Goal: Task Accomplishment & Management: Manage account settings

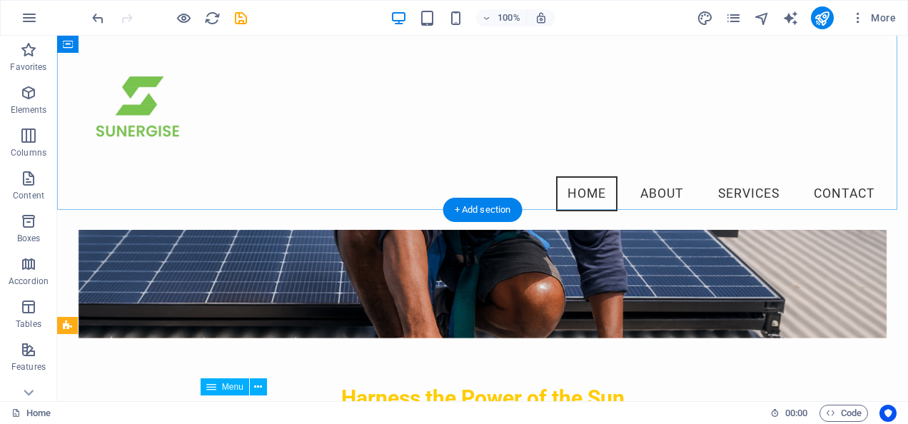
scroll to position [186, 0]
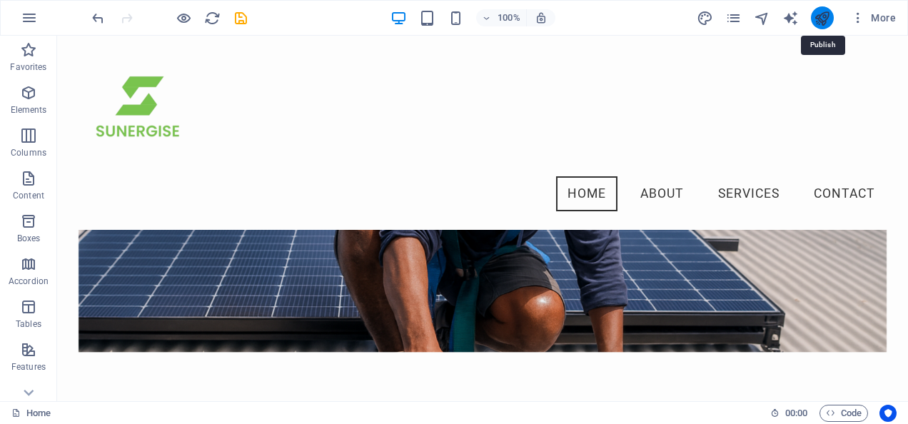
click at [822, 22] on icon "publish" at bounding box center [821, 18] width 16 height 16
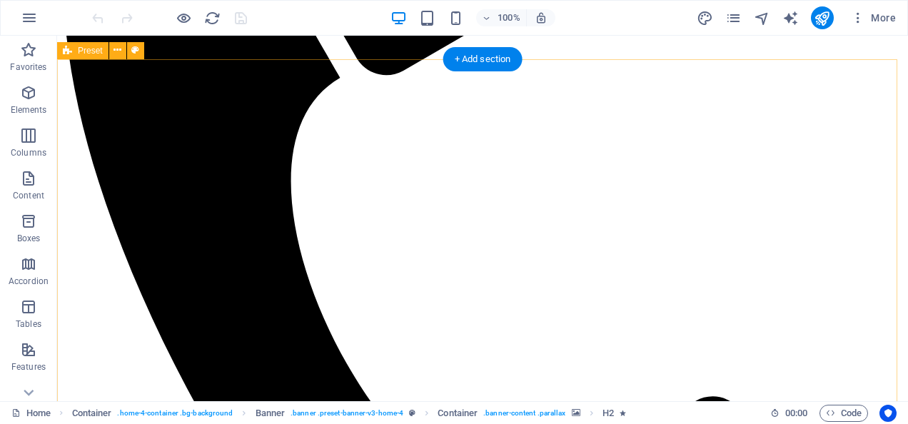
scroll to position [571, 0]
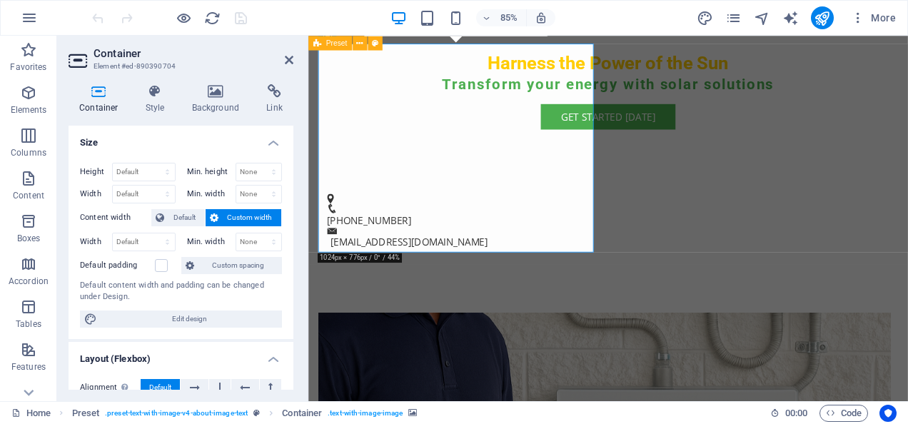
drag, startPoint x: 529, startPoint y: 193, endPoint x: 621, endPoint y: 217, distance: 95.2
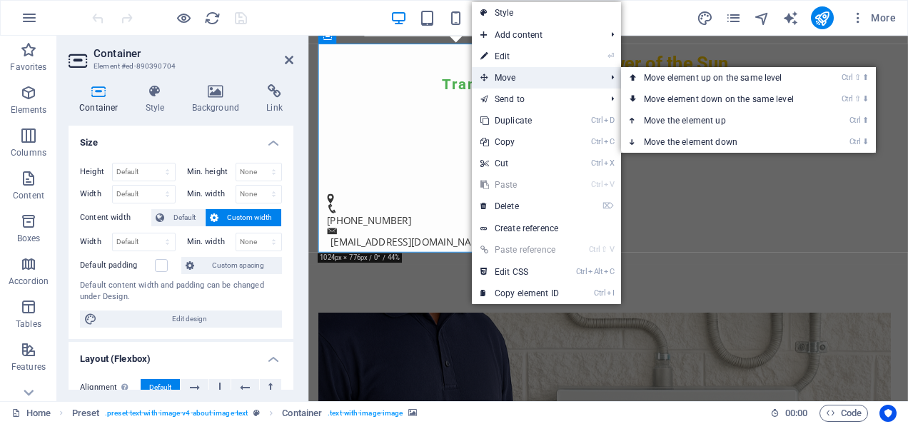
click at [504, 72] on span "Move" at bounding box center [536, 77] width 128 height 21
click at [674, 137] on link "Ctrl ⬇ Move the element down" at bounding box center [721, 141] width 201 height 21
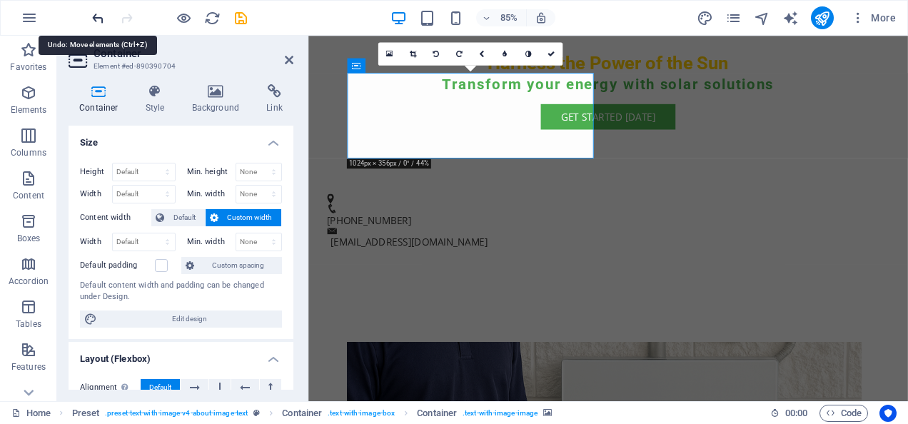
click at [0, 0] on icon "undo" at bounding box center [0, 0] width 0 height 0
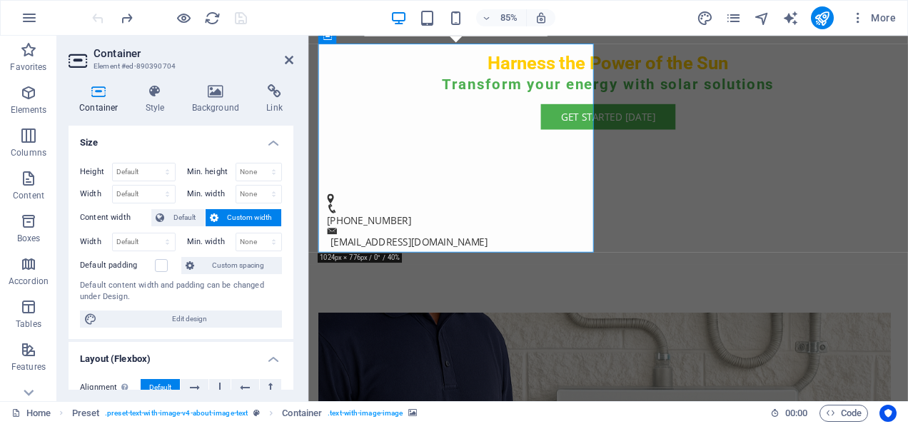
drag, startPoint x: 554, startPoint y: 178, endPoint x: 555, endPoint y: 226, distance: 48.5
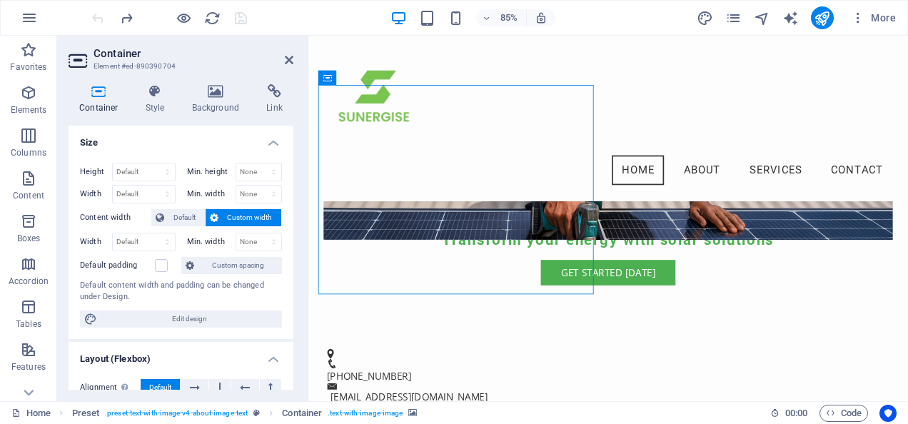
scroll to position [387, 0]
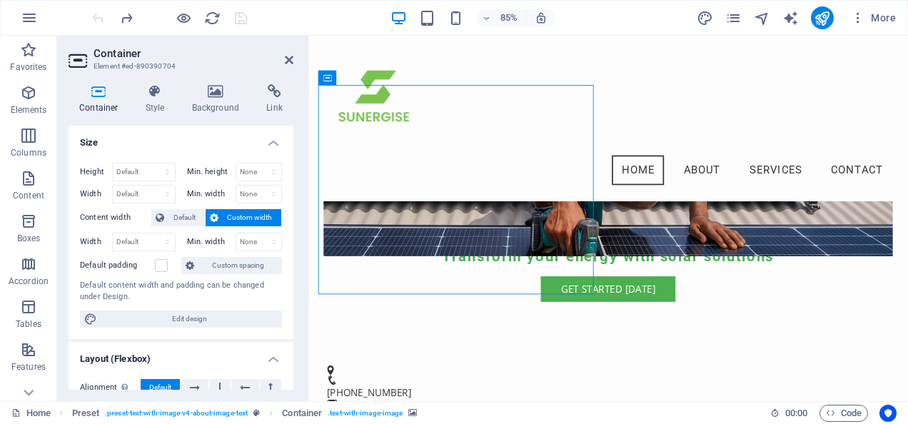
drag, startPoint x: 482, startPoint y: 85, endPoint x: 509, endPoint y: 96, distance: 29.1
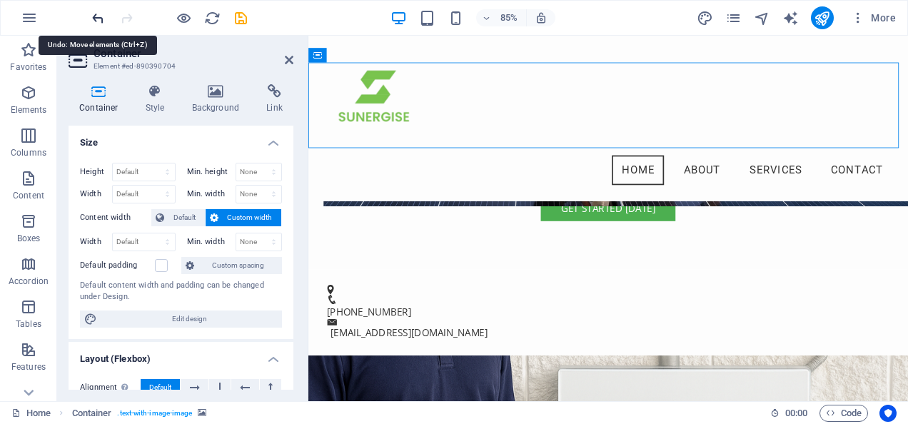
click at [0, 0] on icon "undo" at bounding box center [0, 0] width 0 height 0
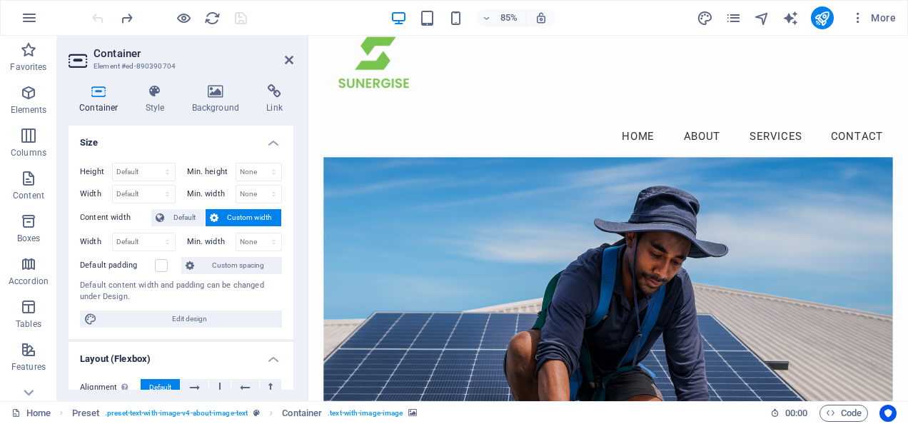
scroll to position [0, 0]
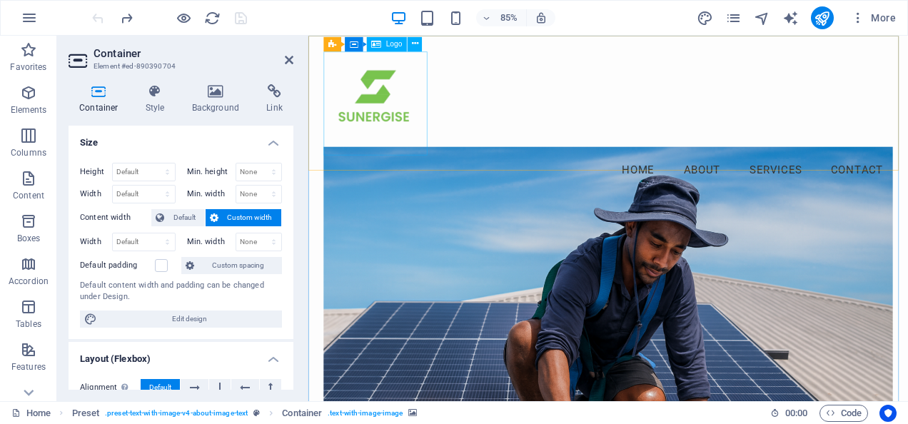
click at [396, 100] on div at bounding box center [661, 115] width 670 height 122
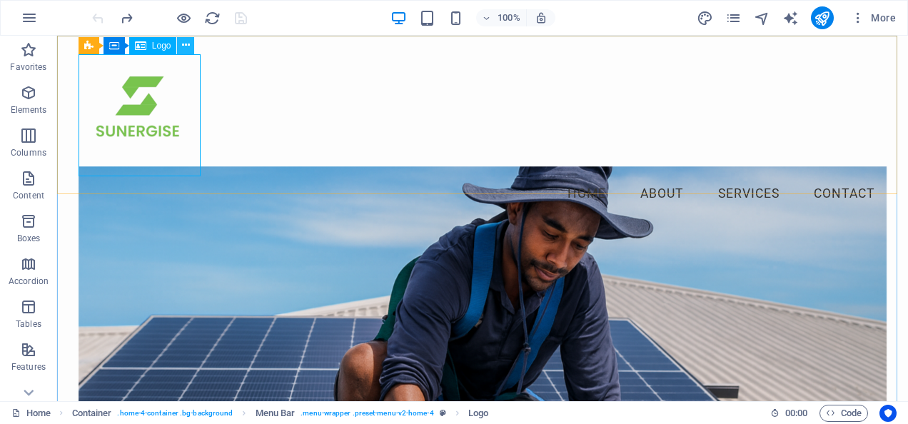
click at [188, 46] on icon at bounding box center [186, 45] width 8 height 15
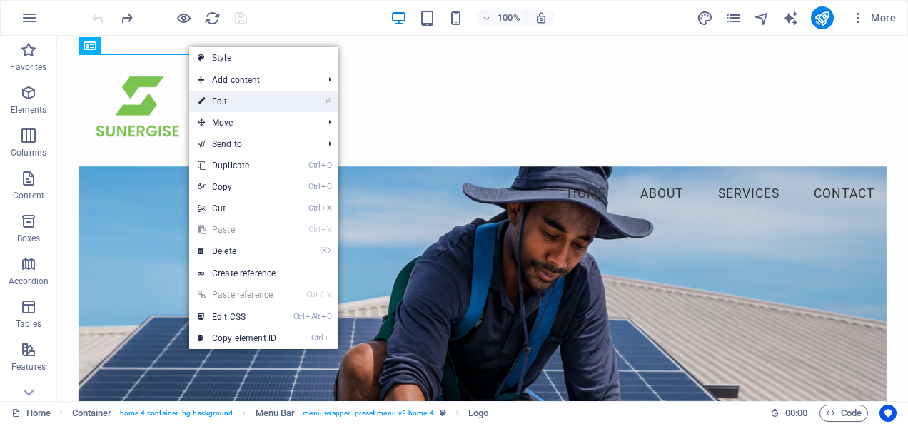
click at [233, 103] on link "⏎ Edit" at bounding box center [237, 101] width 96 height 21
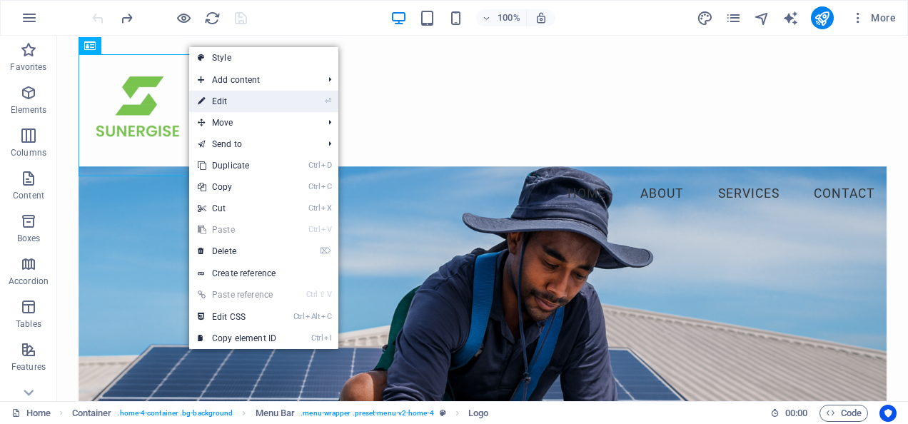
select select "px"
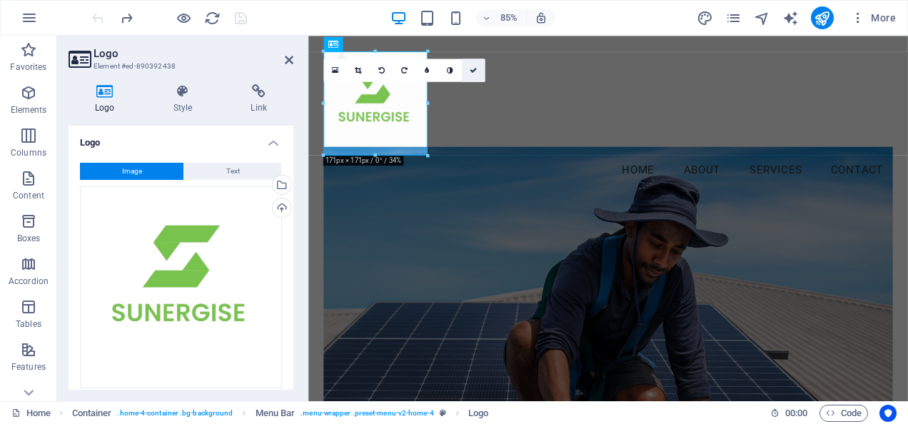
click at [469, 68] on icon at bounding box center [472, 69] width 7 height 7
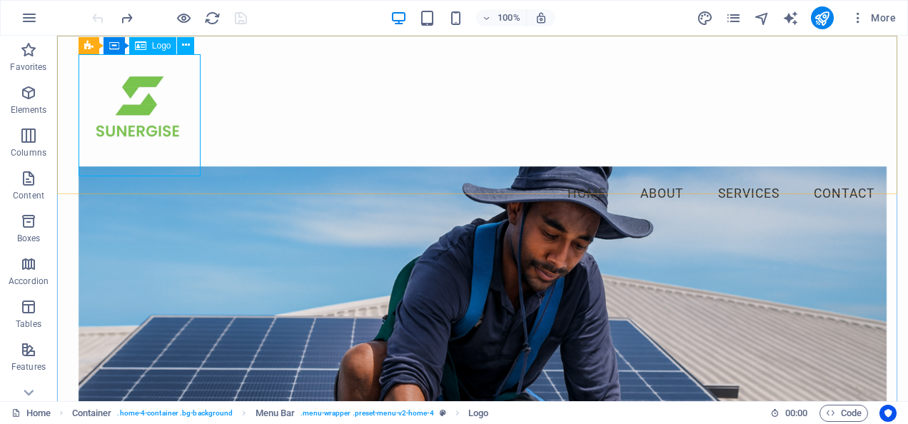
click at [154, 45] on span "Logo" at bounding box center [161, 45] width 19 height 9
click at [151, 46] on button at bounding box center [155, 44] width 17 height 17
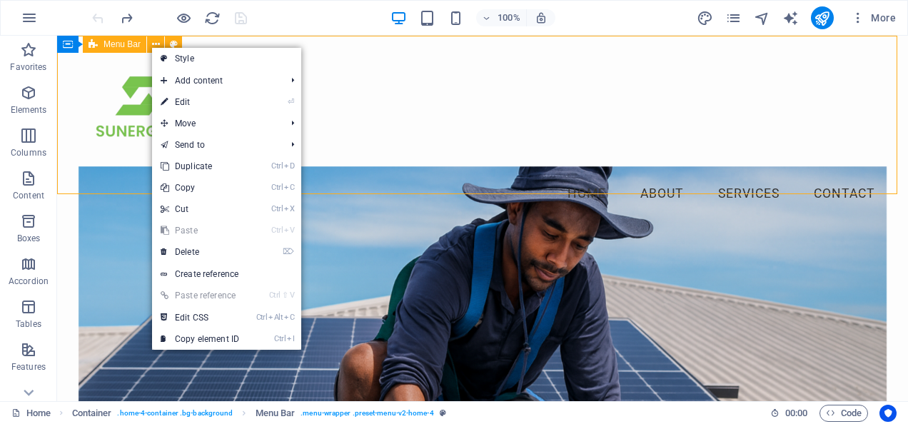
click at [123, 44] on span "Menu Bar" at bounding box center [121, 44] width 37 height 9
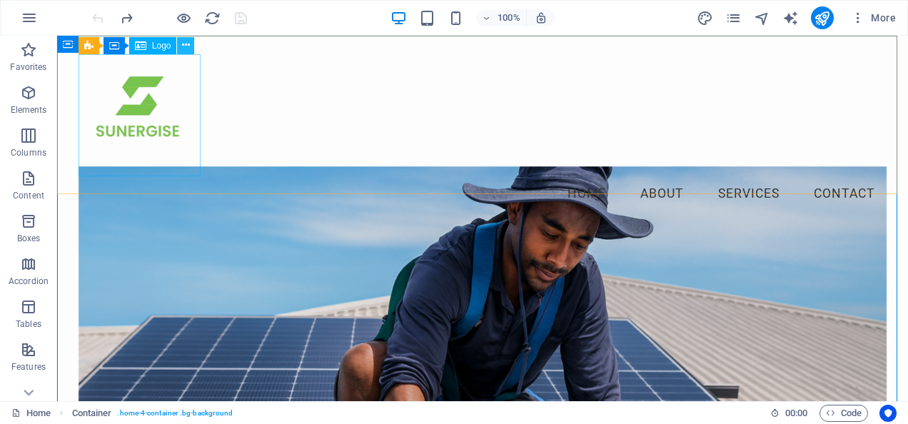
click at [184, 47] on icon at bounding box center [186, 45] width 8 height 15
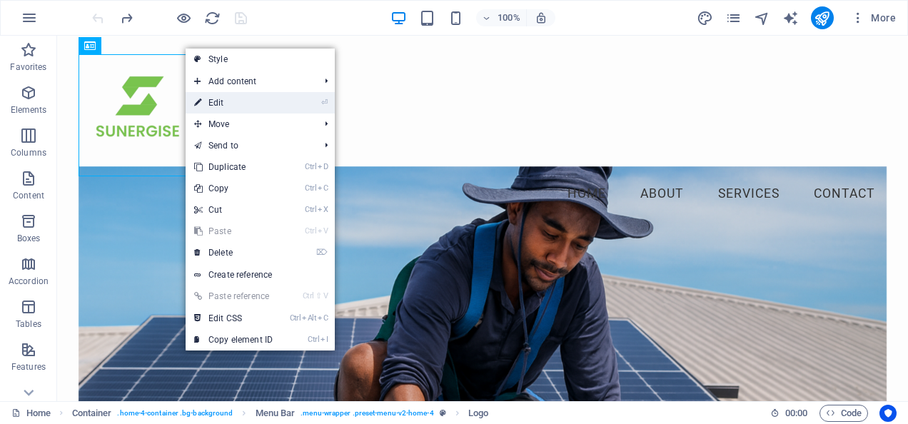
click at [211, 103] on link "⏎ Edit" at bounding box center [234, 102] width 96 height 21
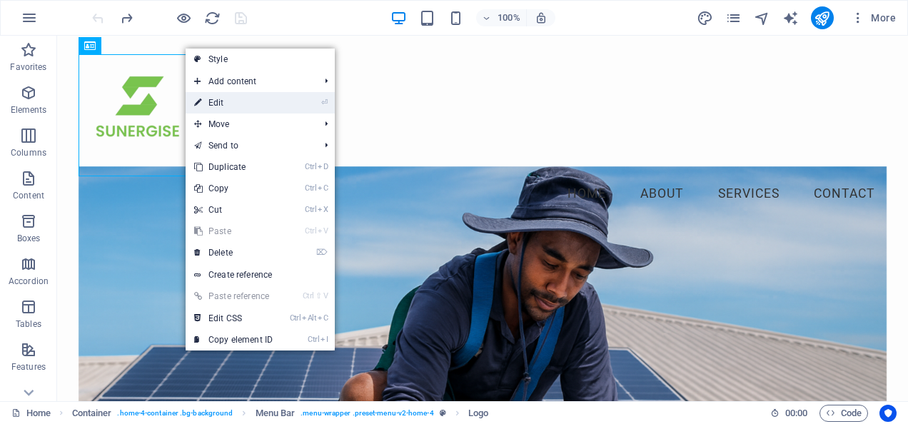
select select "px"
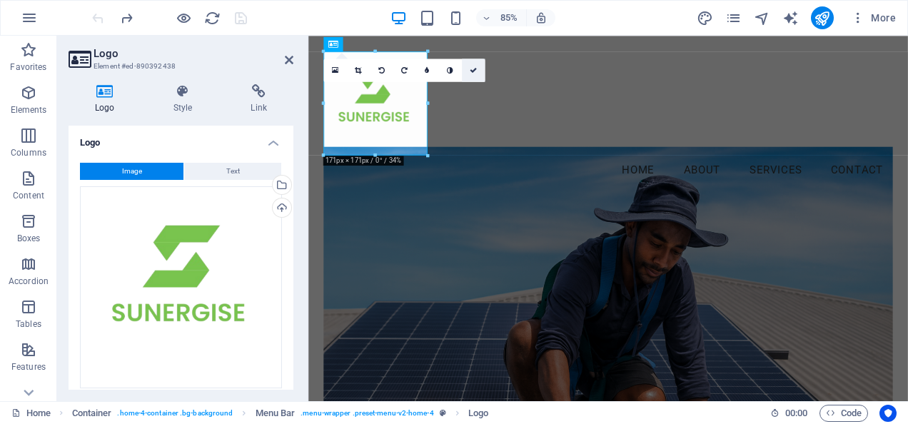
click at [471, 70] on icon at bounding box center [472, 69] width 7 height 7
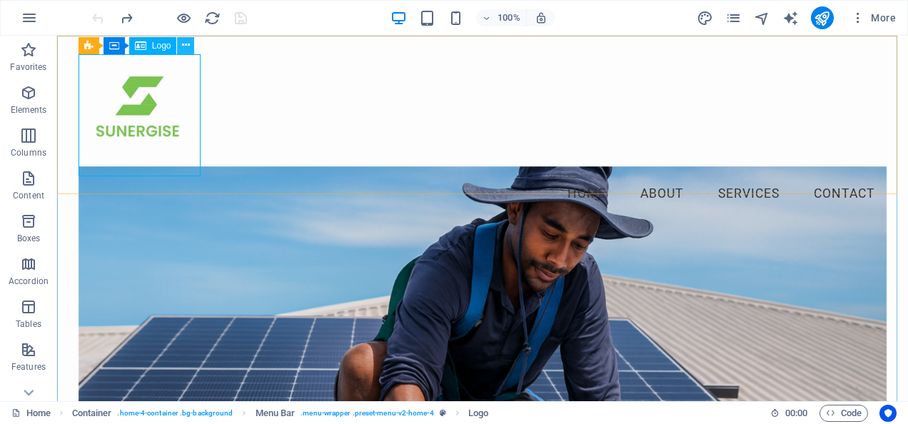
click at [186, 42] on icon at bounding box center [186, 45] width 8 height 15
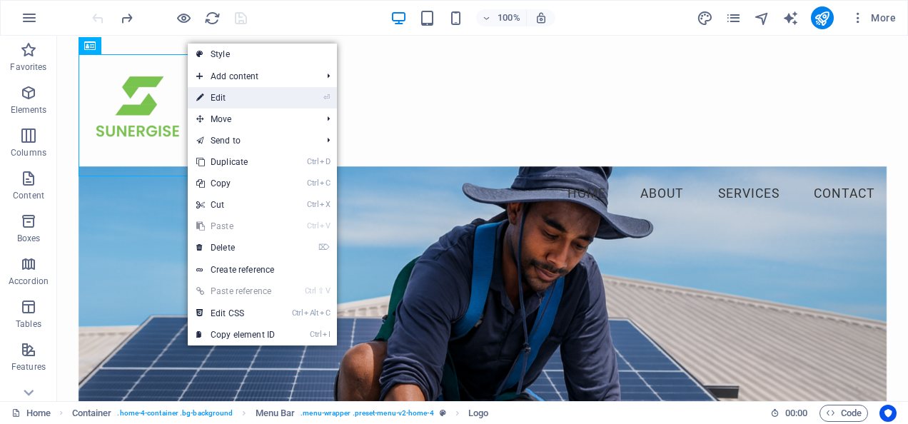
click at [225, 100] on link "⏎ Edit" at bounding box center [236, 97] width 96 height 21
select select "px"
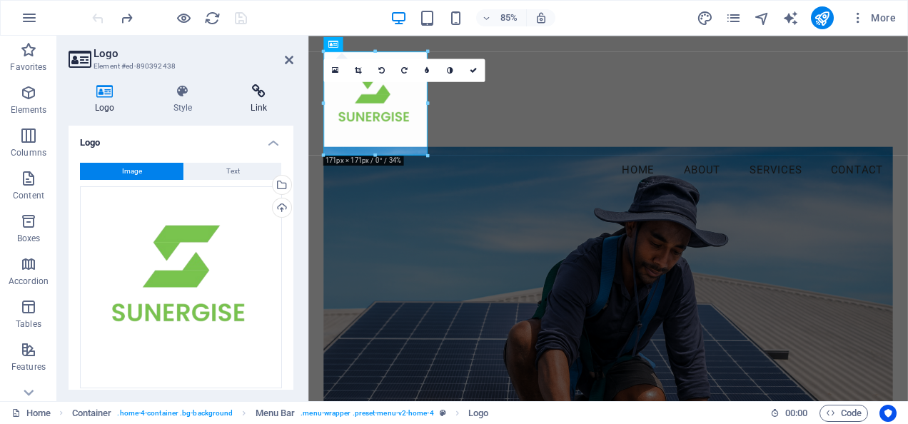
click at [260, 99] on h4 "Link" at bounding box center [258, 99] width 69 height 30
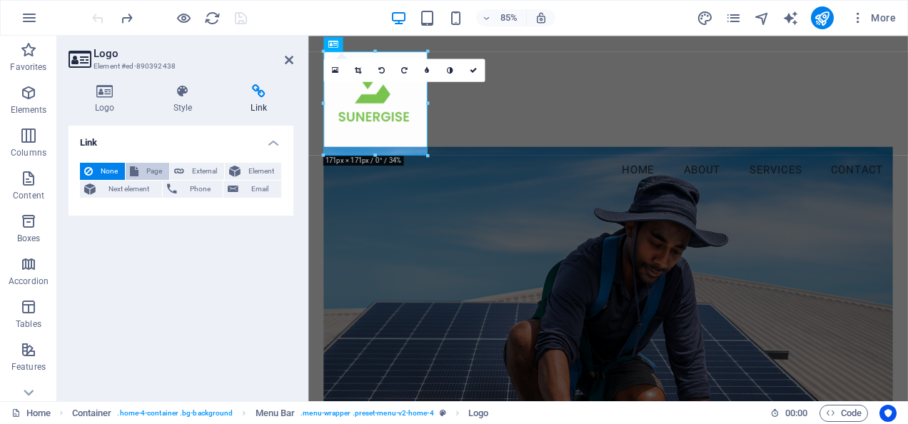
click at [145, 171] on span "Page" at bounding box center [154, 171] width 22 height 17
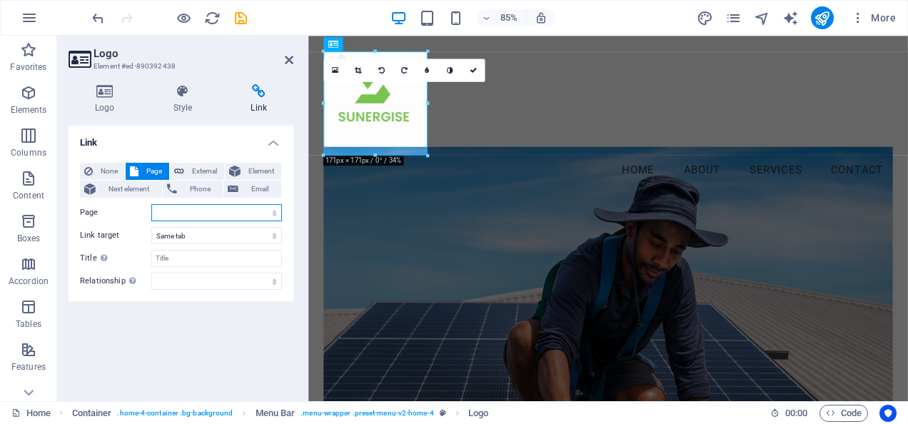
click at [171, 211] on select "Home Subpage Legal Notice Privacy" at bounding box center [216, 212] width 131 height 17
select select "0"
click at [151, 204] on select "Home Subpage Legal Notice Privacy" at bounding box center [216, 212] width 131 height 17
click at [191, 213] on select "Home Subpage Legal Notice Privacy" at bounding box center [216, 212] width 131 height 17
click at [151, 204] on select "Home Subpage Legal Notice Privacy" at bounding box center [216, 212] width 131 height 17
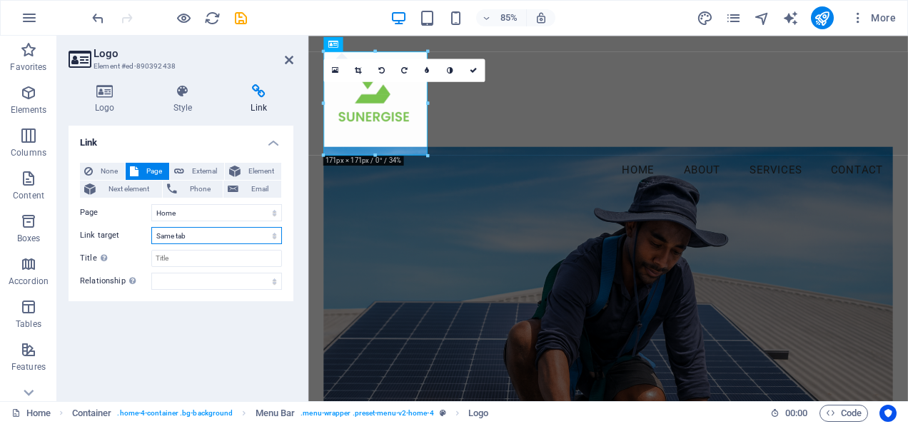
click at [190, 230] on select "New tab Same tab Overlay" at bounding box center [216, 235] width 131 height 17
click at [203, 236] on select "New tab Same tab Overlay" at bounding box center [216, 235] width 131 height 17
click at [209, 213] on select "Home Subpage Legal Notice Privacy" at bounding box center [216, 212] width 131 height 17
click at [205, 213] on select "Home Subpage Legal Notice Privacy" at bounding box center [216, 212] width 131 height 17
click at [472, 70] on icon at bounding box center [472, 69] width 7 height 7
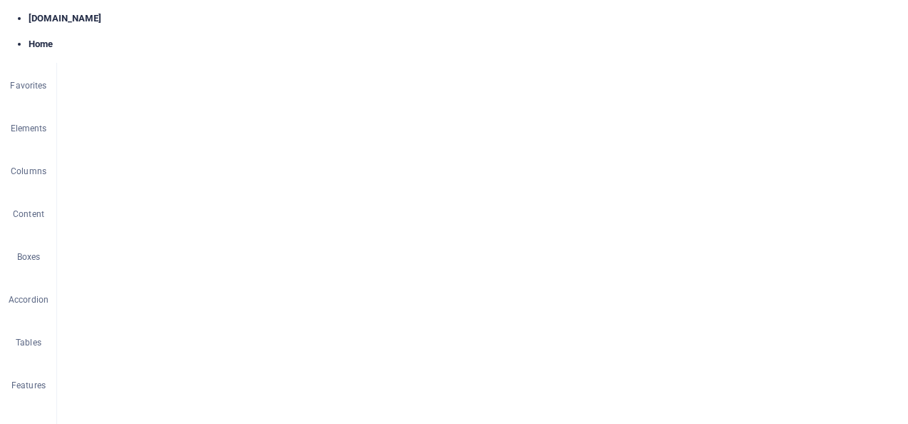
scroll to position [357, 0]
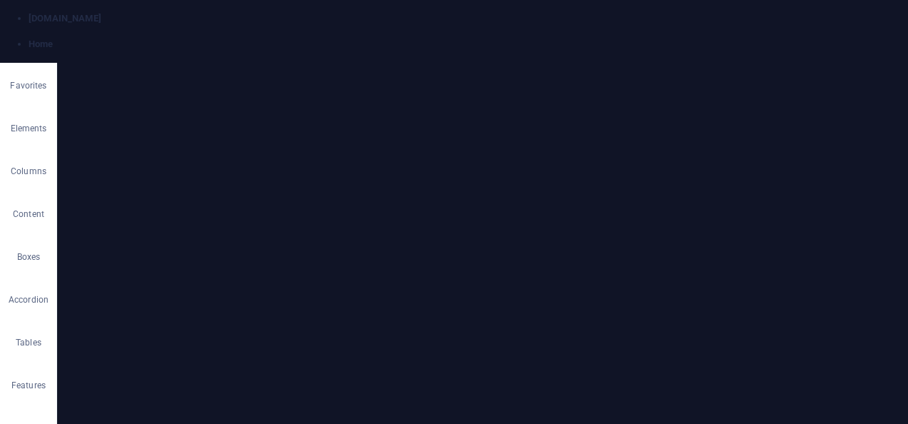
drag, startPoint x: 491, startPoint y: 143, endPoint x: 257, endPoint y: 137, distance: 234.1
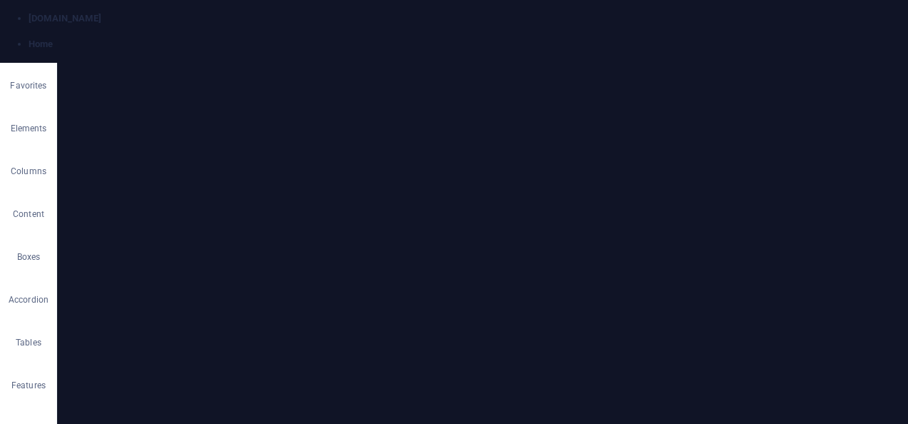
drag, startPoint x: 39, startPoint y: 877, endPoint x: 157, endPoint y: 866, distance: 118.9
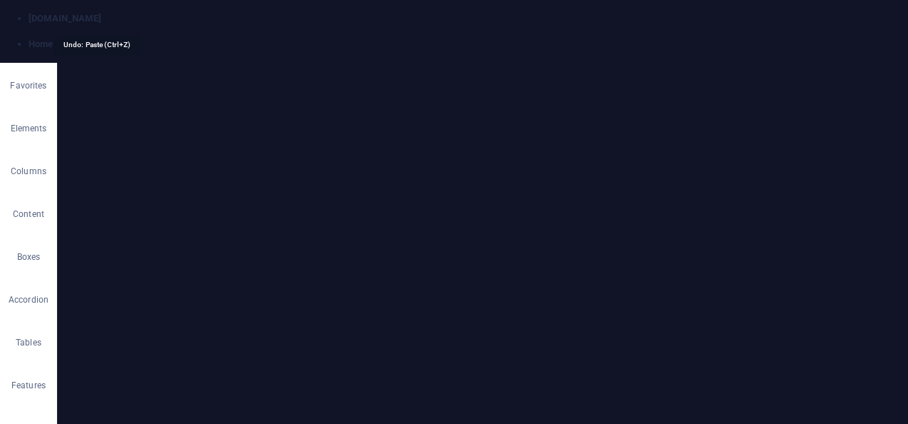
drag, startPoint x: 116, startPoint y: 843, endPoint x: 101, endPoint y: 843, distance: 15.0
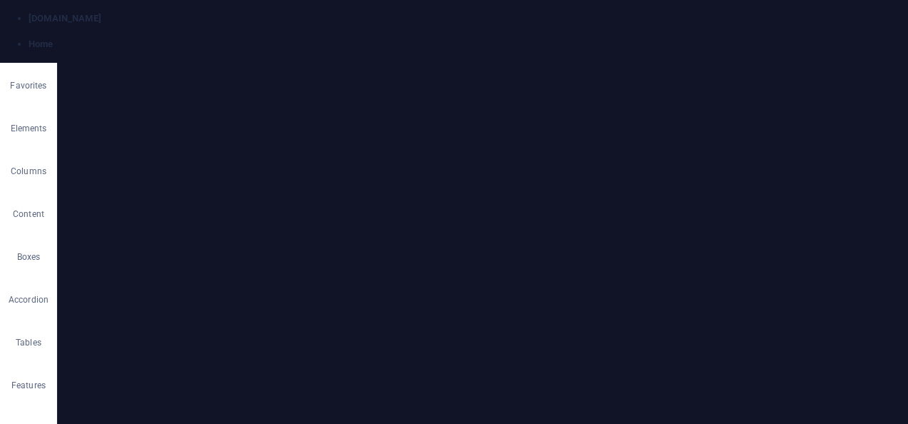
scroll to position [1037, 0]
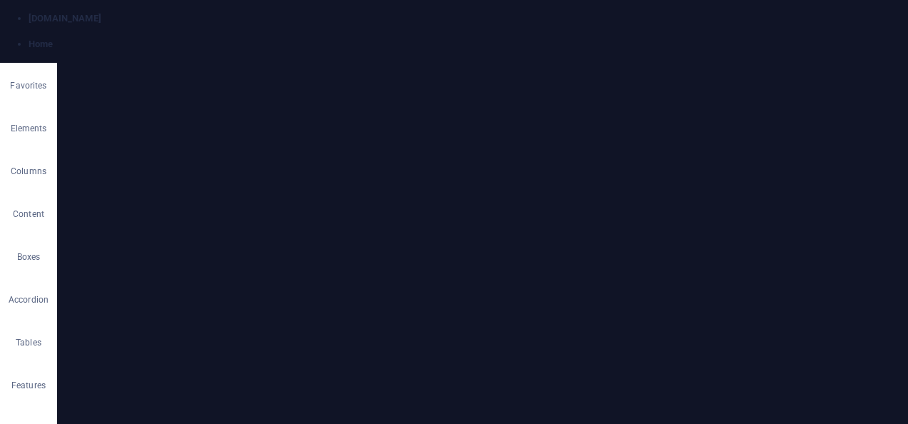
type input "[EMAIL_ADDRESS][DOMAIN_NAME]"
type input "n"
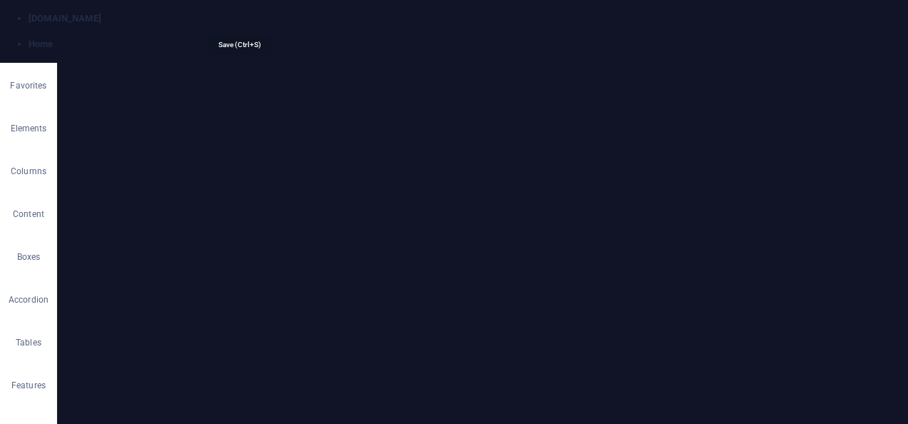
click at [0, 0] on icon "save" at bounding box center [0, 0] width 0 height 0
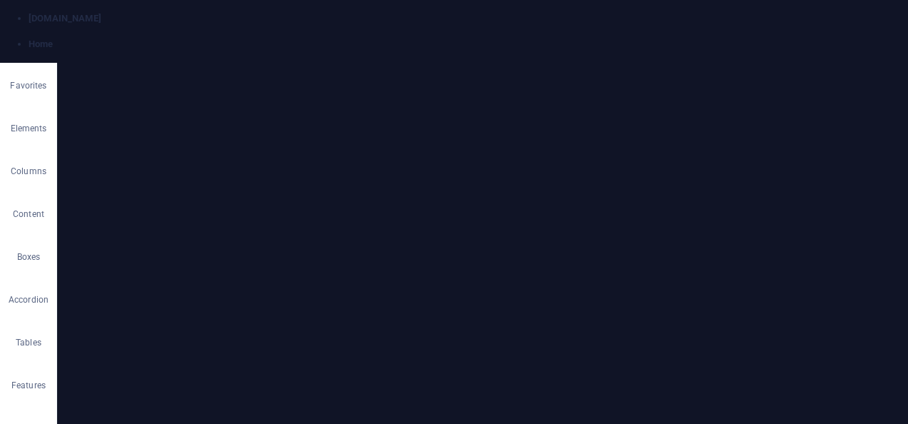
scroll to position [1839, 0]
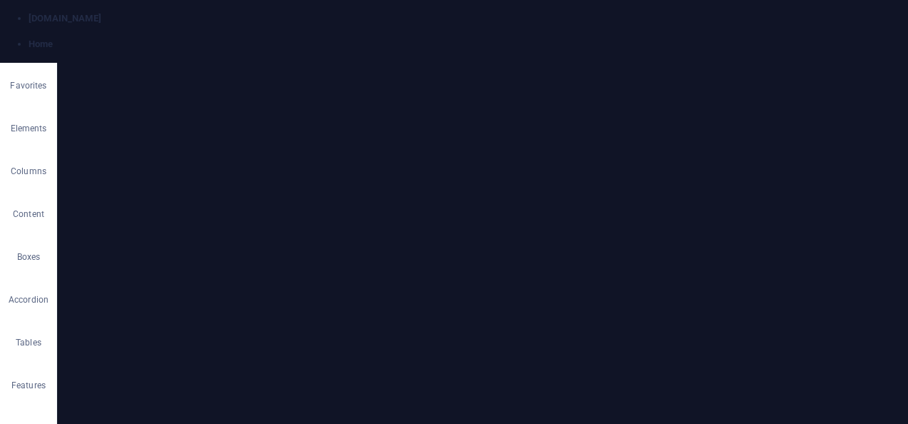
drag, startPoint x: 578, startPoint y: 59, endPoint x: 318, endPoint y: 26, distance: 261.7
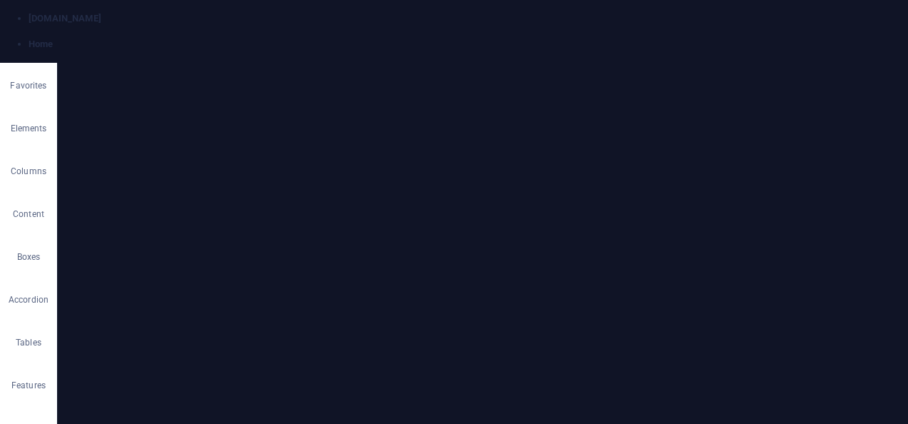
scroll to position [1784, 0]
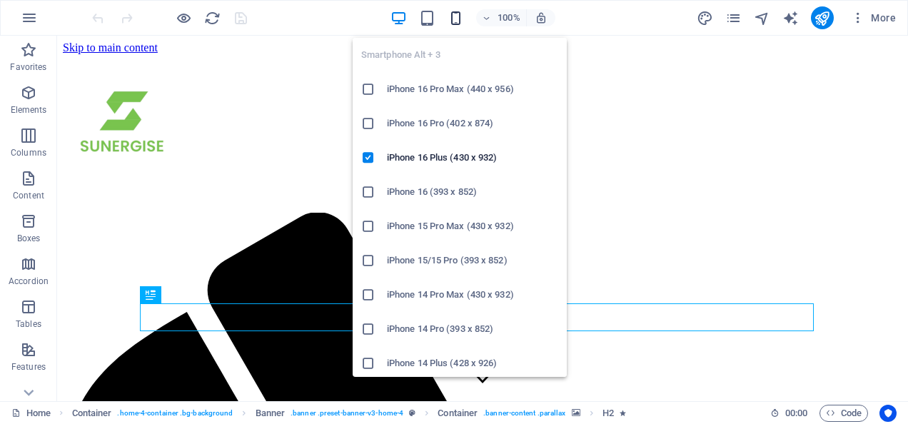
click at [449, 19] on icon "button" at bounding box center [455, 18] width 16 height 16
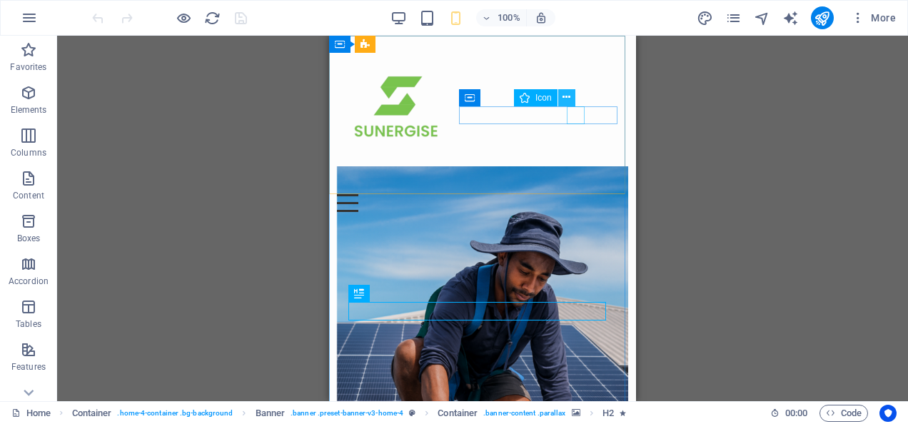
click at [566, 96] on icon at bounding box center [566, 97] width 8 height 15
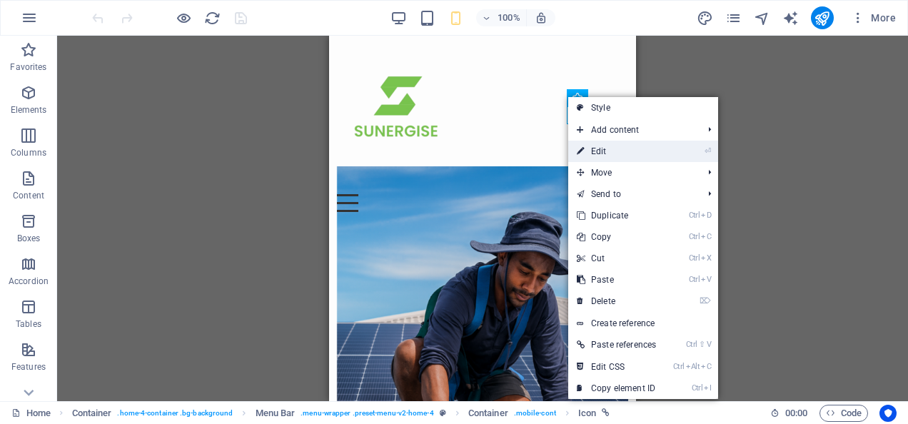
drag, startPoint x: 594, startPoint y: 148, endPoint x: 140, endPoint y: 113, distance: 455.8
click at [594, 148] on link "⏎ Edit" at bounding box center [616, 151] width 96 height 21
select select "xMidYMid"
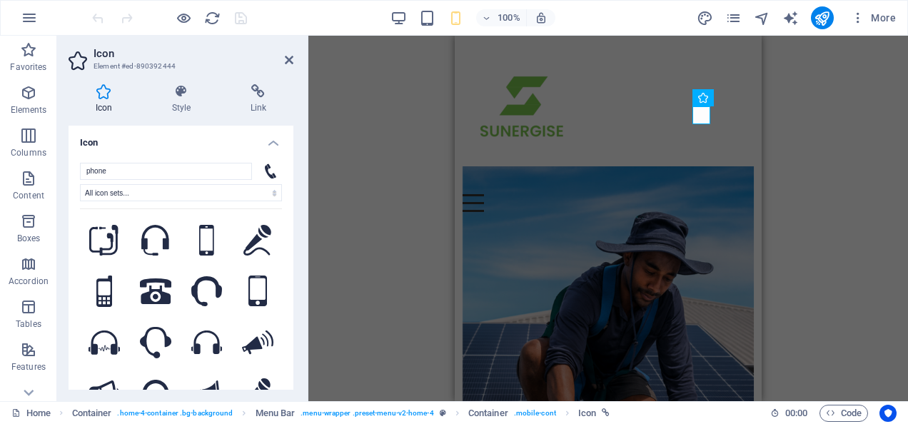
drag, startPoint x: 289, startPoint y: 204, endPoint x: 293, endPoint y: 240, distance: 35.9
click at [293, 240] on div "Icon phone All icon sets... IcoFont Ionicons FontAwesome Brands FontAwesome Duo…" at bounding box center [180, 258] width 225 height 264
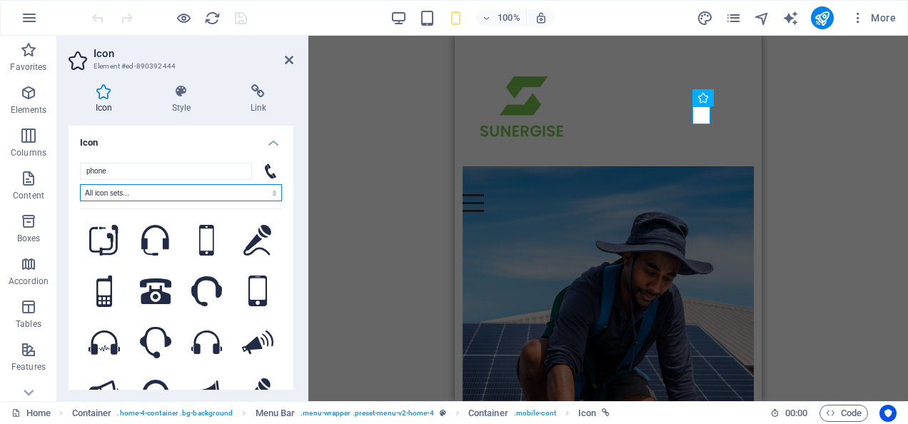
click at [151, 190] on select "All icon sets... IcoFont Ionicons FontAwesome Brands FontAwesome Duotone FontAw…" at bounding box center [181, 192] width 202 height 17
click at [177, 194] on select "All icon sets... IcoFont Ionicons FontAwesome Brands FontAwesome Duotone FontAw…" at bounding box center [181, 192] width 202 height 17
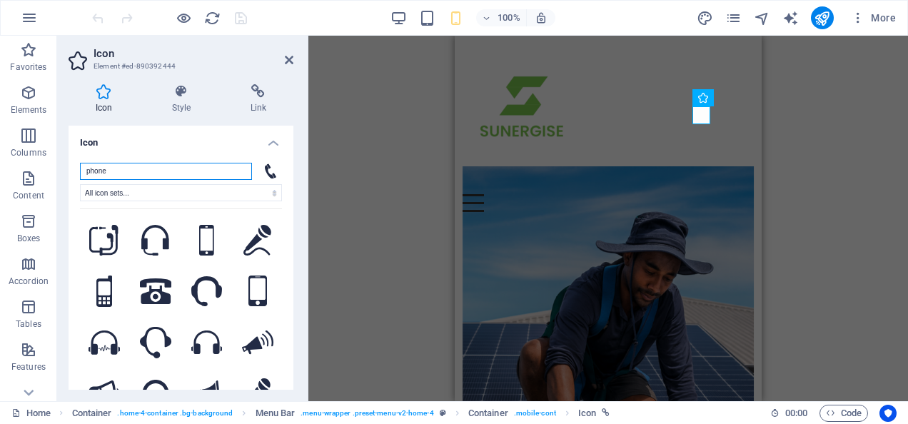
click at [146, 171] on input "phone" at bounding box center [166, 171] width 172 height 17
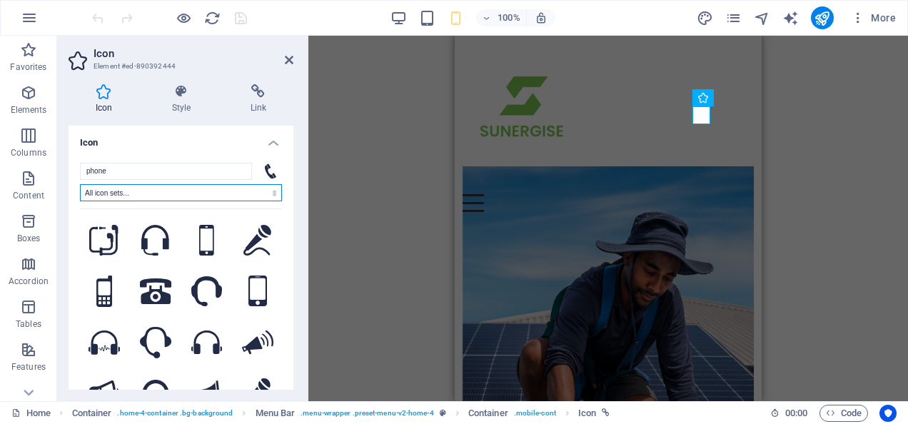
click at [130, 195] on select "All icon sets... IcoFont Ionicons FontAwesome Brands FontAwesome Duotone FontAw…" at bounding box center [181, 192] width 202 height 17
click at [80, 184] on select "All icon sets... IcoFont Ionicons FontAwesome Brands FontAwesome Duotone FontAw…" at bounding box center [181, 192] width 202 height 17
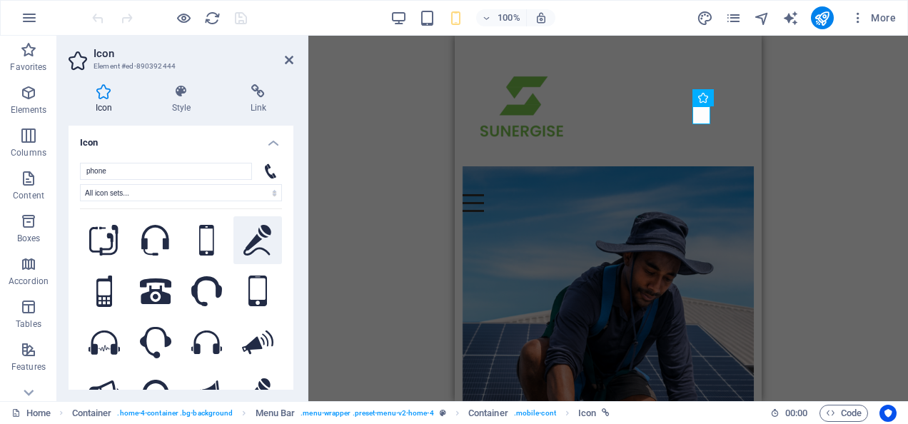
click at [274, 218] on div ".fa-secondary{opacity:.4} .fa-secondary{opacity:.4} .fa-secondary{opacity:.4} .…" at bounding box center [181, 311] width 202 height 207
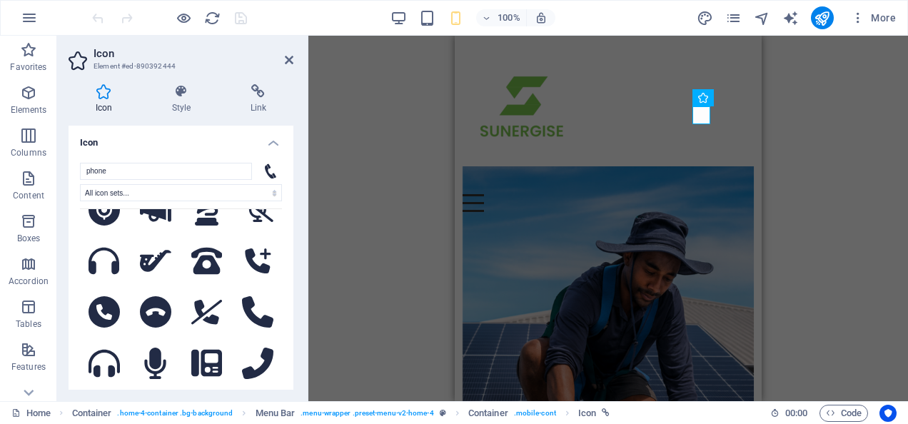
scroll to position [1013, 0]
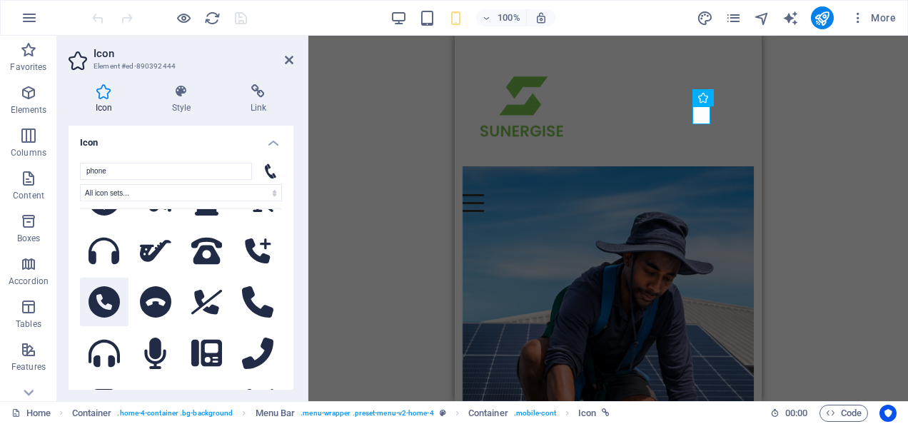
click at [106, 286] on icon at bounding box center [103, 301] width 31 height 31
click at [183, 108] on h4 "Style" at bounding box center [184, 99] width 78 height 30
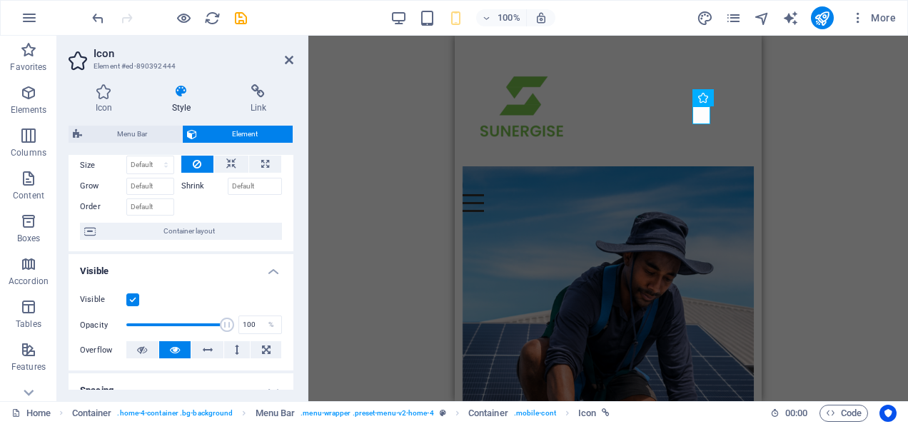
scroll to position [0, 0]
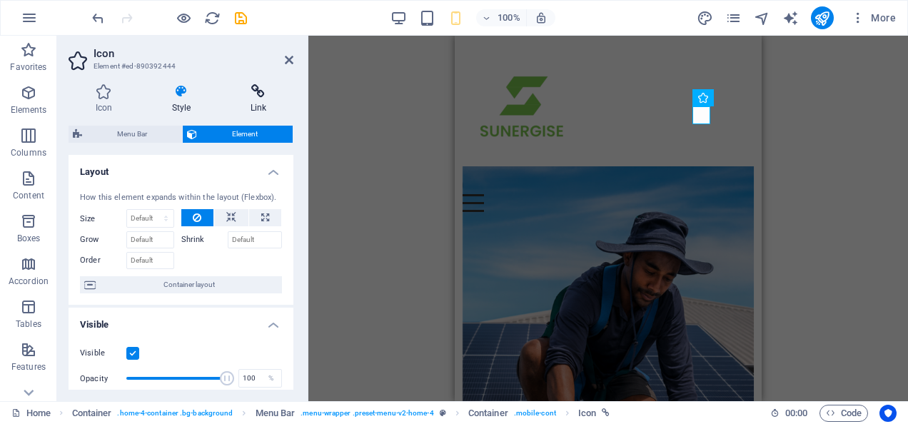
click at [265, 104] on h4 "Link" at bounding box center [258, 99] width 70 height 30
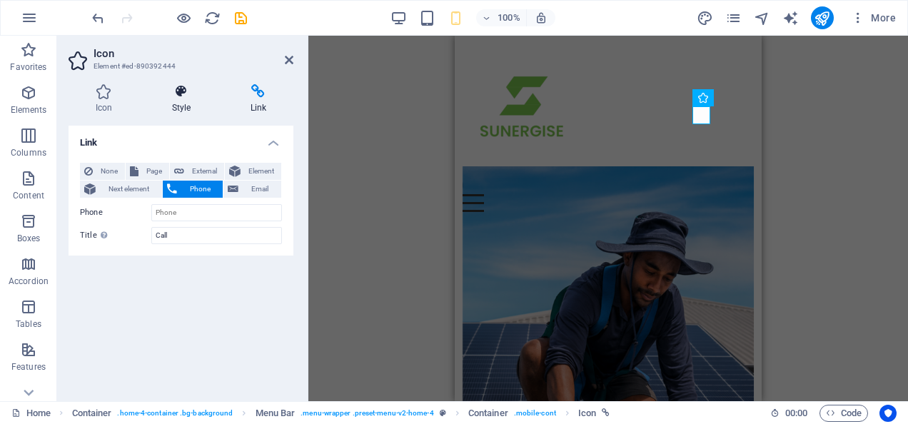
click at [173, 90] on icon at bounding box center [181, 91] width 73 height 14
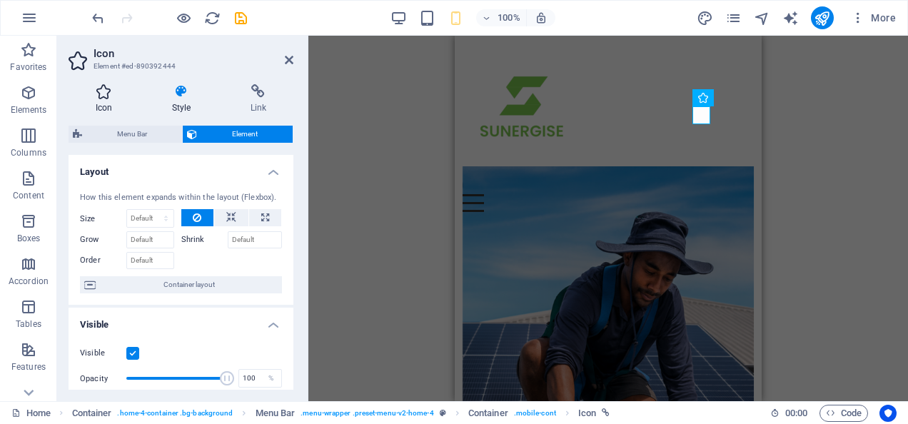
click at [113, 101] on h4 "Icon" at bounding box center [106, 99] width 76 height 30
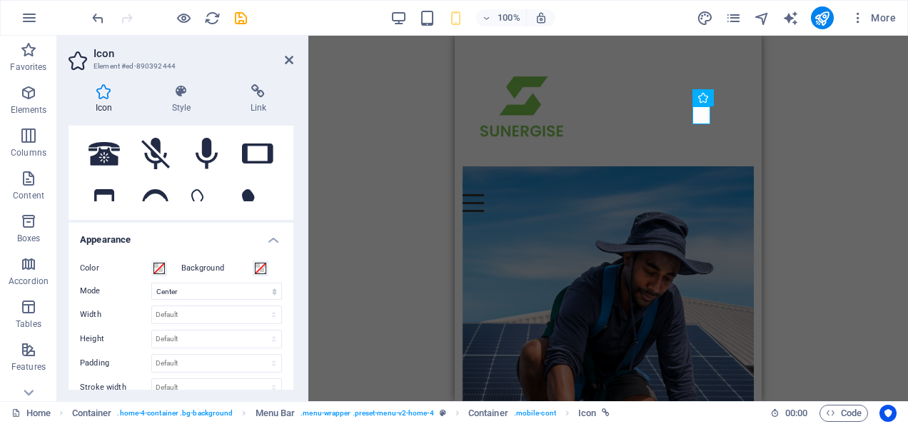
scroll to position [72, 0]
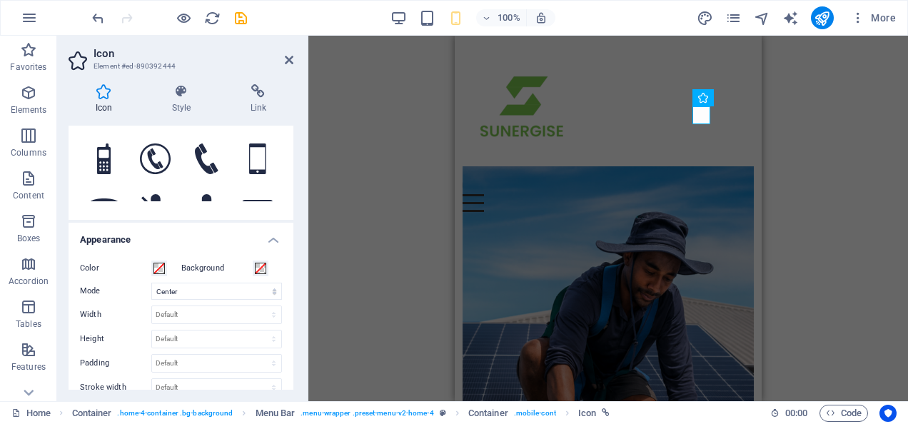
click at [275, 236] on h4 "Appearance" at bounding box center [180, 236] width 225 height 26
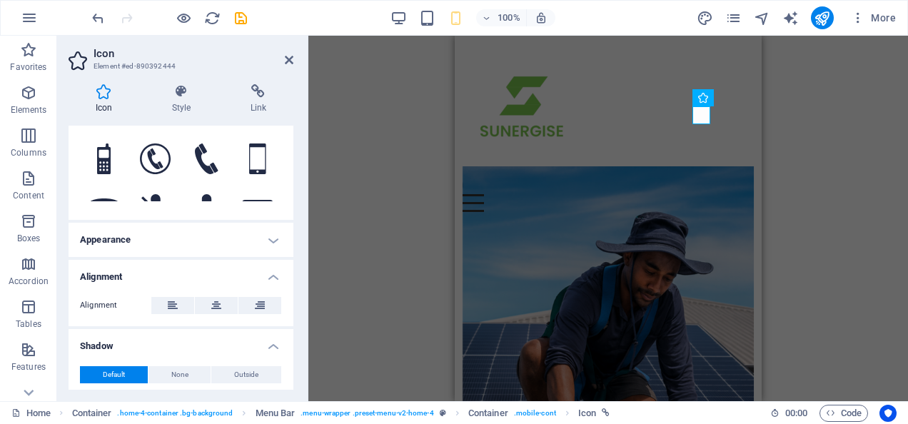
click at [271, 238] on h4 "Appearance" at bounding box center [180, 240] width 225 height 34
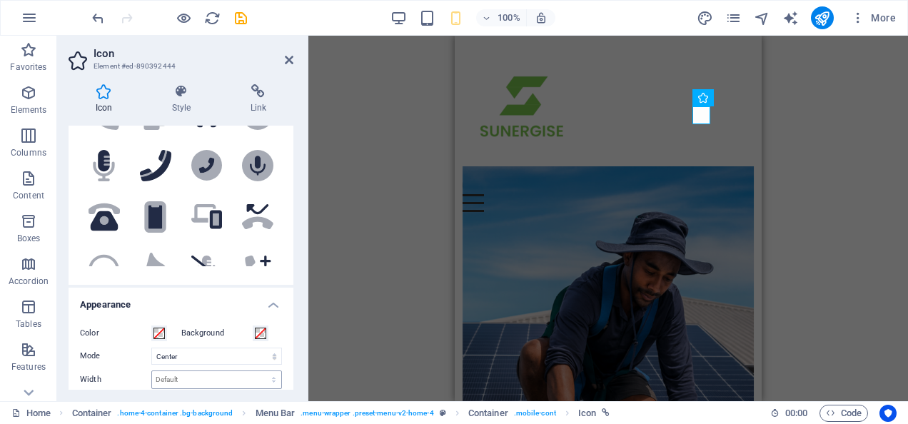
scroll to position [285, 0]
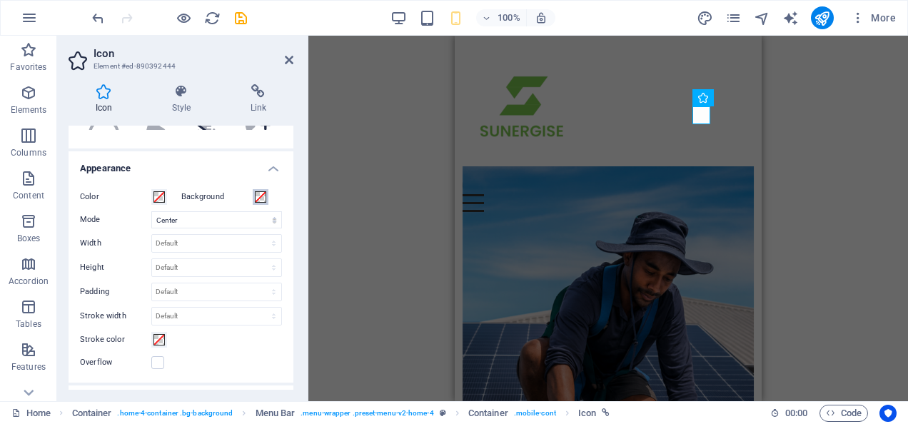
click at [260, 197] on span at bounding box center [260, 196] width 11 height 11
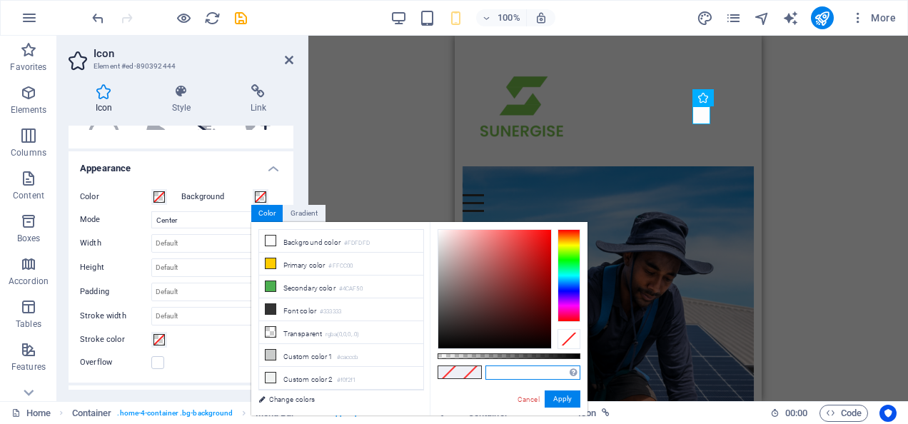
click at [503, 372] on input "text" at bounding box center [532, 372] width 95 height 14
type input "#25d366"
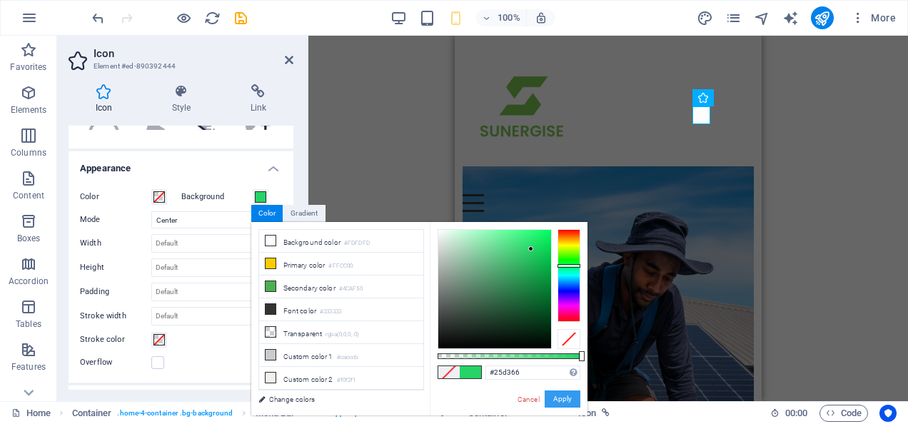
click at [571, 399] on button "Apply" at bounding box center [562, 398] width 36 height 17
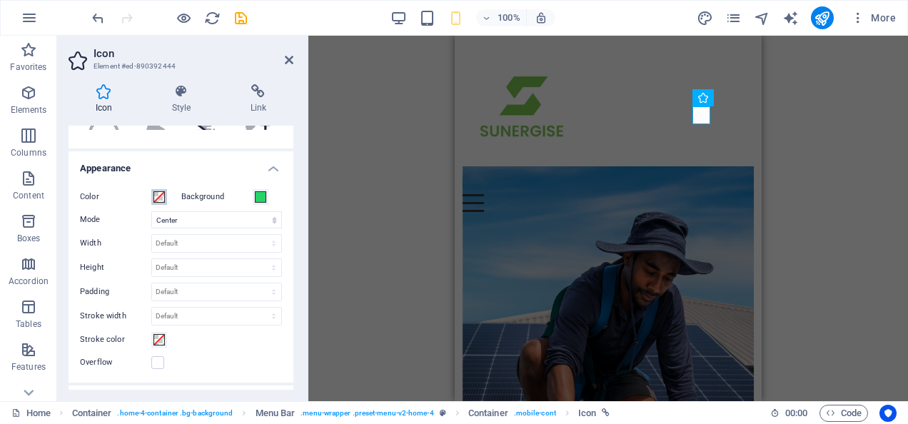
click at [156, 198] on span at bounding box center [158, 196] width 11 height 11
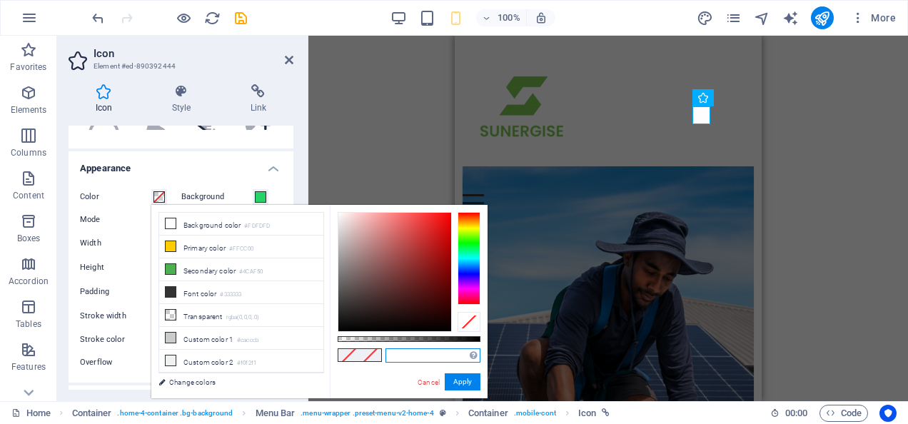
click at [397, 355] on input "text" at bounding box center [432, 355] width 95 height 14
type input "#ffffff"
click at [466, 378] on button "Apply" at bounding box center [462, 381] width 36 height 17
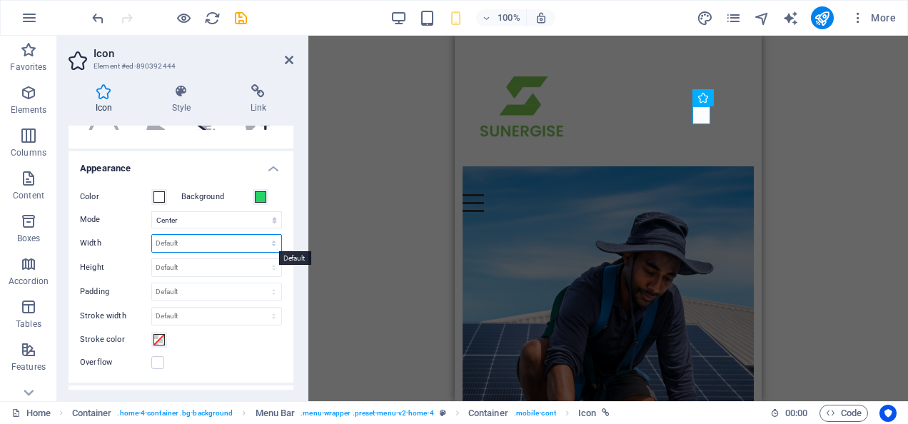
click at [207, 245] on select "Default auto px rem % em vh vw" at bounding box center [216, 243] width 129 height 17
select select "px"
click at [258, 235] on select "Default auto px rem % em vh vw" at bounding box center [216, 243] width 129 height 17
type input "50"
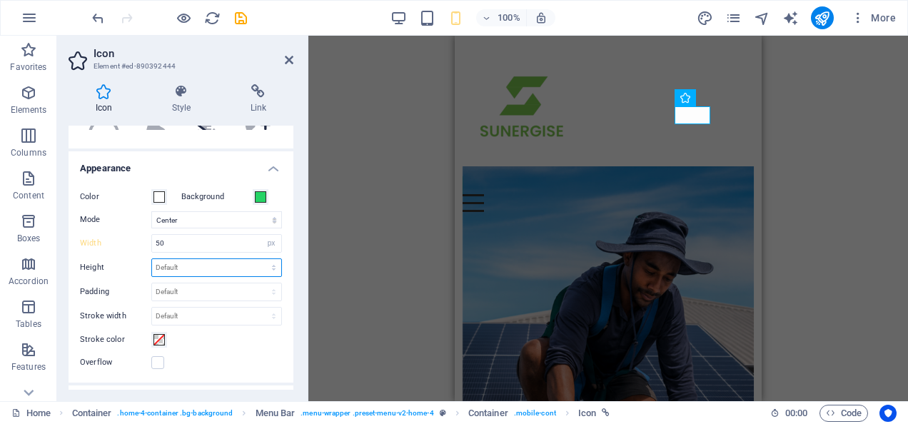
click at [171, 265] on select "Default auto px rem em vh vw" at bounding box center [216, 267] width 129 height 17
select select "px"
click at [258, 259] on select "Default auto px rem em vh vw" at bounding box center [216, 267] width 129 height 17
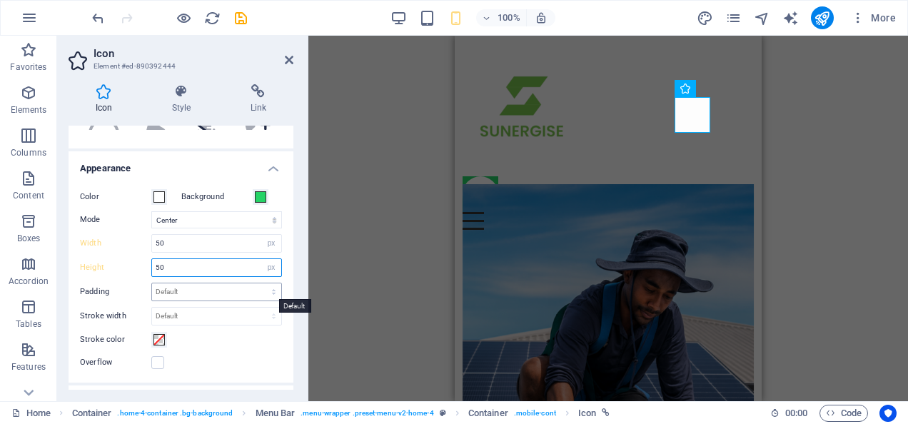
type input "50"
click at [190, 293] on select "Default px rem % em vh vw" at bounding box center [216, 291] width 129 height 17
select select "px"
click at [258, 283] on select "Default px rem % em vh vw" at bounding box center [216, 291] width 129 height 17
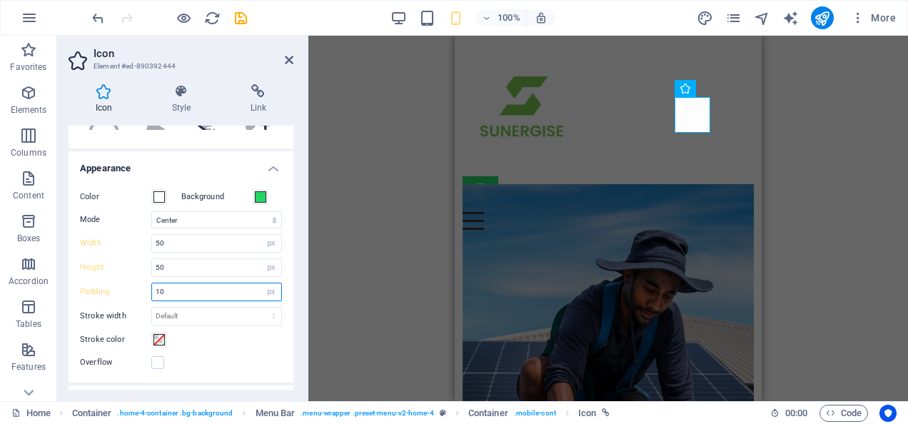
type input "10"
click at [198, 337] on div "Stroke color" at bounding box center [181, 339] width 202 height 17
click at [211, 338] on div "Stroke color" at bounding box center [181, 339] width 202 height 17
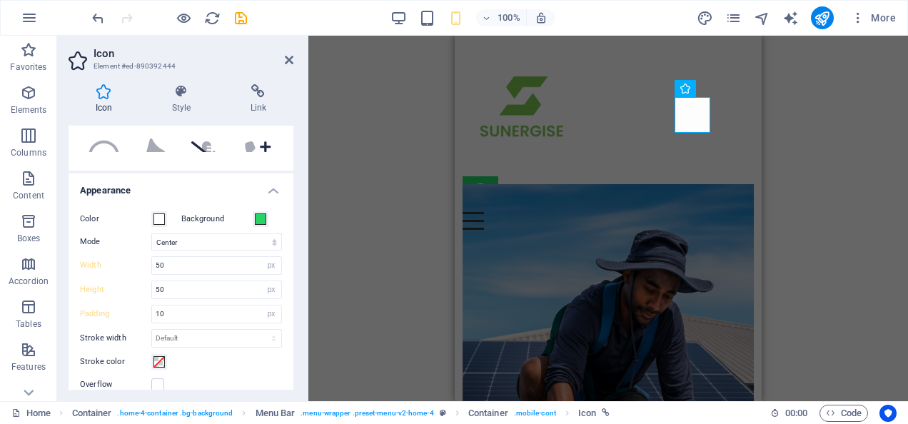
scroll to position [197, 0]
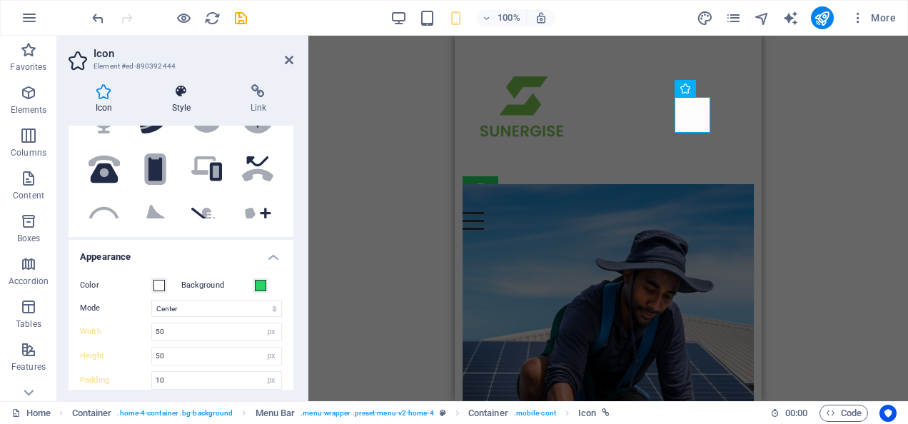
click at [180, 108] on h4 "Style" at bounding box center [184, 99] width 78 height 30
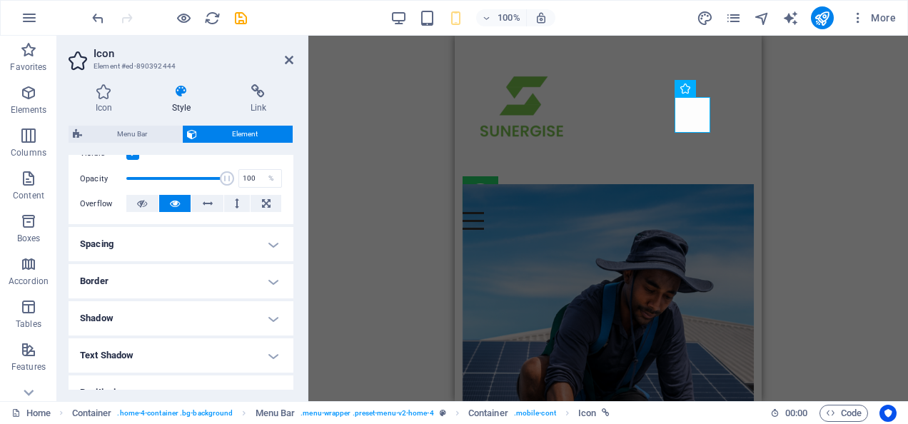
scroll to position [214, 0]
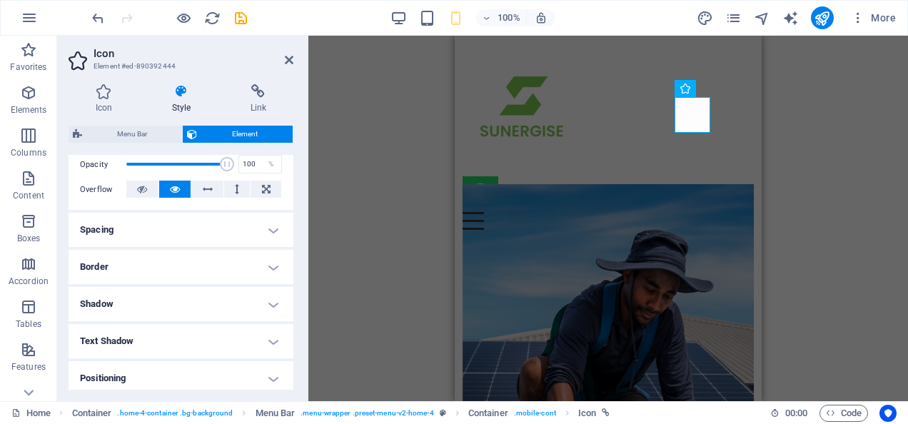
click at [270, 271] on h4 "Border" at bounding box center [180, 267] width 225 height 34
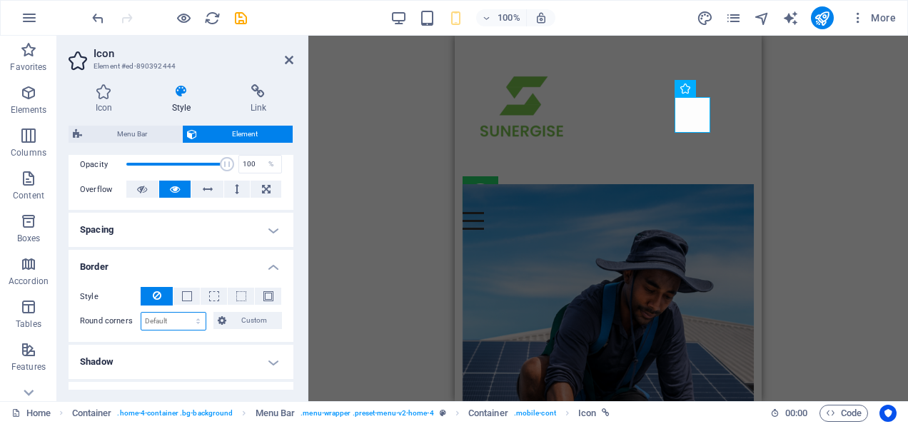
click at [164, 322] on select "Default px rem % vh vw Custom" at bounding box center [173, 320] width 64 height 17
select select "%"
click at [184, 312] on select "Default px rem % vh vw Custom" at bounding box center [173, 320] width 64 height 17
click at [161, 318] on input "100" at bounding box center [173, 320] width 64 height 17
click at [203, 345] on h4 "Shadow" at bounding box center [180, 362] width 225 height 34
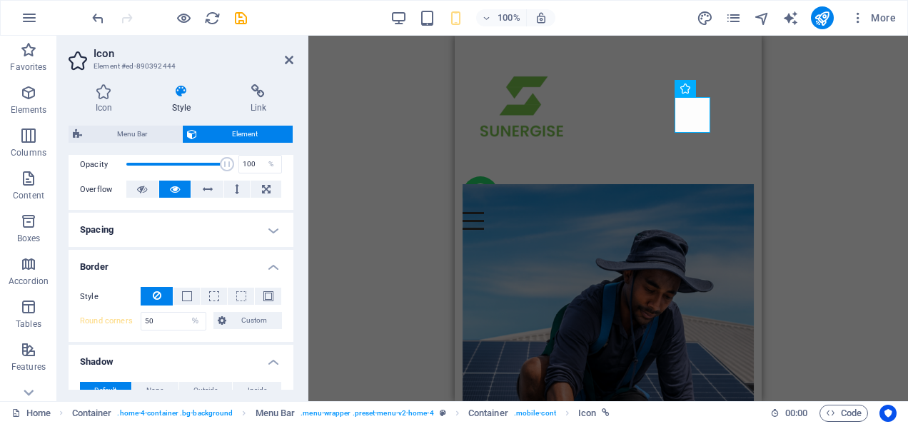
click at [173, 268] on h4 "Border" at bounding box center [180, 263] width 225 height 26
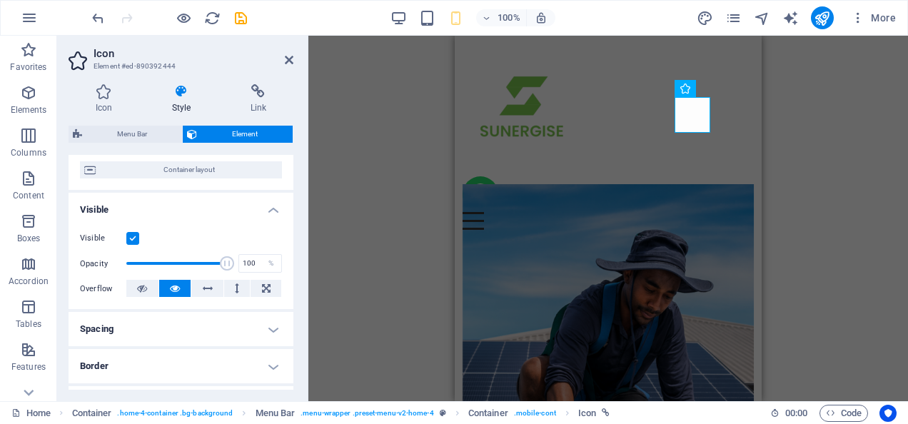
scroll to position [0, 0]
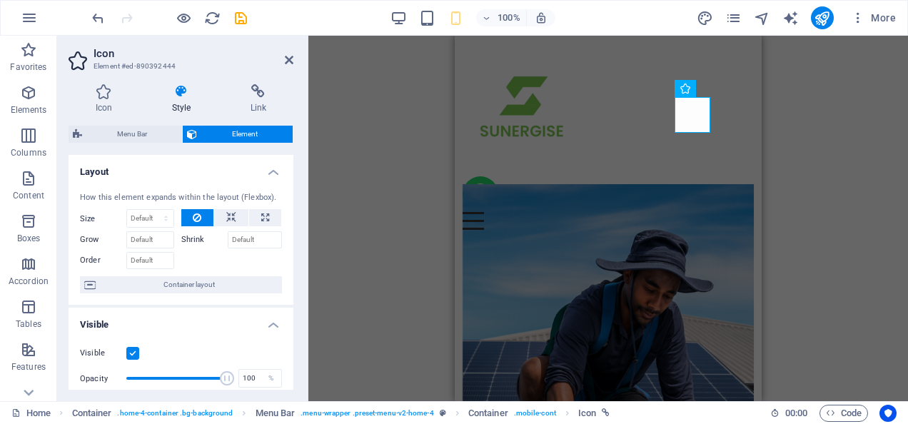
click at [181, 93] on icon at bounding box center [181, 91] width 73 height 14
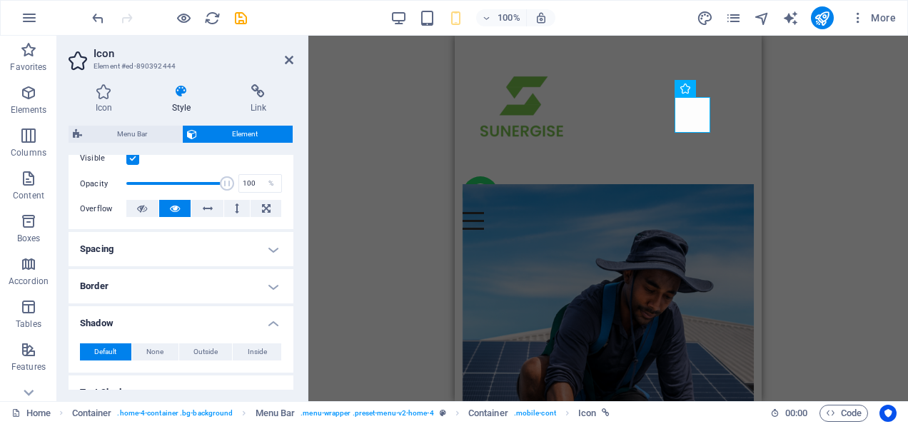
scroll to position [214, 0]
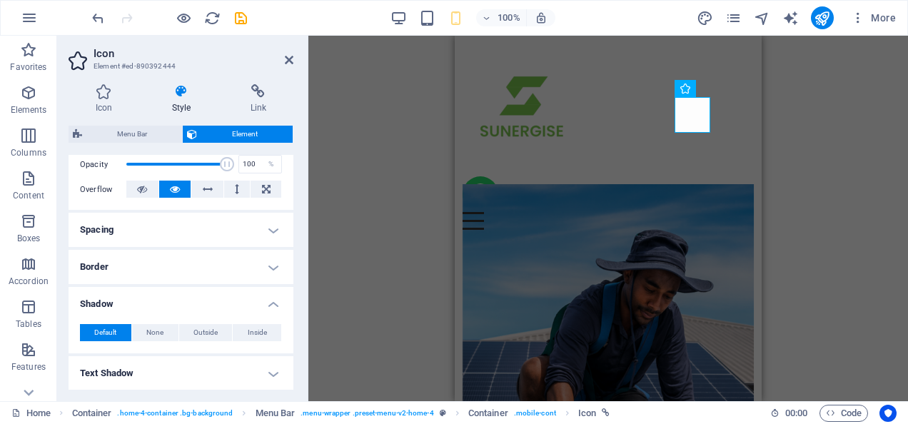
click at [160, 258] on h4 "Border" at bounding box center [180, 267] width 225 height 34
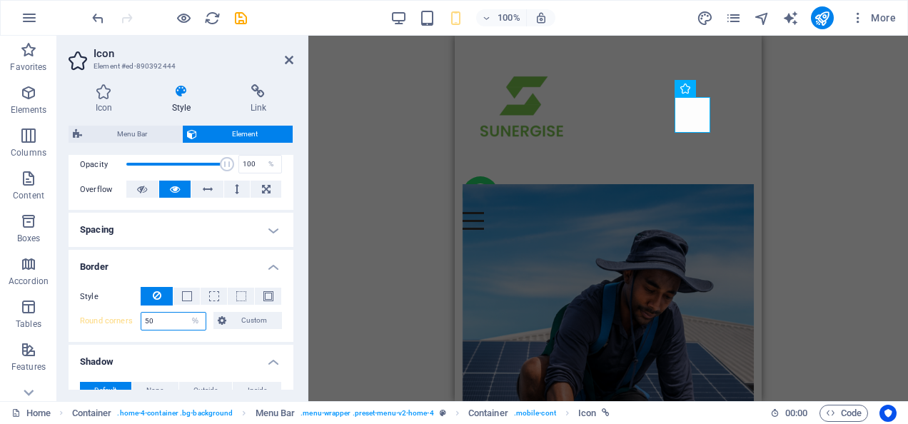
click at [166, 318] on input "50" at bounding box center [173, 320] width 64 height 17
type input "5"
type input "100"
click at [171, 347] on h4 "Shadow" at bounding box center [180, 358] width 225 height 26
click at [265, 362] on h4 "Shadow" at bounding box center [180, 362] width 225 height 34
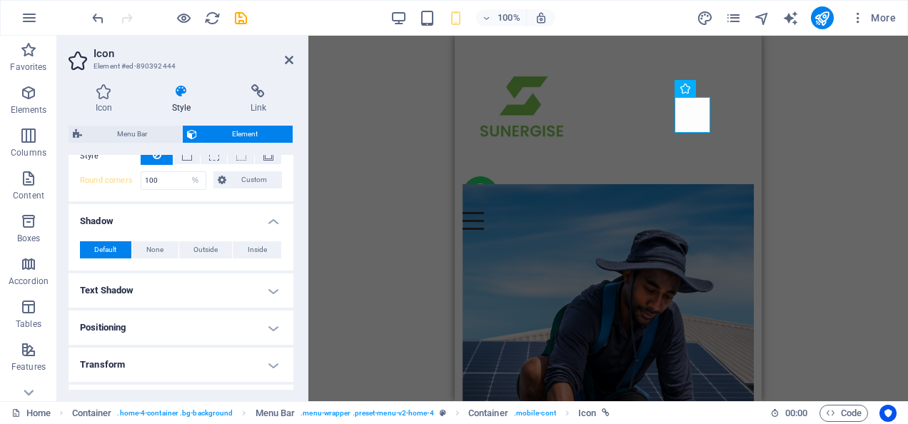
scroll to position [357, 0]
click at [163, 288] on h4 "Text Shadow" at bounding box center [180, 288] width 225 height 34
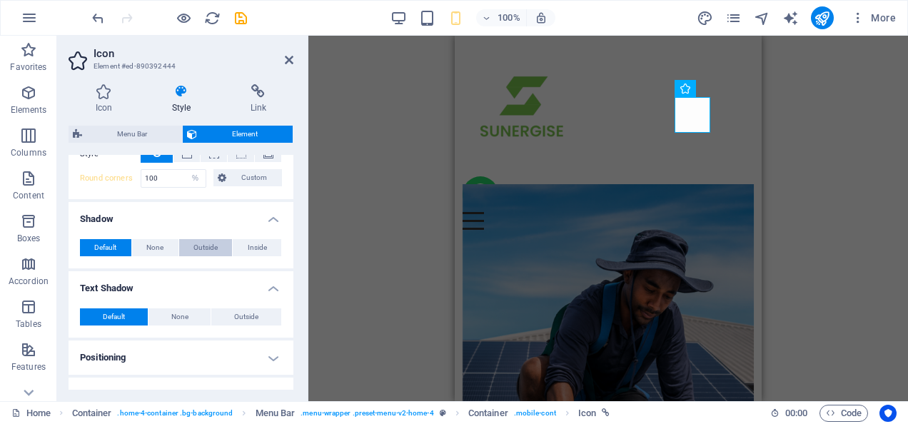
click at [209, 247] on span "Outside" at bounding box center [205, 247] width 24 height 17
type input "2"
type input "4"
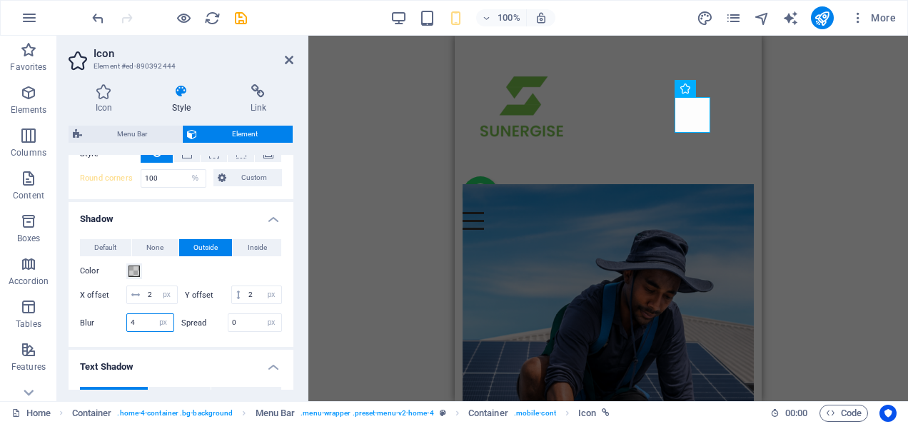
click at [142, 331] on input "4" at bounding box center [150, 322] width 46 height 17
type input "10"
click at [146, 292] on input "2" at bounding box center [160, 294] width 33 height 17
click at [152, 292] on input "2" at bounding box center [160, 294] width 33 height 17
type input "0"
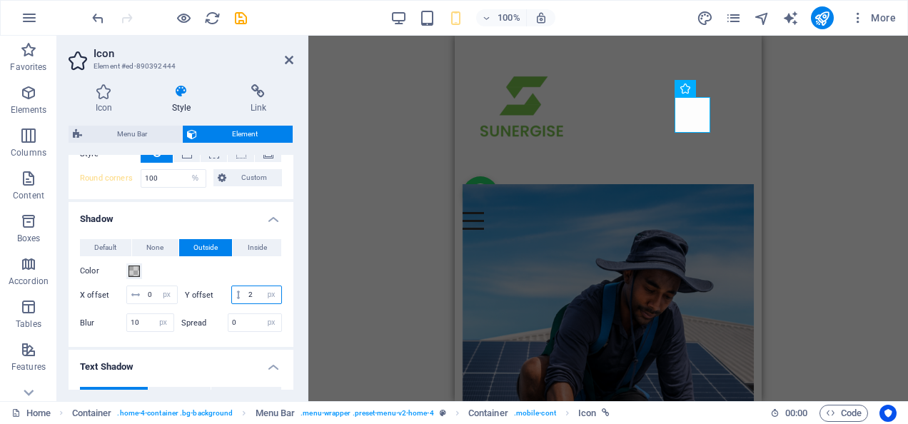
click at [245, 303] on input "2" at bounding box center [263, 294] width 36 height 17
type input "4"
click at [136, 269] on span at bounding box center [133, 270] width 11 height 11
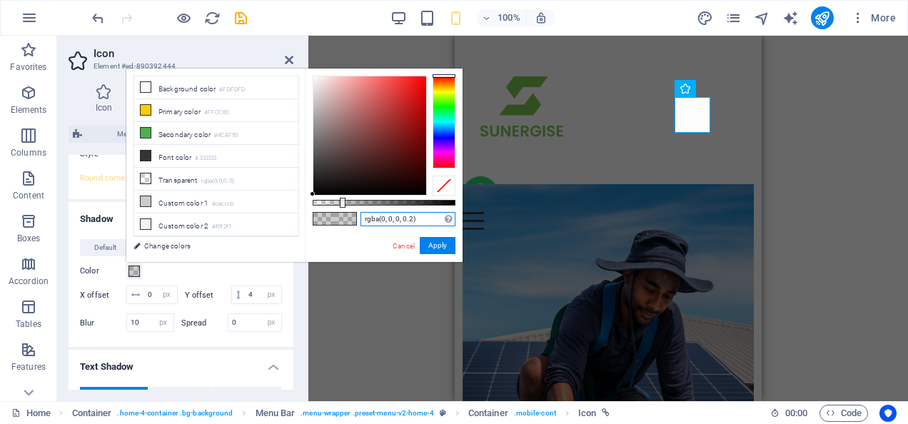
click at [412, 220] on input "rgba(0, 0, 0, 0.2)" at bounding box center [407, 219] width 95 height 14
type input "rgba(0, 0, 0, 0.3)"
click at [437, 245] on button "Apply" at bounding box center [438, 245] width 36 height 17
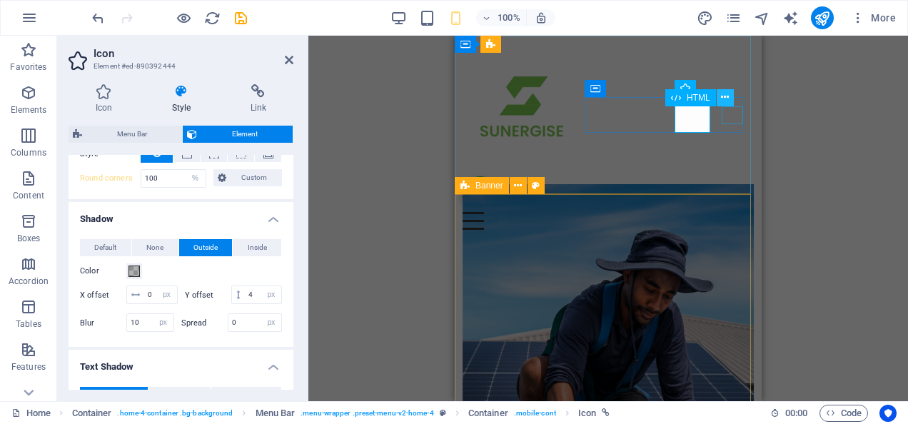
click at [721, 96] on icon at bounding box center [725, 97] width 8 height 15
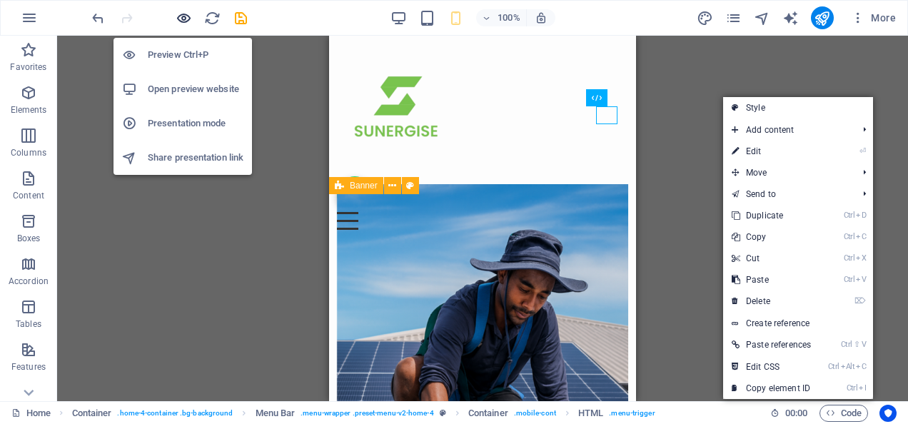
click at [181, 19] on icon "button" at bounding box center [184, 18] width 16 height 16
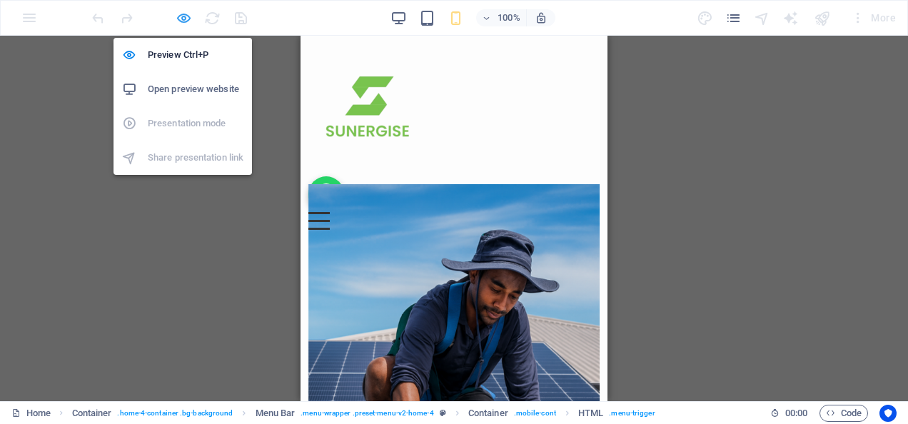
click at [183, 14] on icon "button" at bounding box center [184, 18] width 16 height 16
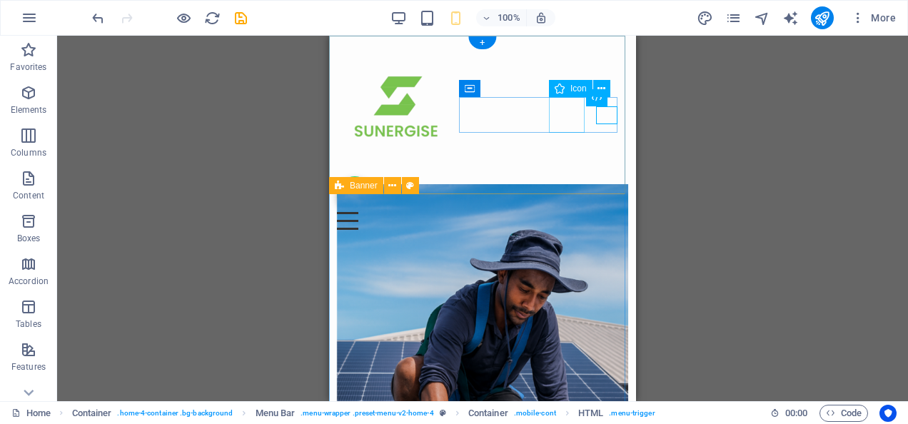
click at [566, 176] on figure at bounding box center [477, 194] width 280 height 36
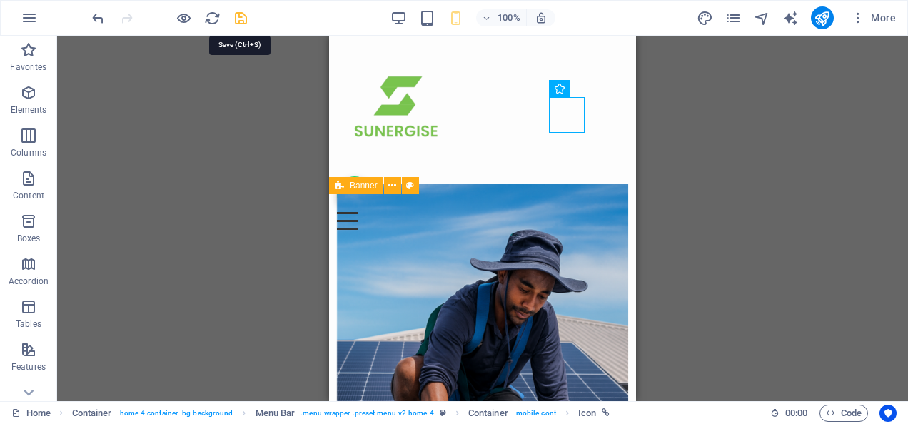
click at [0, 0] on icon "save" at bounding box center [0, 0] width 0 height 0
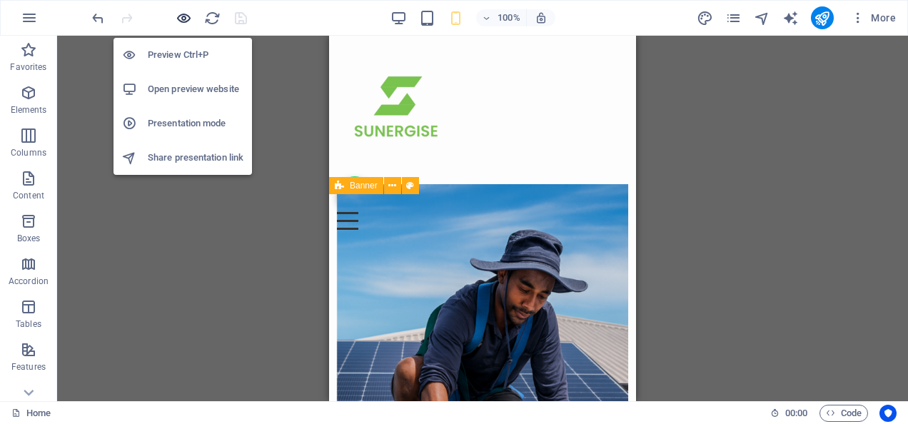
click at [182, 16] on icon "button" at bounding box center [184, 18] width 16 height 16
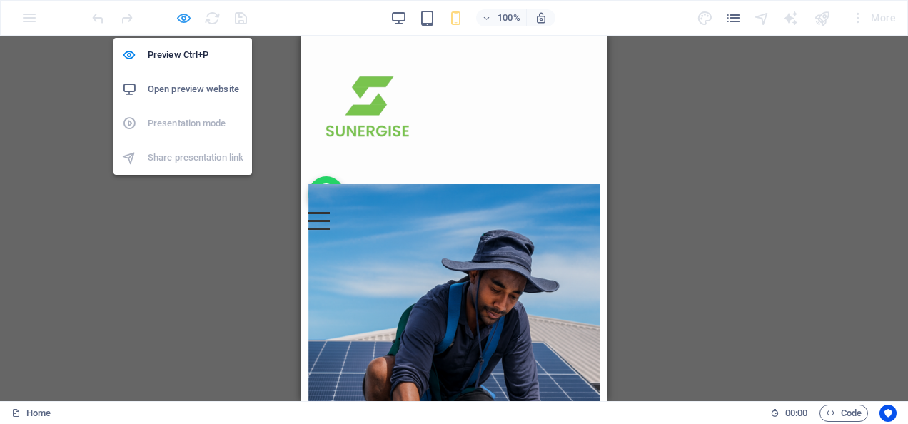
click at [183, 17] on icon "button" at bounding box center [184, 18] width 16 height 16
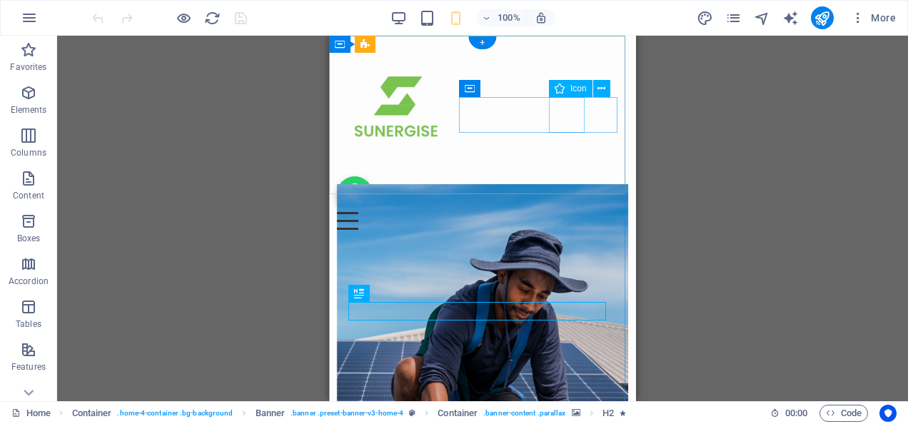
click at [569, 176] on figure at bounding box center [477, 194] width 280 height 36
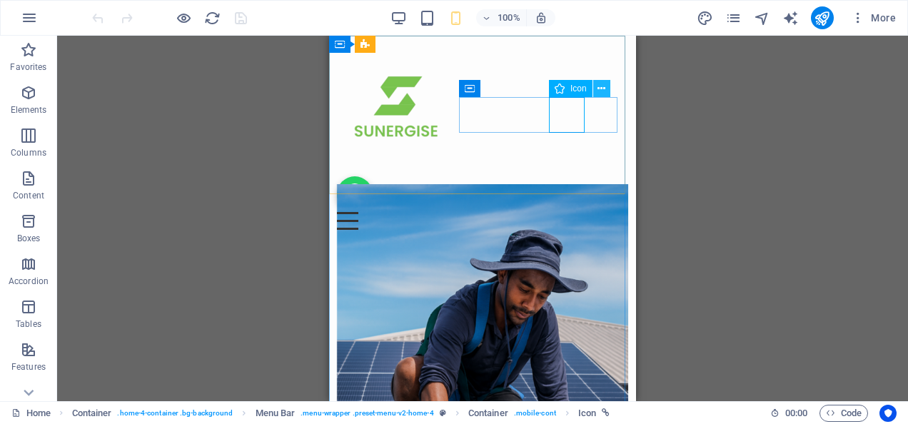
click at [602, 85] on icon at bounding box center [601, 88] width 8 height 15
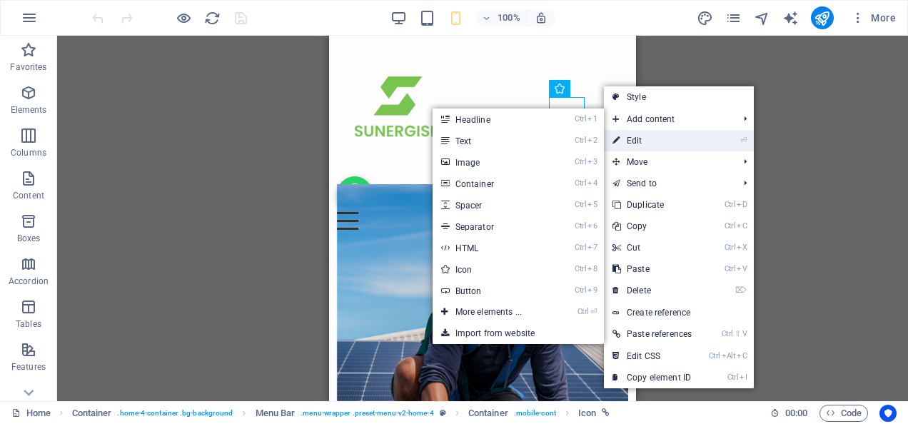
click at [622, 134] on link "⏎ Edit" at bounding box center [652, 140] width 96 height 21
select select "xMidYMid"
select select "px"
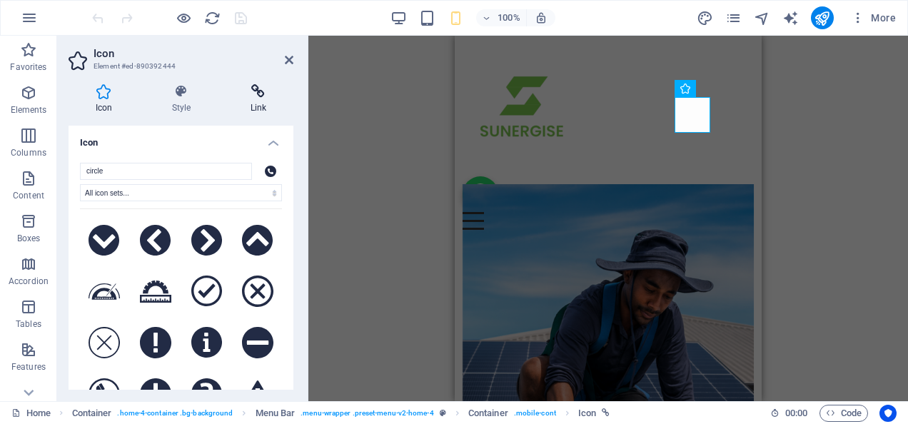
click at [260, 99] on h4 "Link" at bounding box center [258, 99] width 70 height 30
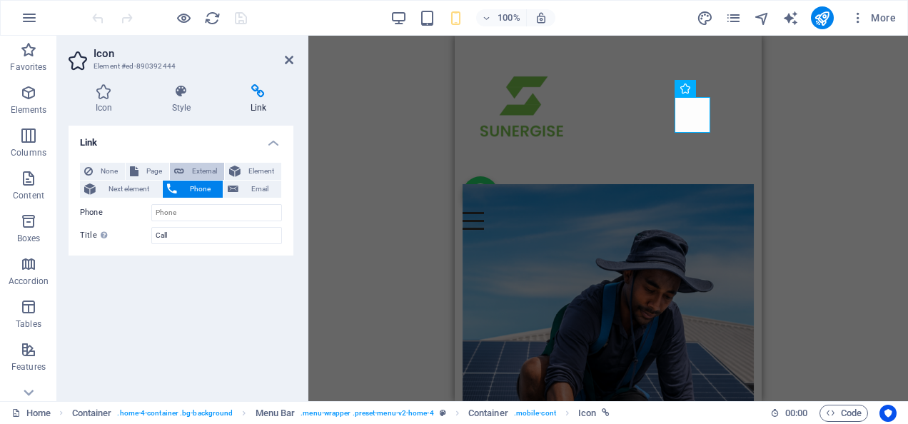
click at [210, 170] on span "External" at bounding box center [203, 171] width 31 height 17
select select "blank"
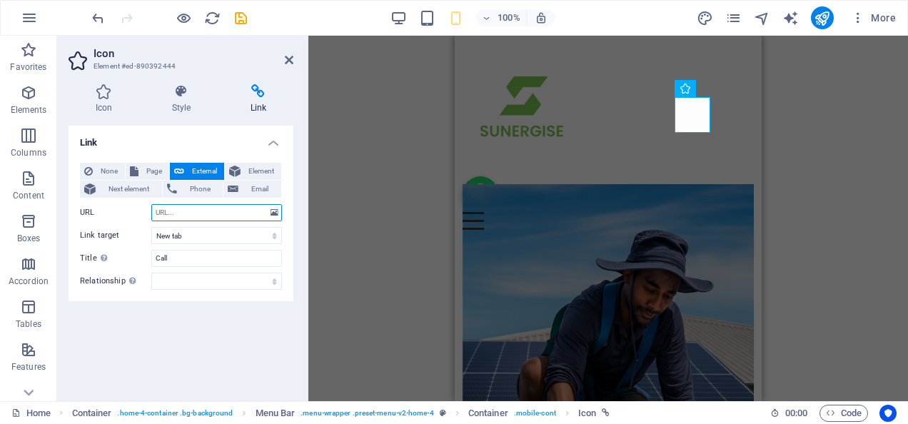
type input "H"
type input "[URL][DOMAIN_NAME][PHONE_NUMBER]"
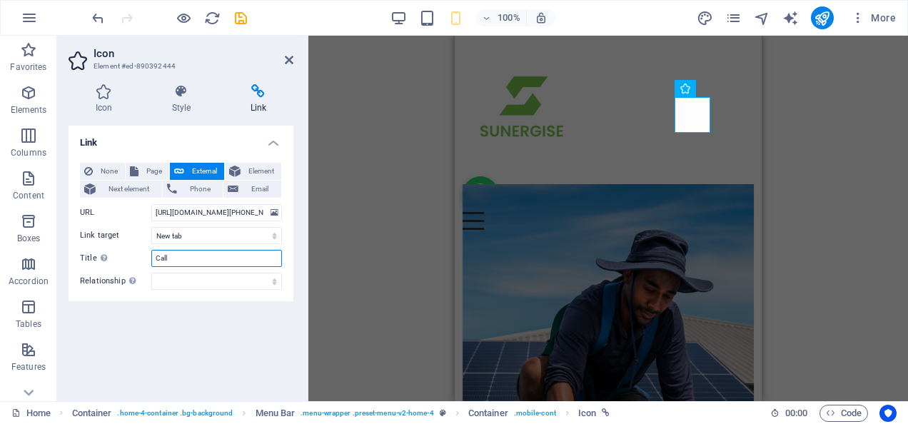
click at [170, 260] on input "Call" at bounding box center [216, 258] width 131 height 17
type input "C"
type input "Whatsapp"
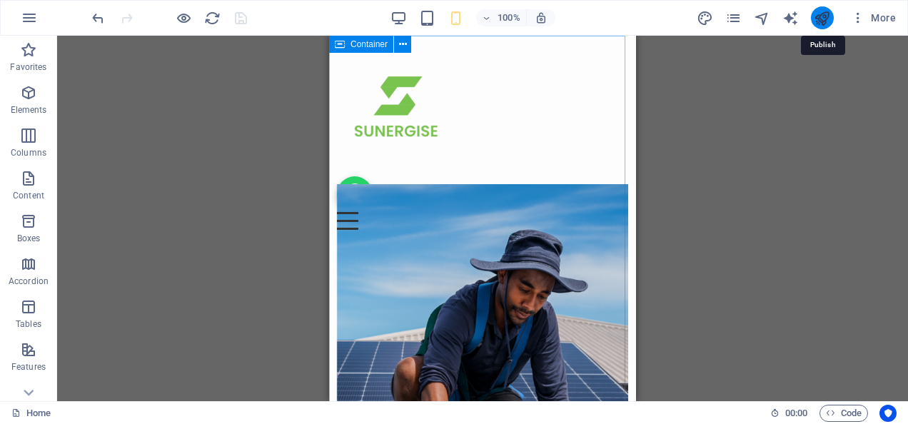
click at [815, 15] on icon "publish" at bounding box center [821, 18] width 16 height 16
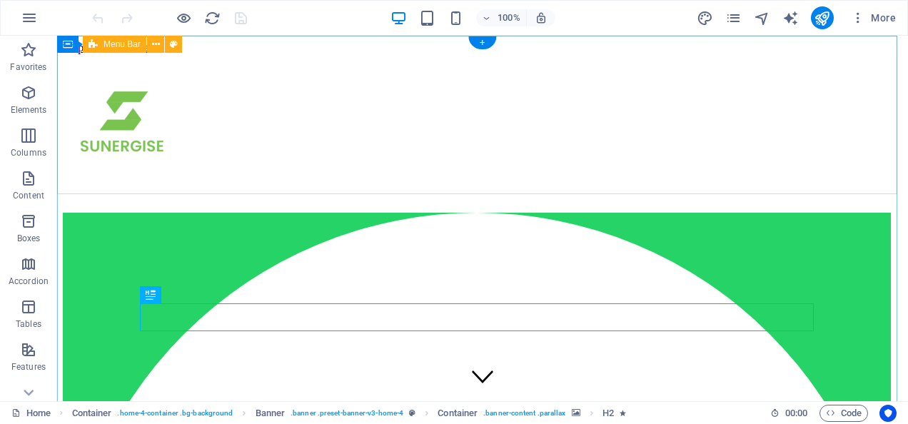
scroll to position [71, 0]
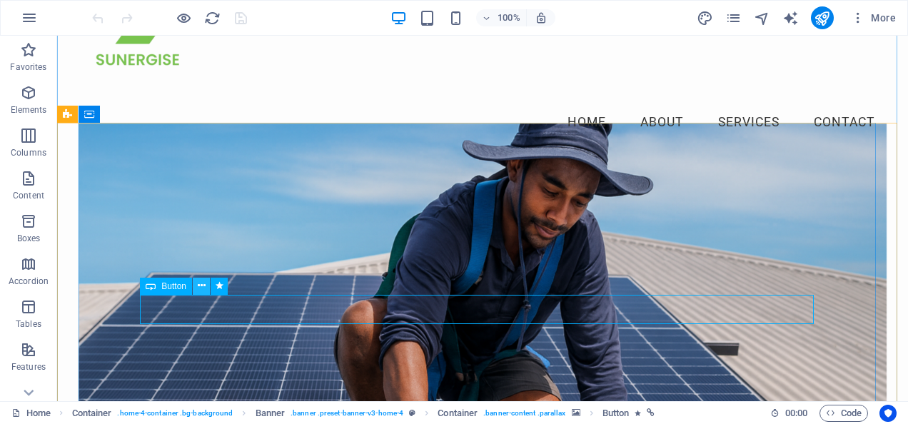
click at [201, 285] on icon at bounding box center [202, 285] width 8 height 15
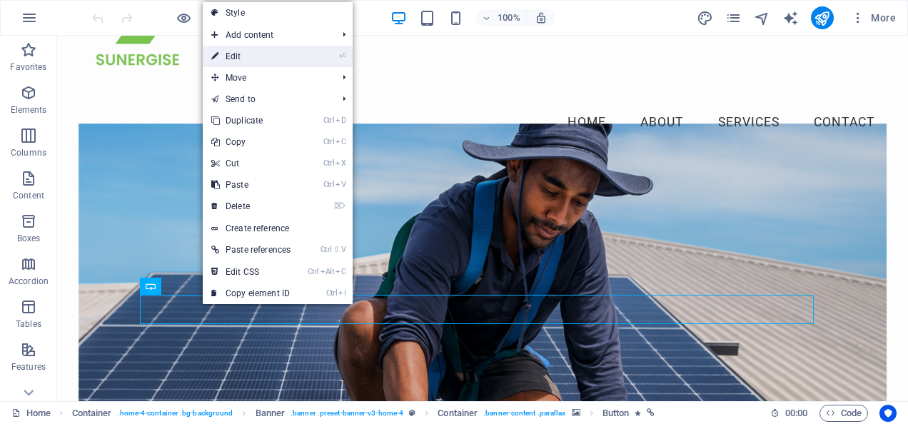
drag, startPoint x: 260, startPoint y: 54, endPoint x: 32, endPoint y: 45, distance: 228.5
click at [260, 54] on link "⏎ Edit" at bounding box center [251, 56] width 96 height 21
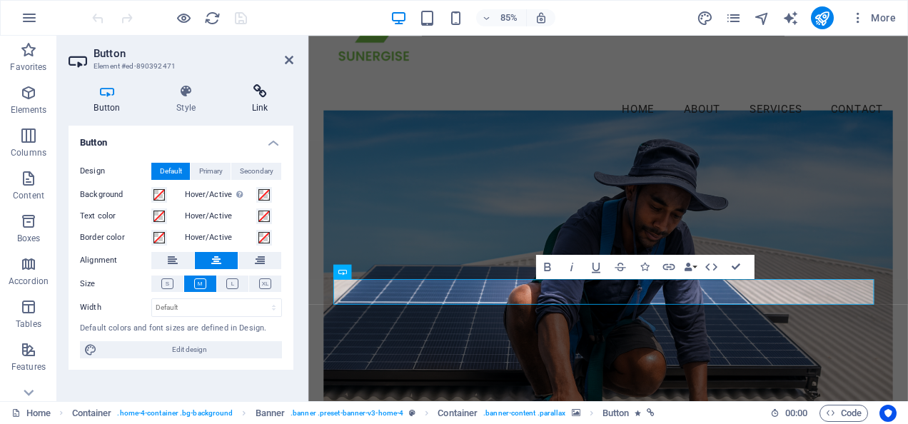
click at [258, 99] on h4 "Link" at bounding box center [259, 99] width 67 height 30
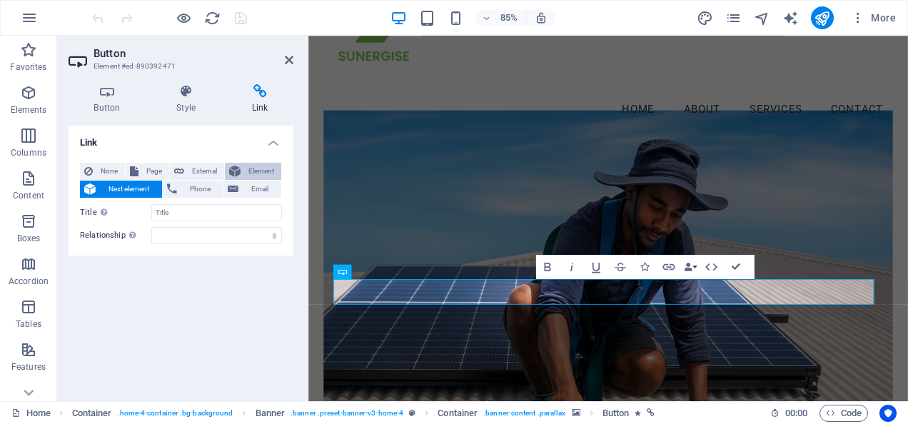
click at [248, 168] on span "Element" at bounding box center [261, 171] width 32 height 17
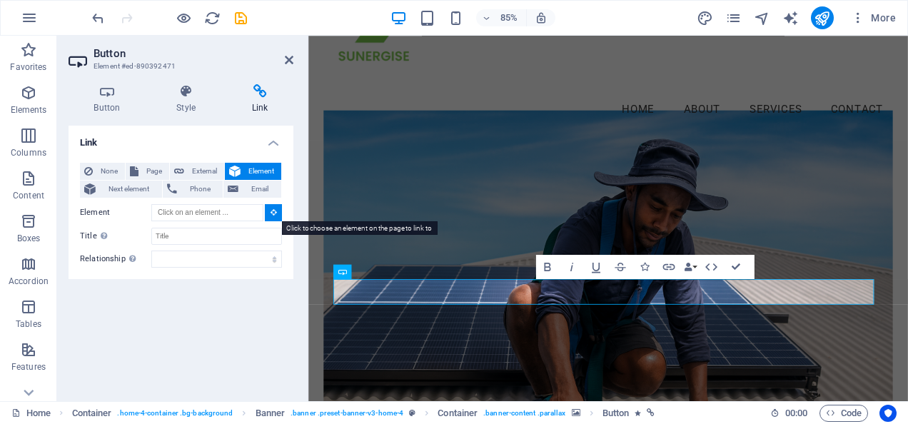
click at [269, 210] on button at bounding box center [273, 212] width 17 height 17
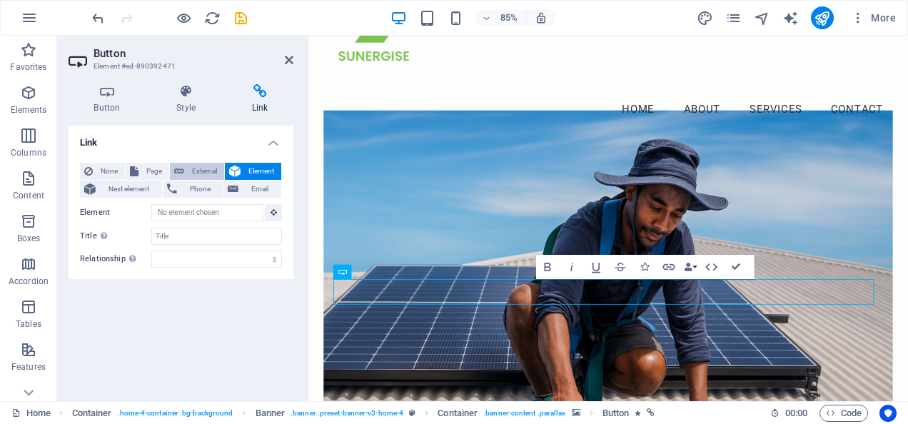
click at [200, 169] on span "External" at bounding box center [203, 171] width 31 height 17
select select "blank"
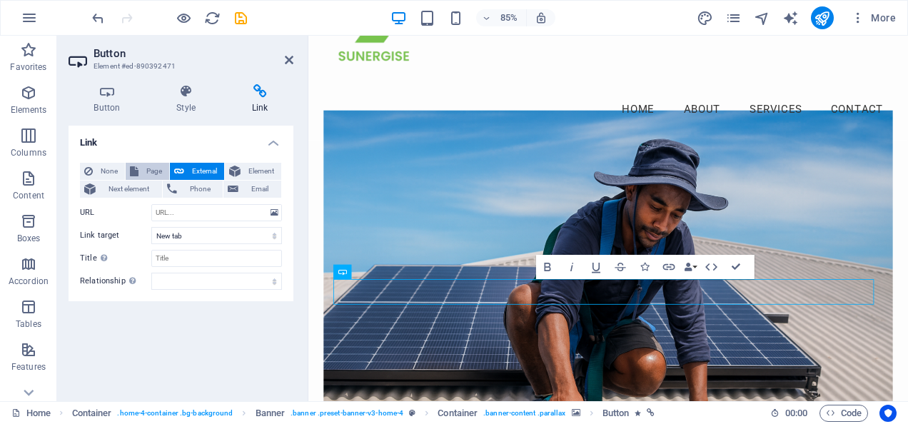
click at [151, 166] on span "Page" at bounding box center [154, 171] width 22 height 17
select select
click at [125, 190] on span "Next element" at bounding box center [129, 189] width 58 height 17
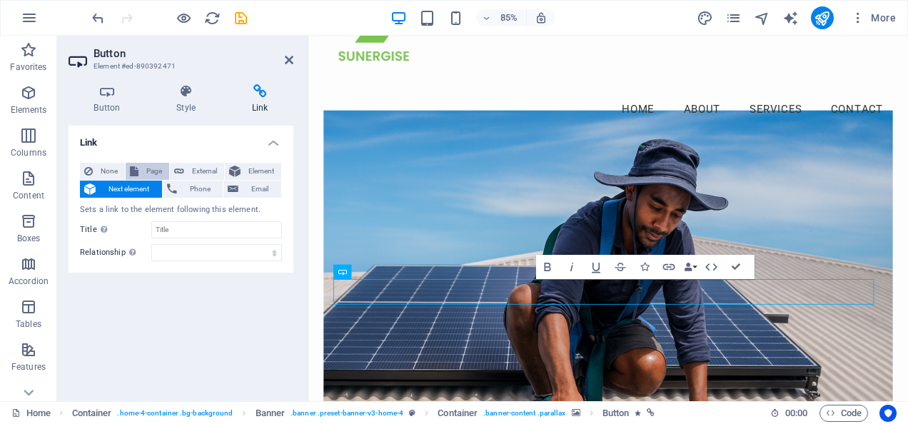
click at [150, 163] on span "Page" at bounding box center [154, 171] width 22 height 17
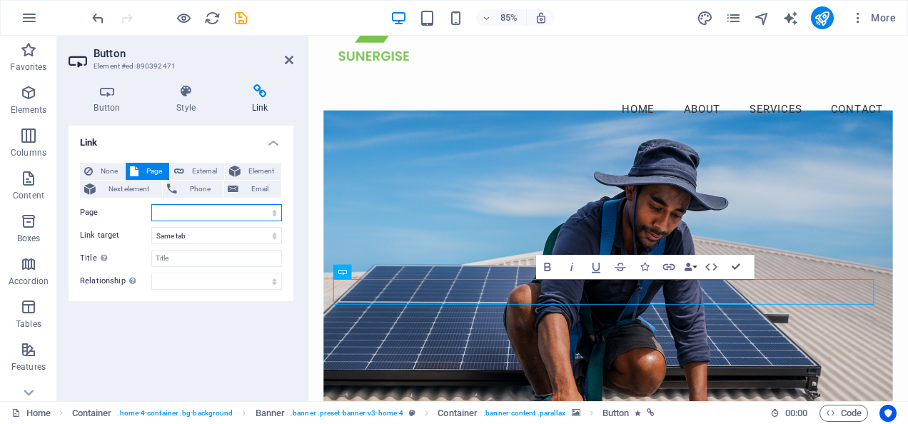
click at [230, 213] on select "Home Subpage Legal Notice Privacy" at bounding box center [216, 212] width 131 height 17
select select "0"
click at [151, 204] on select "Home Subpage Legal Notice Privacy" at bounding box center [216, 212] width 131 height 17
click at [225, 233] on select "New tab Same tab Overlay" at bounding box center [216, 235] width 131 height 17
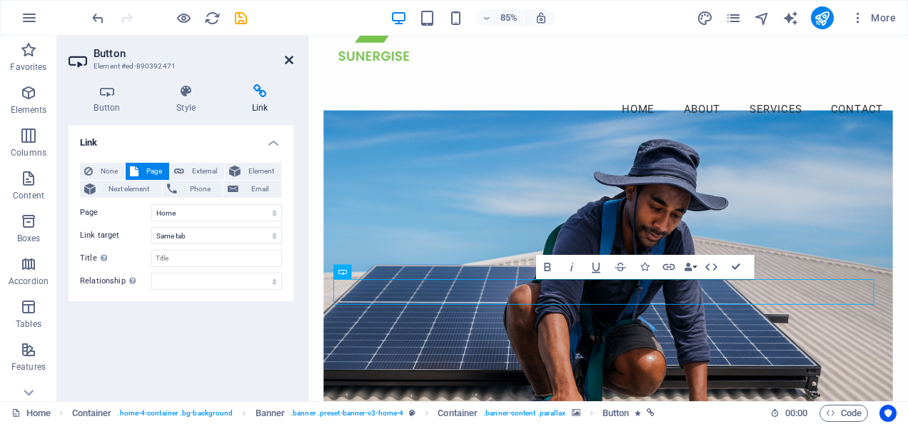
click at [290, 60] on icon at bounding box center [289, 59] width 9 height 11
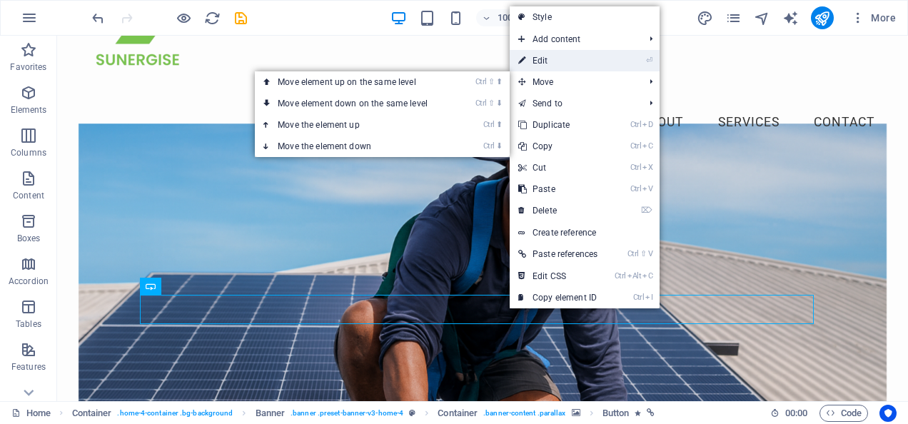
drag, startPoint x: 557, startPoint y: 55, endPoint x: 292, endPoint y: 24, distance: 266.6
click at [557, 55] on link "⏎ Edit" at bounding box center [557, 60] width 96 height 21
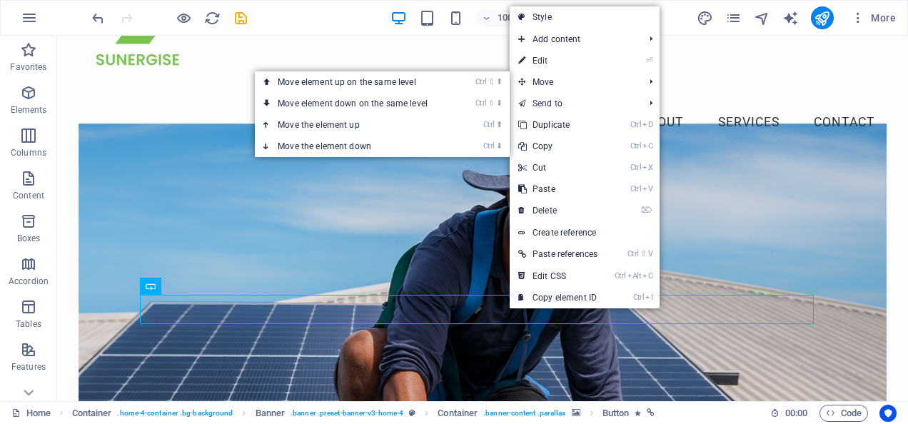
select select
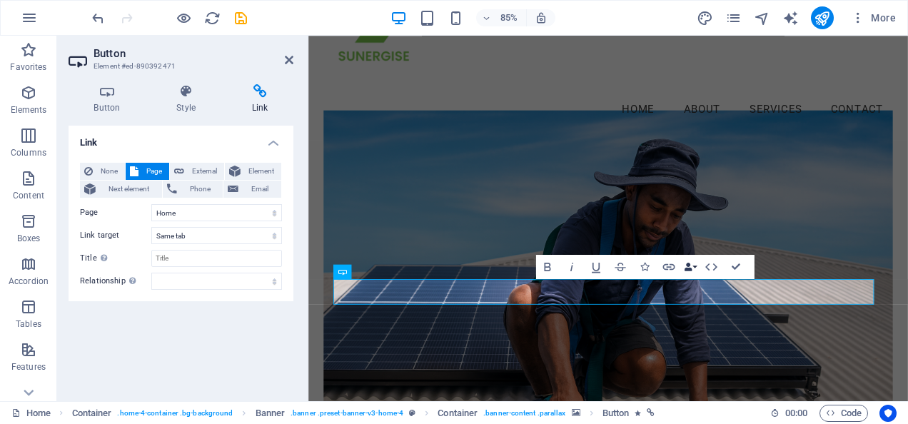
click at [686, 267] on icon "button" at bounding box center [688, 267] width 9 height 9
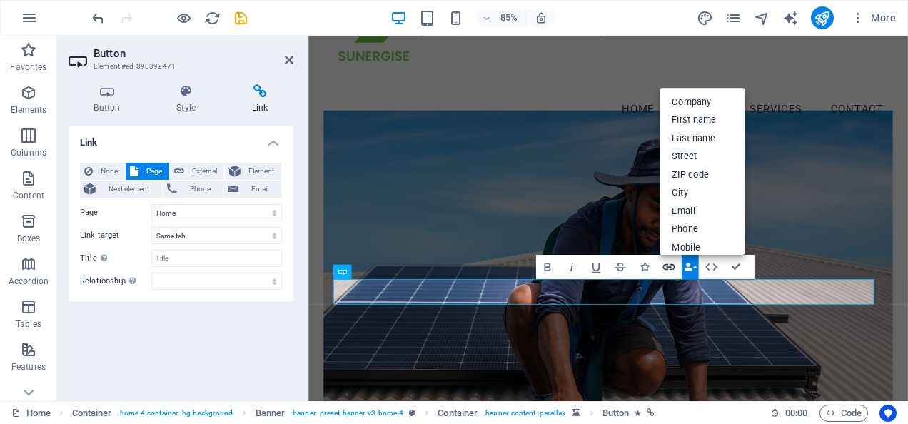
click at [672, 269] on icon "button" at bounding box center [669, 267] width 12 height 6
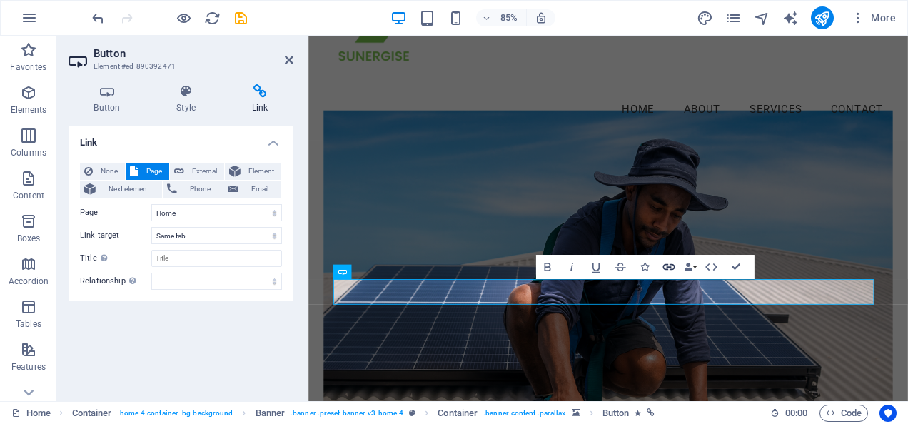
click at [672, 269] on icon "button" at bounding box center [669, 267] width 12 height 6
click at [19, 103] on span "Elements" at bounding box center [28, 101] width 57 height 34
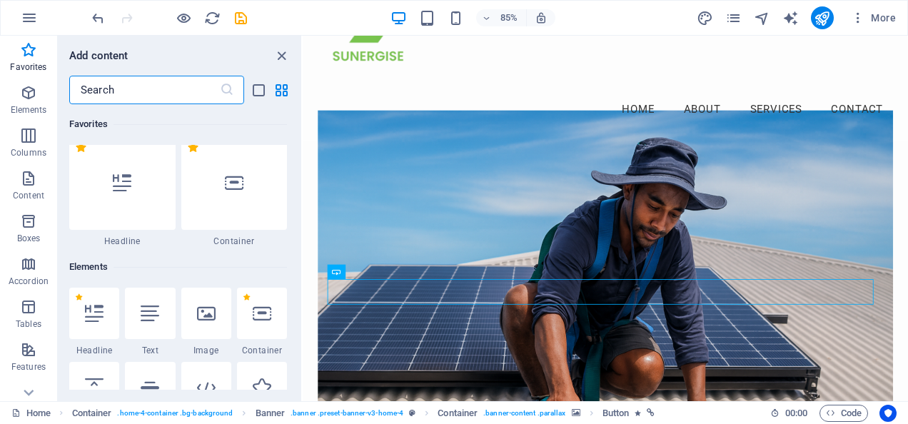
scroll to position [0, 0]
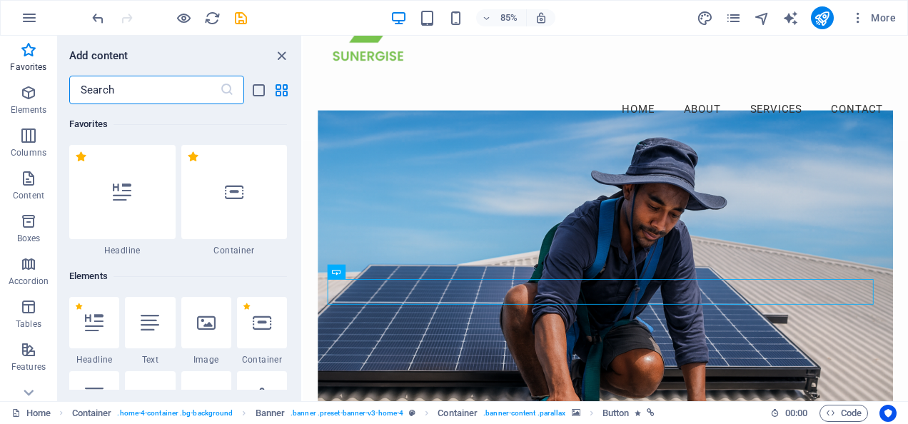
click at [127, 90] on input "text" at bounding box center [144, 90] width 151 height 29
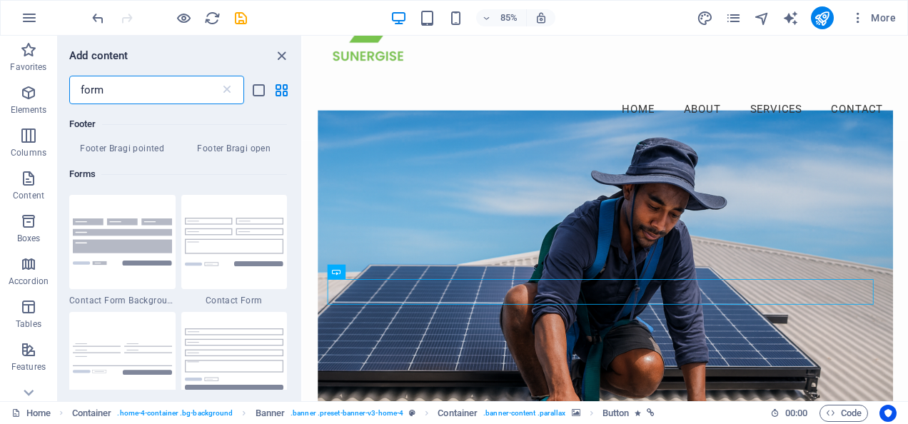
scroll to position [499, 0]
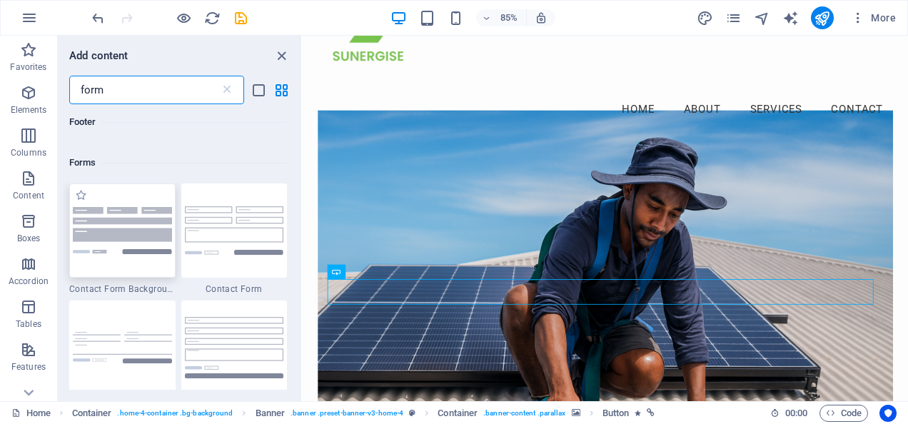
type input "form"
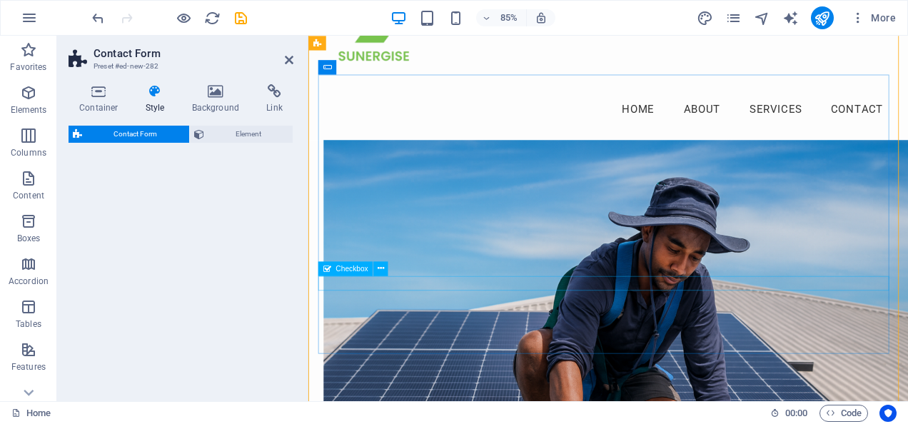
scroll to position [589, 0]
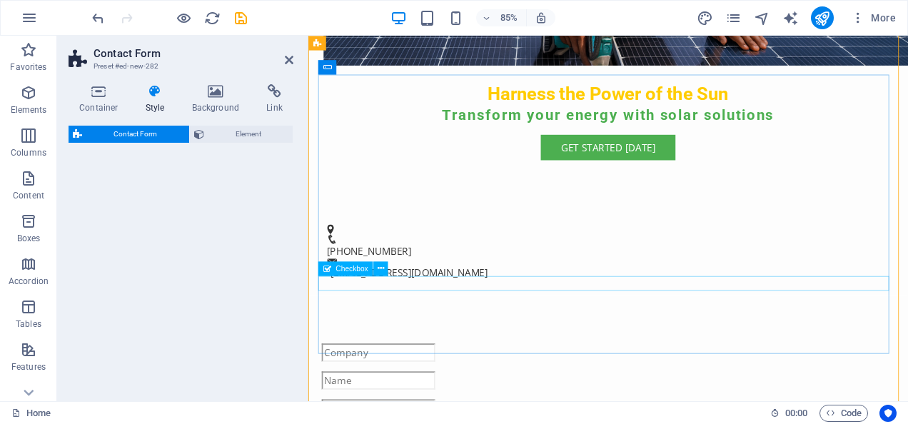
select select "rem"
select select "preset-contact-form-v3-background"
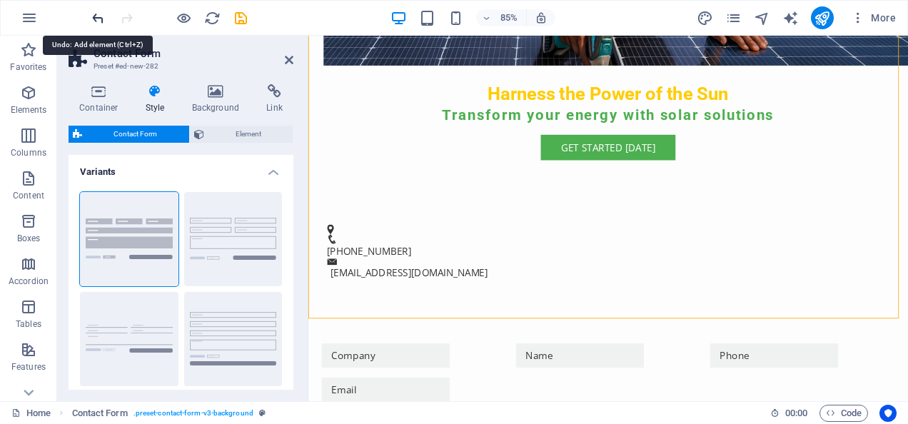
click at [97, 19] on icon "undo" at bounding box center [98, 18] width 16 height 16
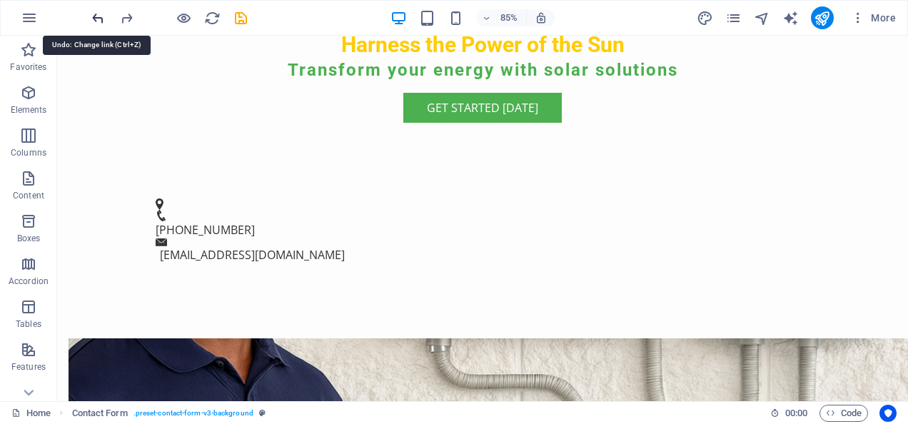
scroll to position [190, 0]
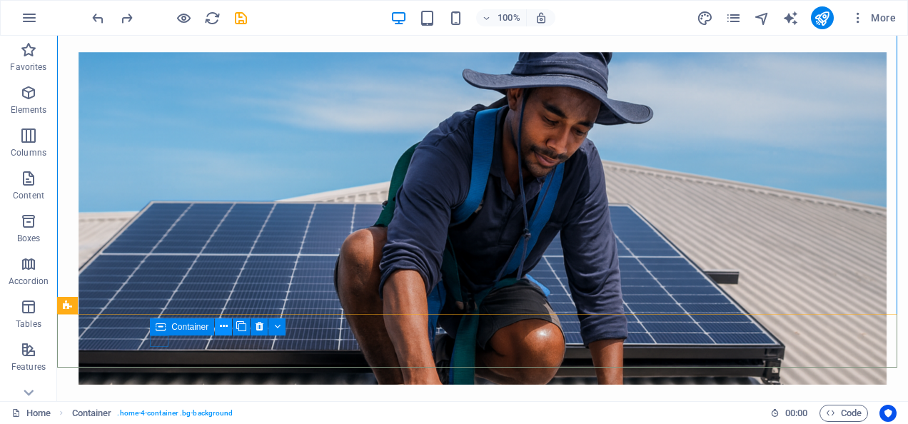
click at [223, 331] on icon at bounding box center [224, 326] width 8 height 15
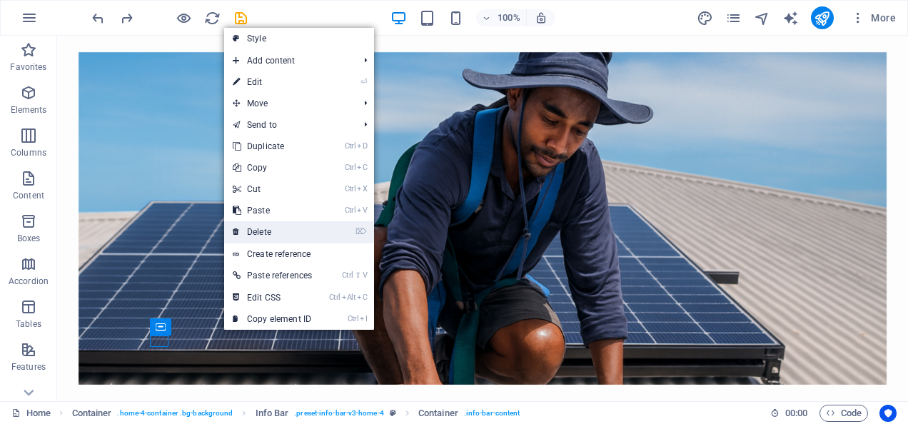
click at [268, 234] on link "⌦ Delete" at bounding box center [272, 231] width 96 height 21
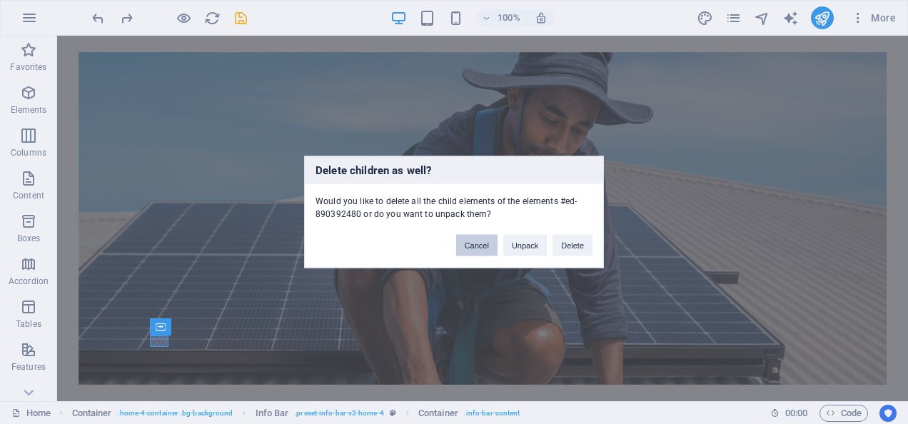
click at [480, 247] on button "Cancel" at bounding box center [476, 245] width 41 height 21
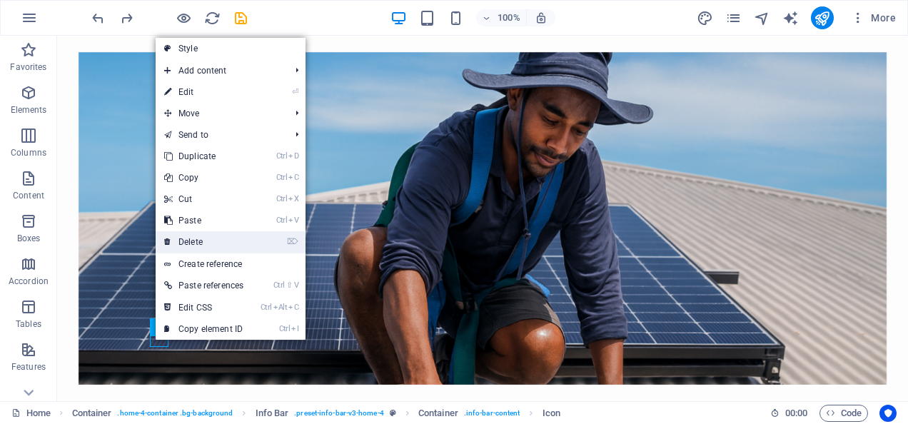
click at [190, 245] on link "⌦ Delete" at bounding box center [204, 241] width 96 height 21
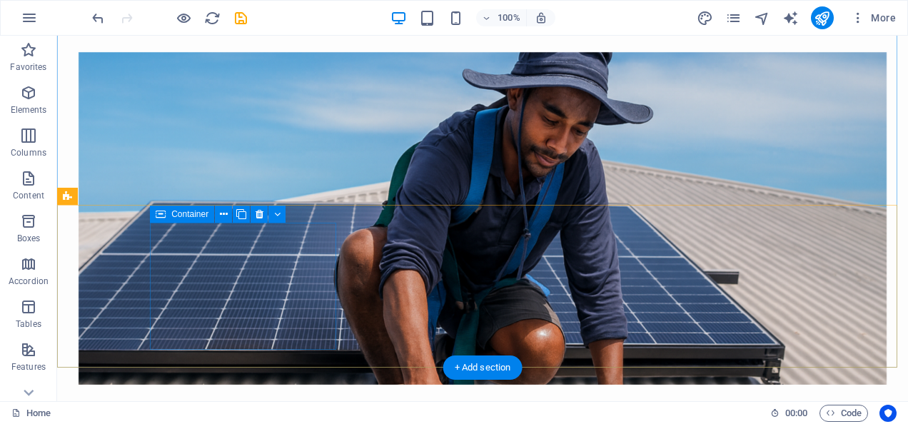
scroll to position [300, 0]
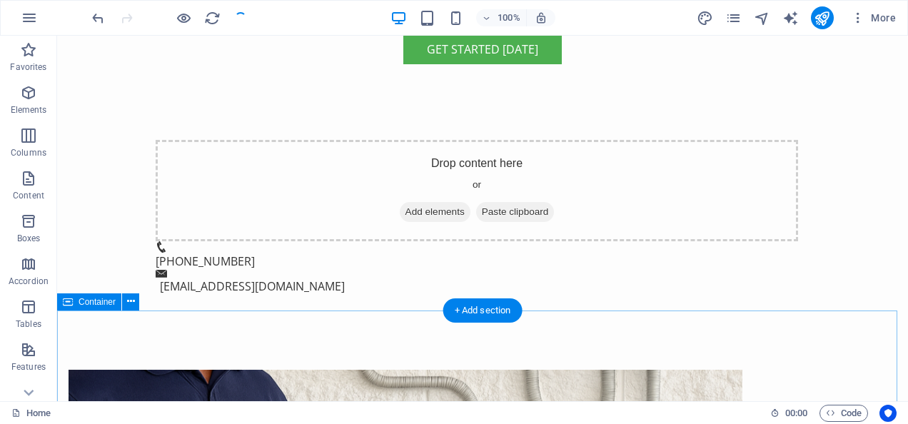
scroll to position [728, 0]
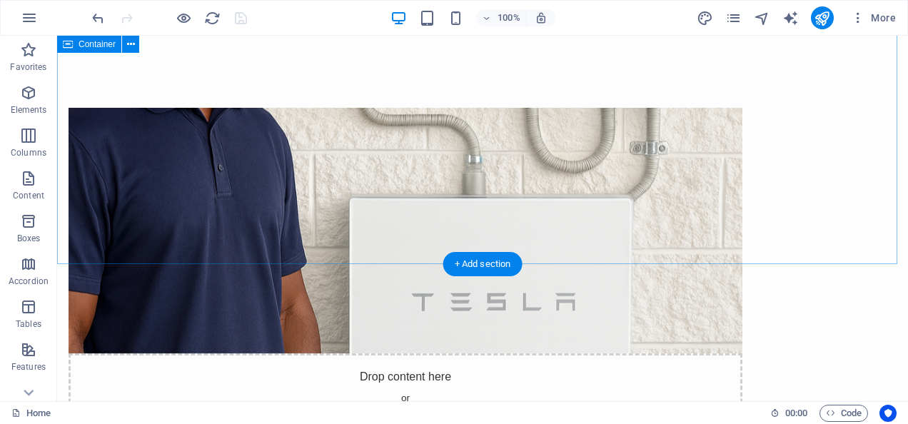
scroll to position [1156, 0]
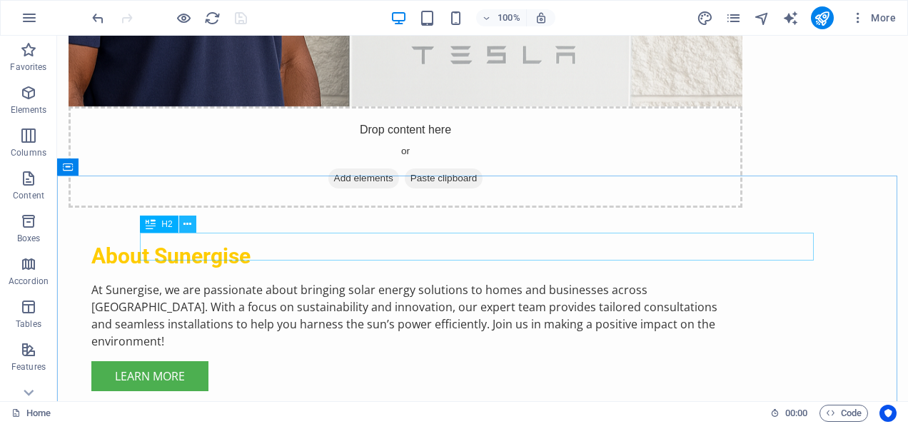
click at [182, 225] on button at bounding box center [187, 223] width 17 height 17
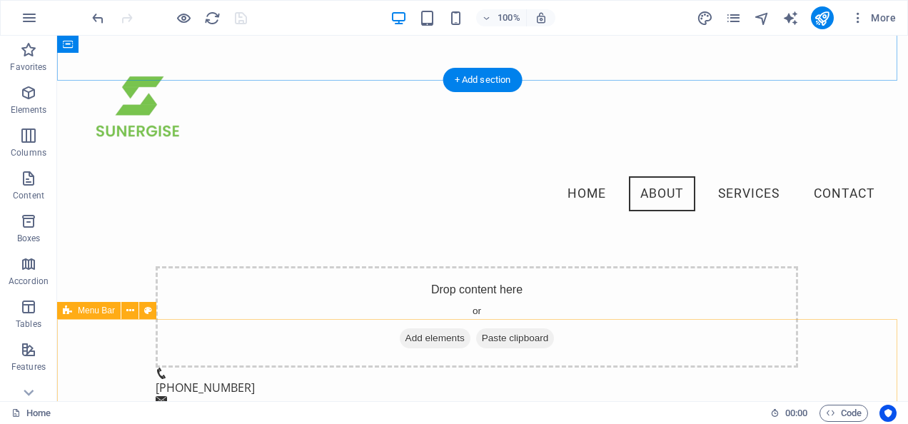
scroll to position [481, 0]
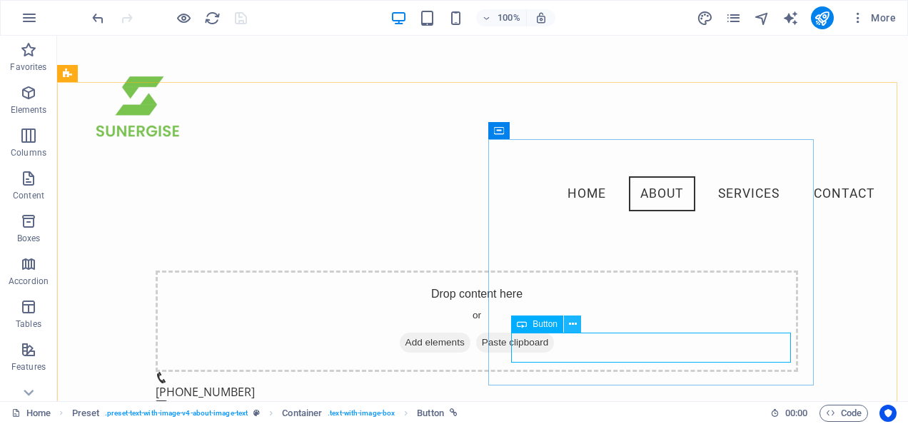
click at [576, 324] on button at bounding box center [572, 323] width 17 height 17
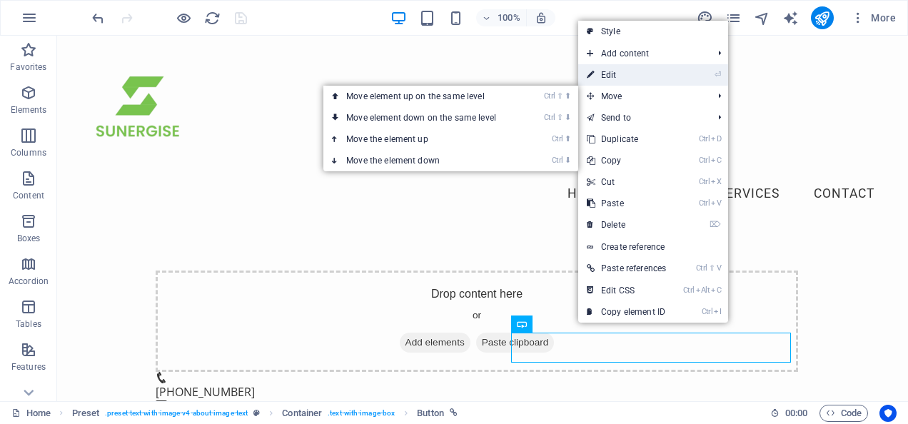
click at [626, 73] on link "⏎ Edit" at bounding box center [626, 74] width 96 height 21
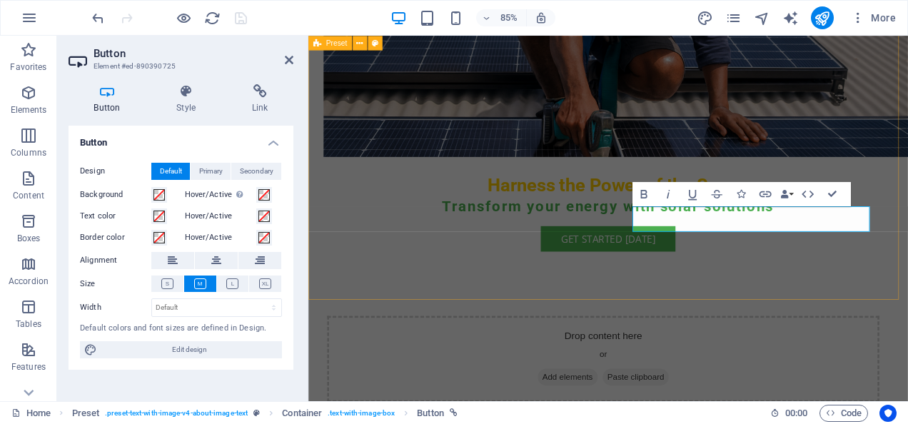
scroll to position [736, 0]
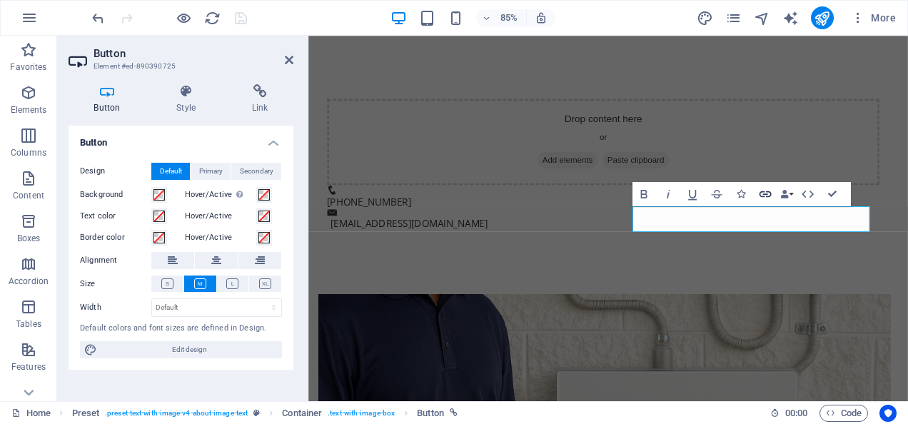
click at [768, 192] on icon "button" at bounding box center [765, 194] width 12 height 6
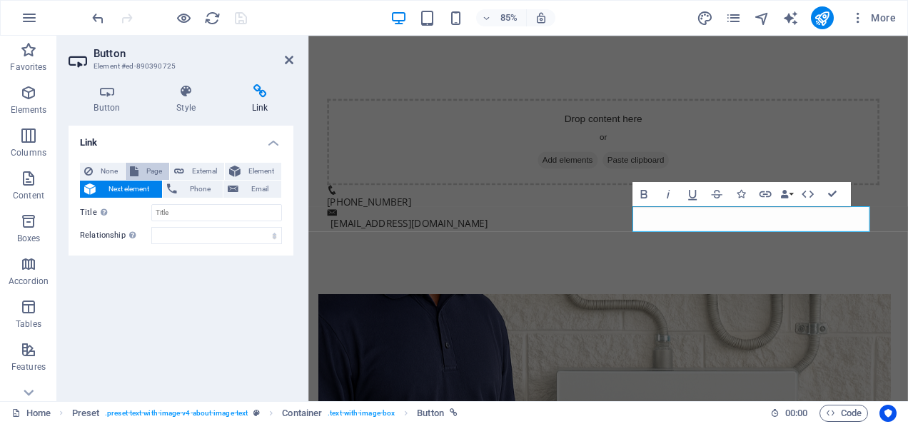
click at [141, 176] on button "Page" at bounding box center [148, 171] width 44 height 17
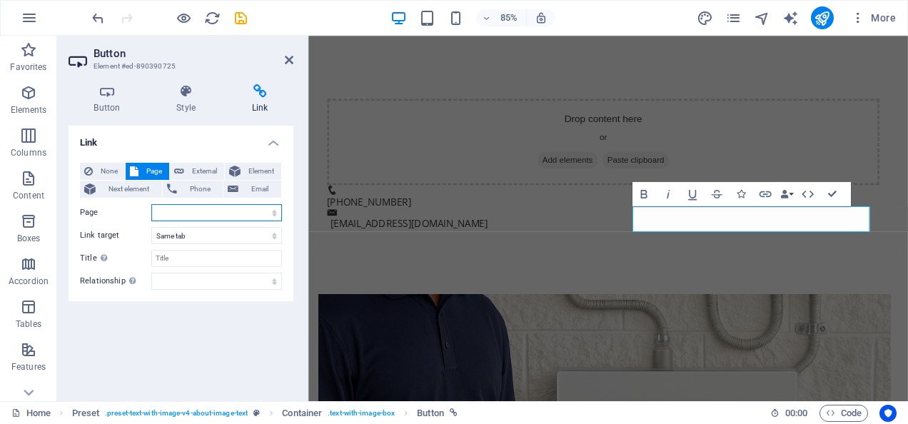
click at [231, 218] on select "Home Subpage Legal Notice Privacy" at bounding box center [216, 212] width 131 height 17
select select "1"
click at [151, 204] on select "Home Subpage Legal Notice Privacy" at bounding box center [216, 212] width 131 height 17
click at [200, 234] on select "New tab Same tab Overlay" at bounding box center [216, 235] width 131 height 17
click at [151, 227] on select "New tab Same tab Overlay" at bounding box center [216, 235] width 131 height 17
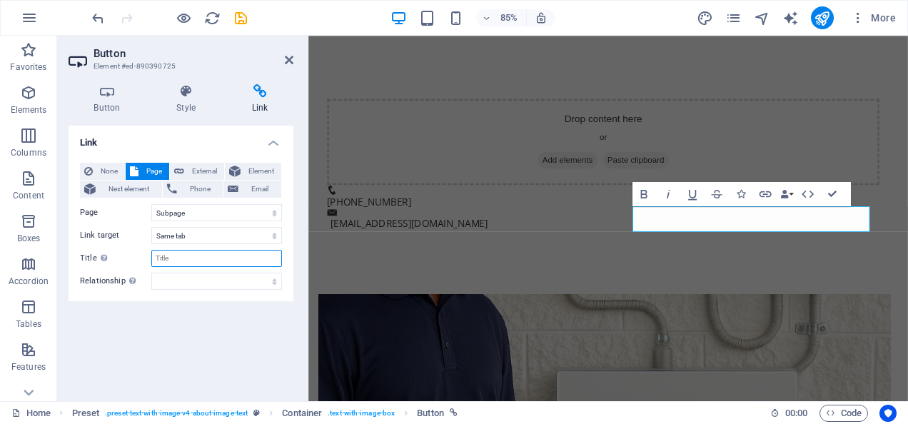
click at [203, 257] on input "Title Additional link description, should not be the same as the link text. The…" at bounding box center [216, 258] width 131 height 17
click at [288, 60] on icon at bounding box center [289, 59] width 9 height 11
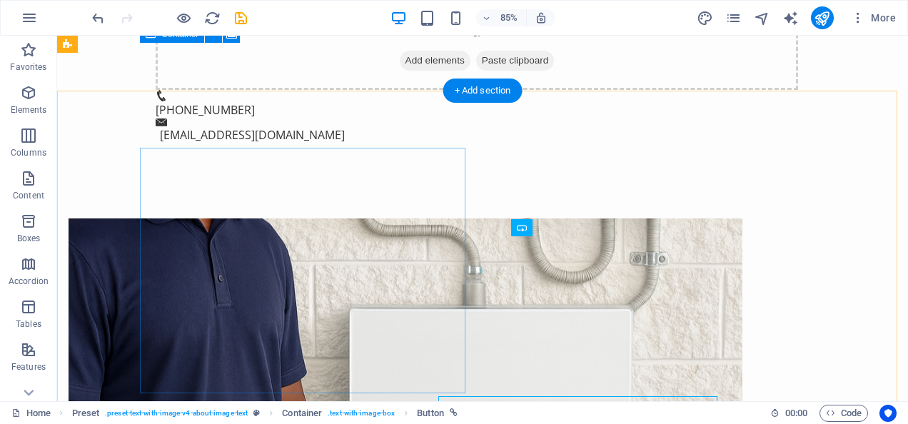
scroll to position [682, 0]
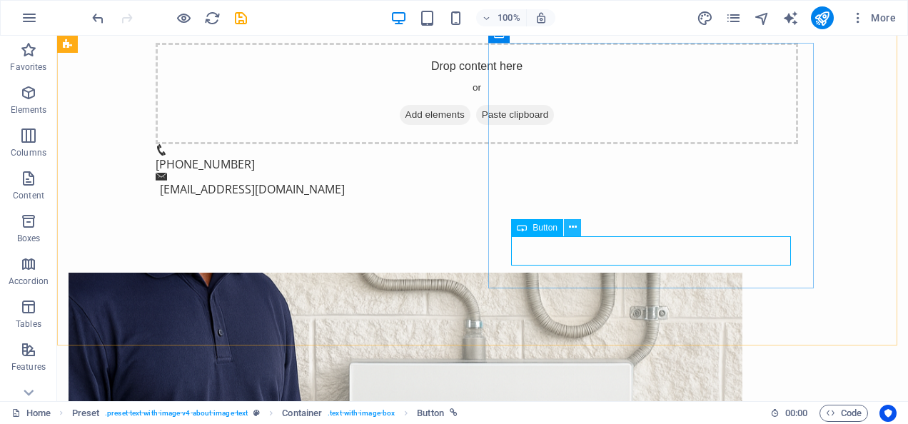
click at [571, 225] on icon at bounding box center [573, 227] width 8 height 15
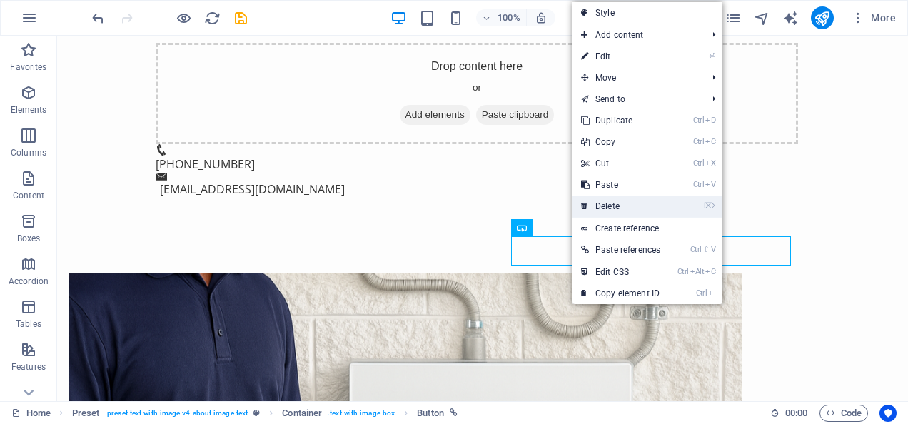
click at [599, 207] on link "⌦ Delete" at bounding box center [620, 205] width 96 height 21
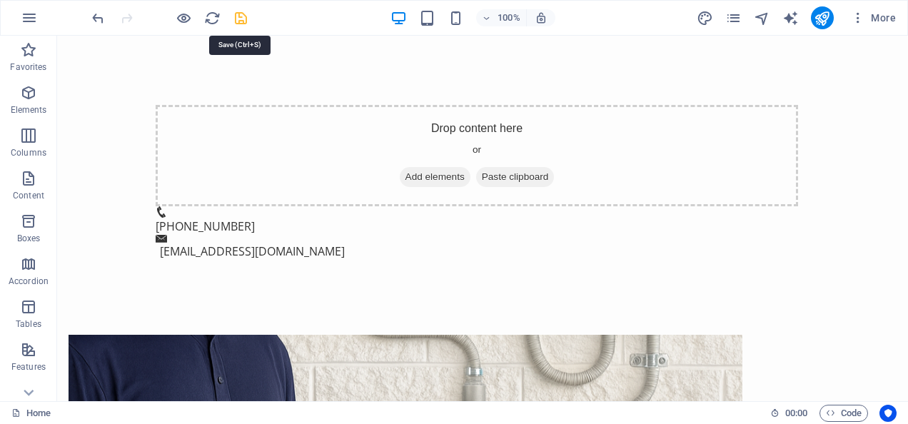
click at [233, 16] on icon "save" at bounding box center [241, 18] width 16 height 16
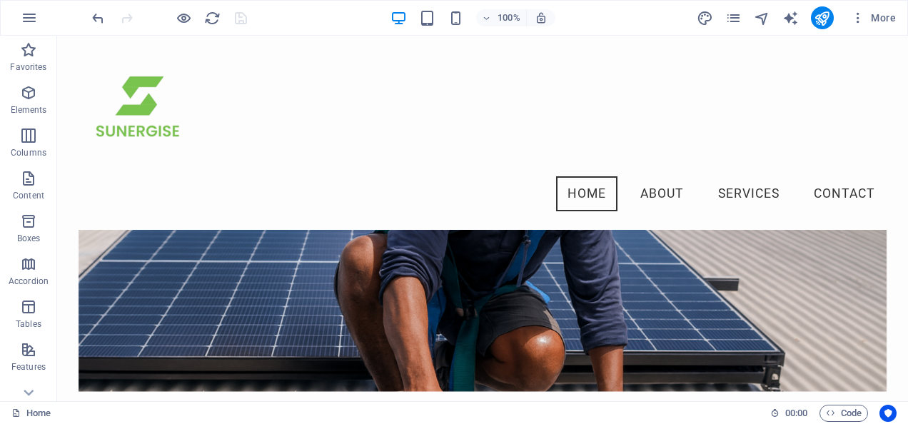
scroll to position [78, 0]
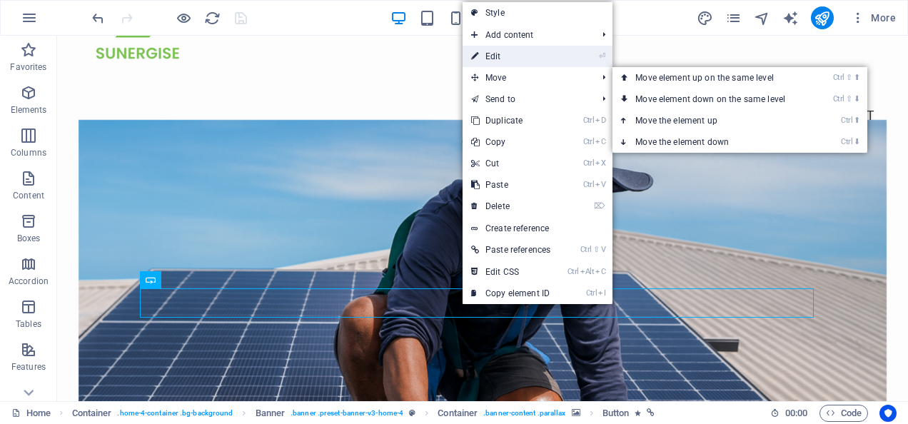
click at [505, 60] on link "⏎ Edit" at bounding box center [510, 56] width 96 height 21
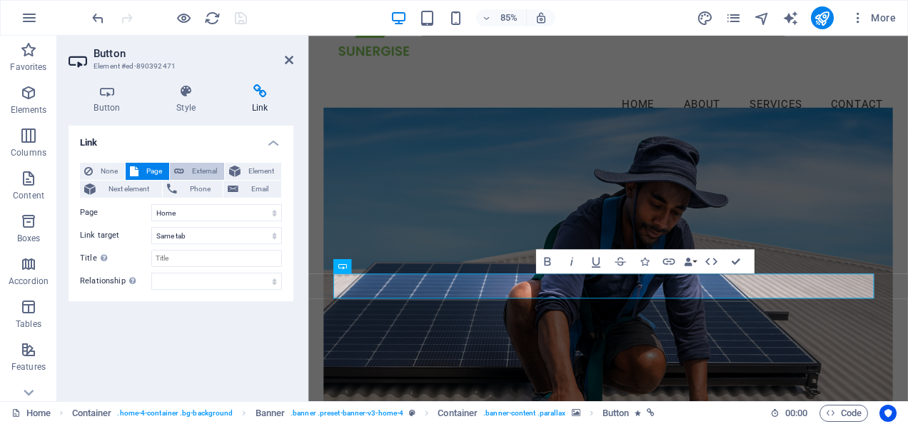
click at [203, 166] on span "External" at bounding box center [203, 171] width 31 height 17
select select "blank"
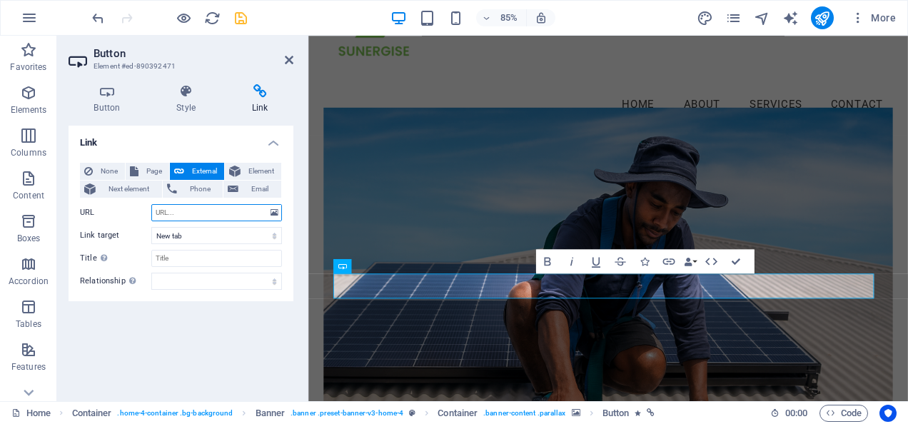
click at [187, 213] on input "URL" at bounding box center [216, 212] width 131 height 17
type input "http://wa.me/+61434096061"
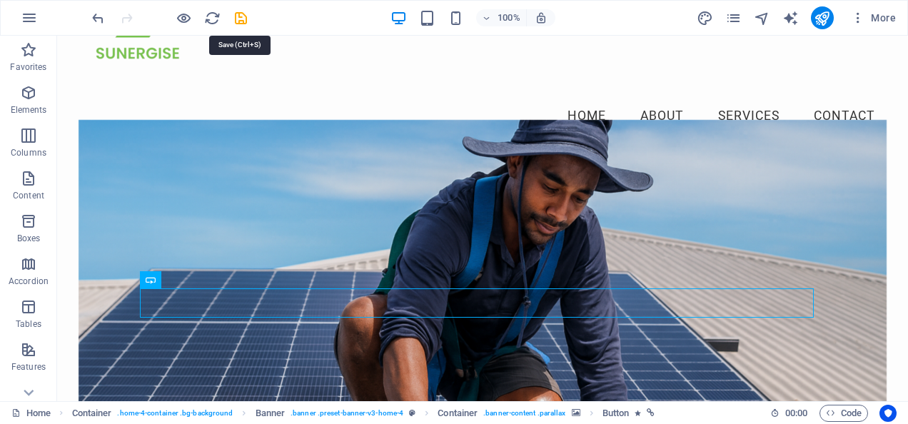
click at [236, 21] on icon "save" at bounding box center [241, 18] width 16 height 16
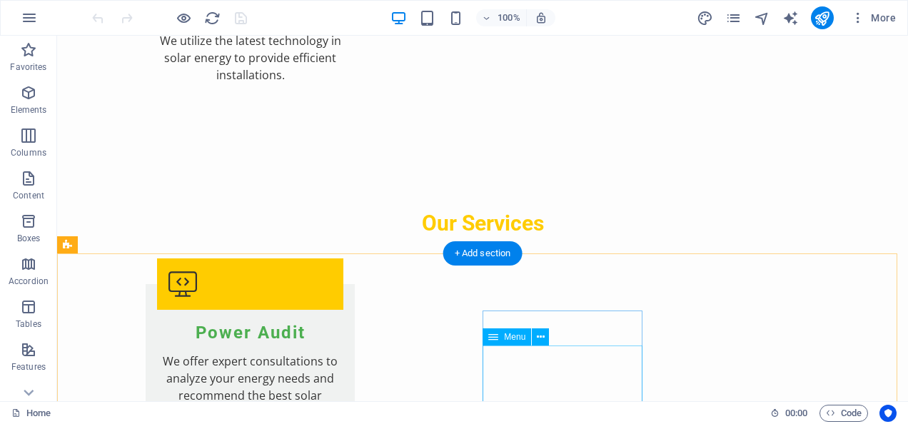
scroll to position [2129, 0]
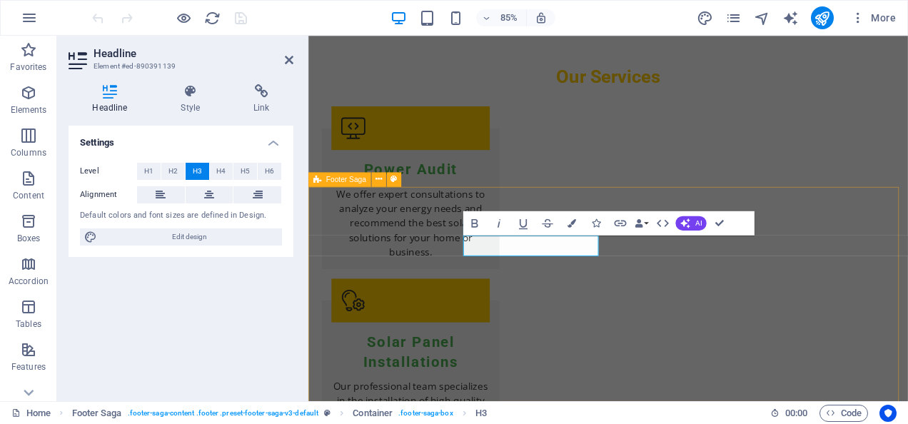
scroll to position [2119, 0]
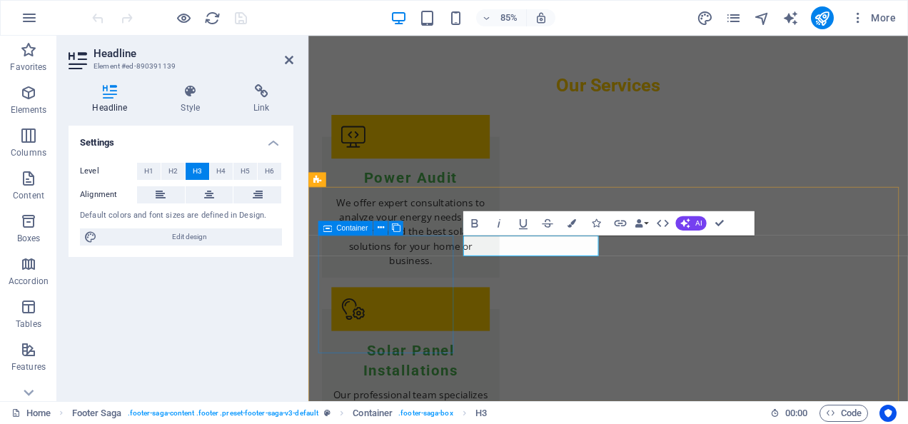
drag, startPoint x: 457, startPoint y: 278, endPoint x: 679, endPoint y: 245, distance: 224.4
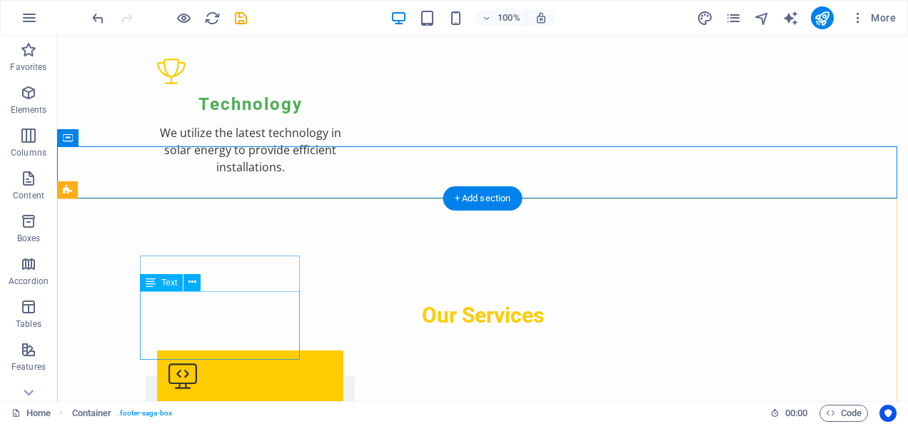
scroll to position [2148, 0]
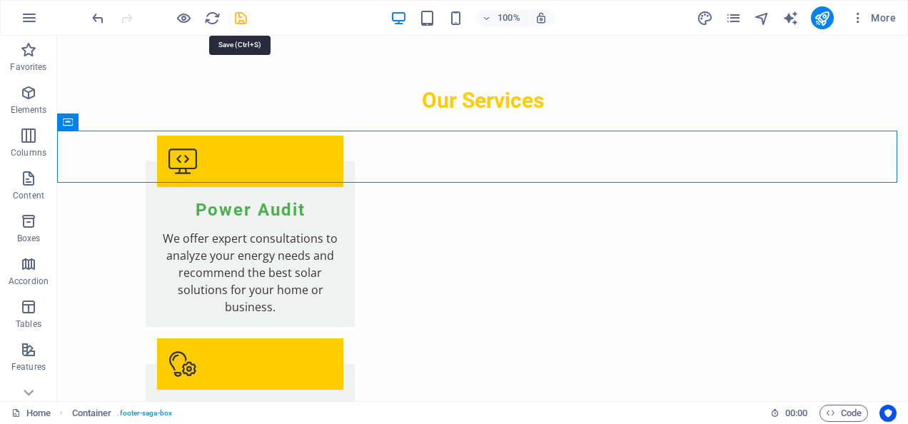
click at [245, 413] on icon "save" at bounding box center [193, 416] width 186 height 7
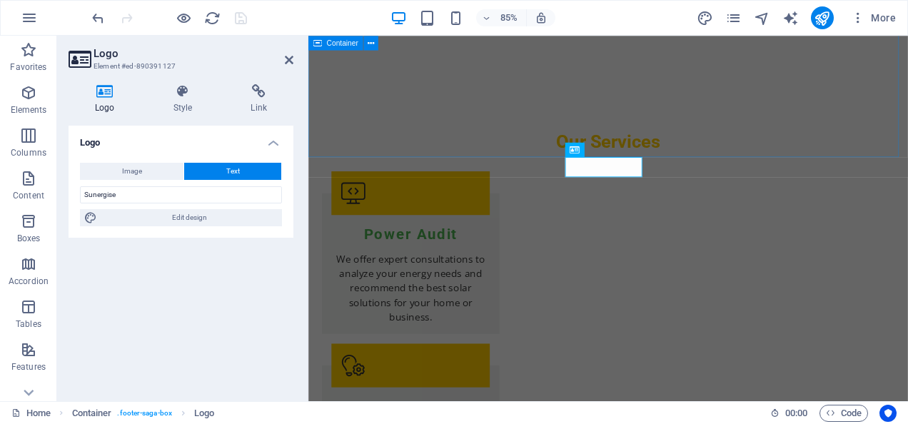
scroll to position [2155, 0]
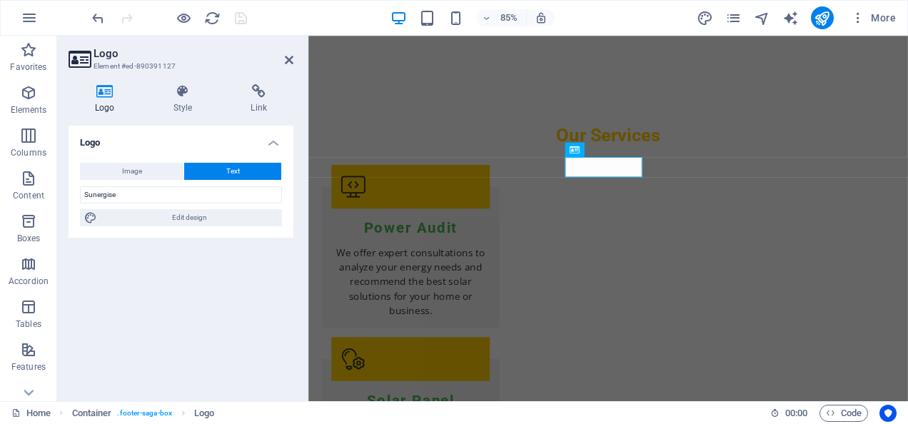
click at [104, 100] on h4 "Logo" at bounding box center [107, 99] width 78 height 30
click at [101, 111] on h4 "Logo" at bounding box center [107, 99] width 78 height 30
click at [143, 173] on button "Image" at bounding box center [131, 171] width 103 height 17
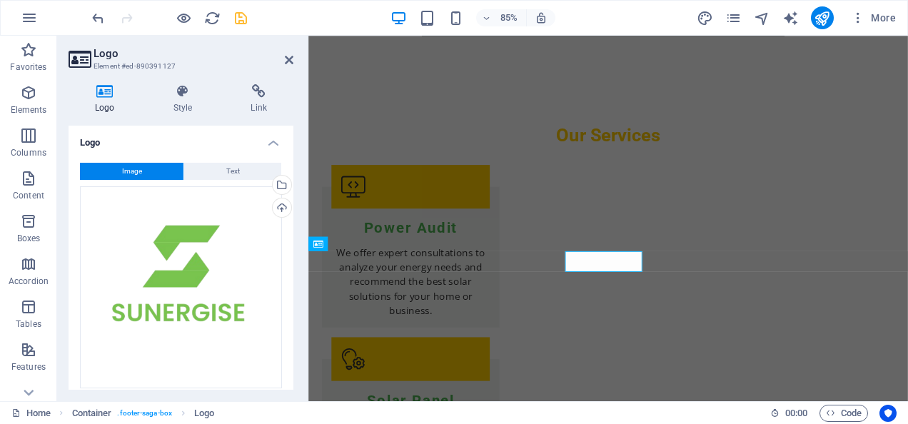
scroll to position [2202, 0]
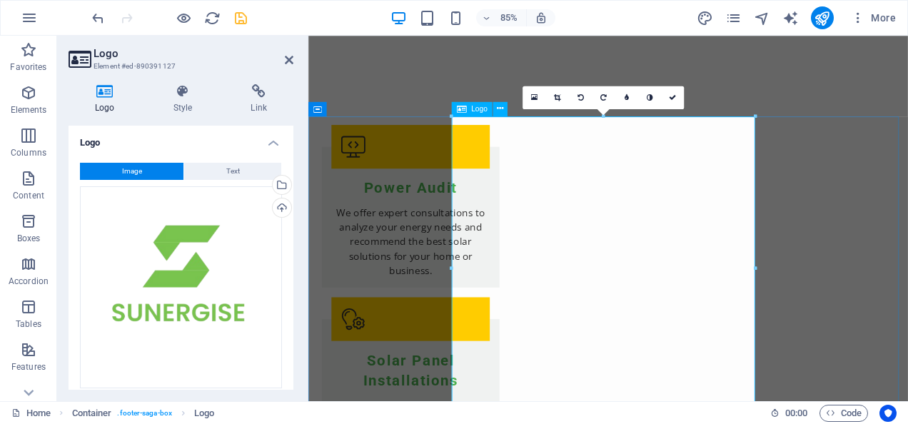
drag, startPoint x: 910, startPoint y: 151, endPoint x: 654, endPoint y: 159, distance: 257.0
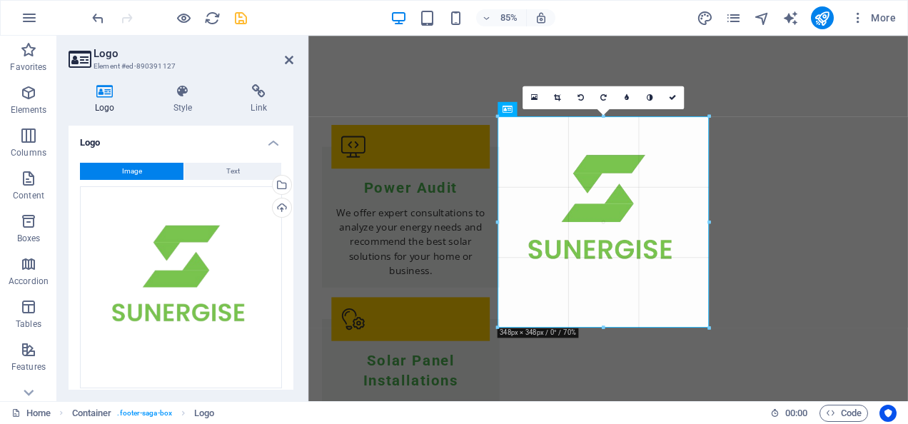
drag, startPoint x: 753, startPoint y: 115, endPoint x: 644, endPoint y: 336, distance: 246.3
type input "348"
select select "px"
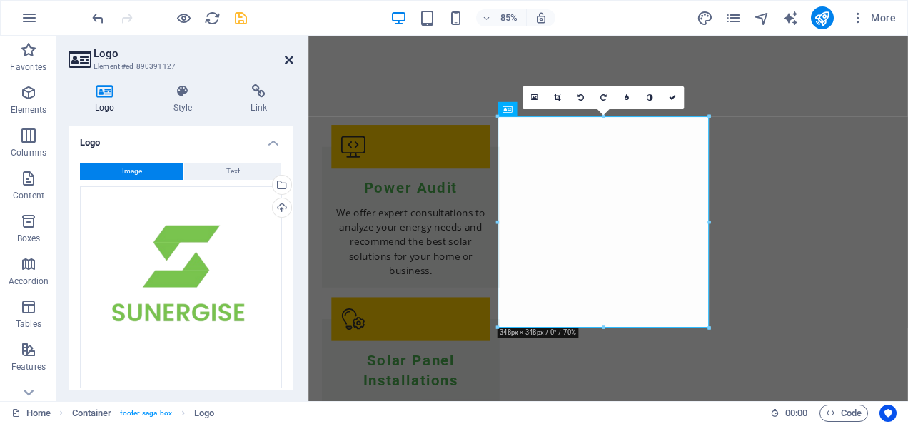
click at [287, 60] on icon at bounding box center [289, 59] width 9 height 11
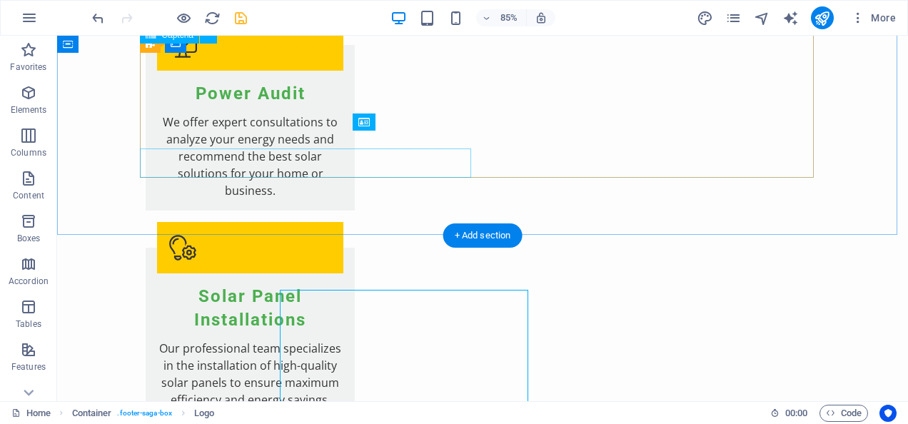
scroll to position [2148, 0]
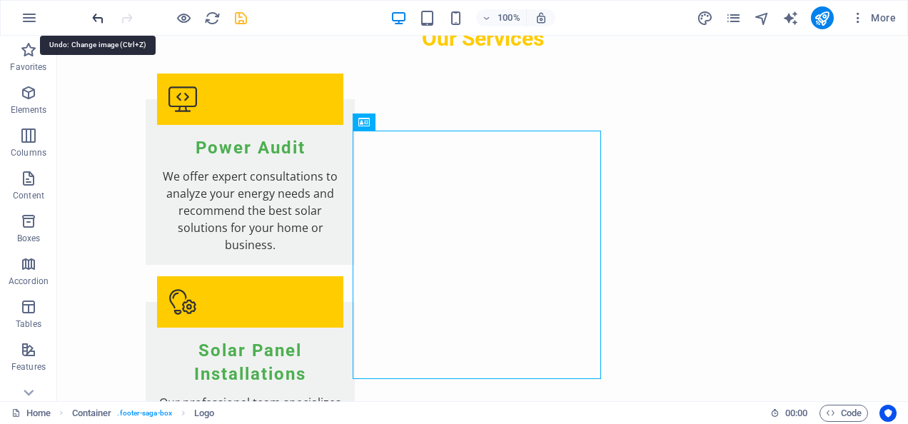
click at [100, 240] on icon "undo" at bounding box center [193, 265] width 186 height 51
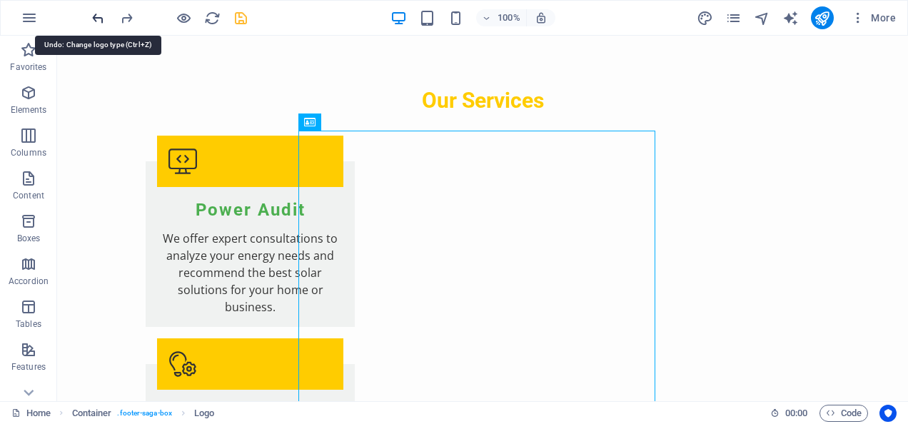
click at [100, 303] on icon "undo" at bounding box center [193, 328] width 186 height 51
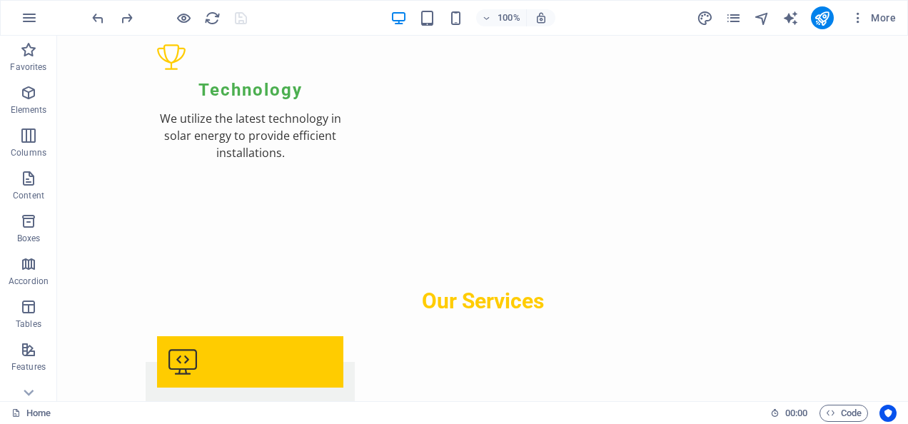
scroll to position [1934, 0]
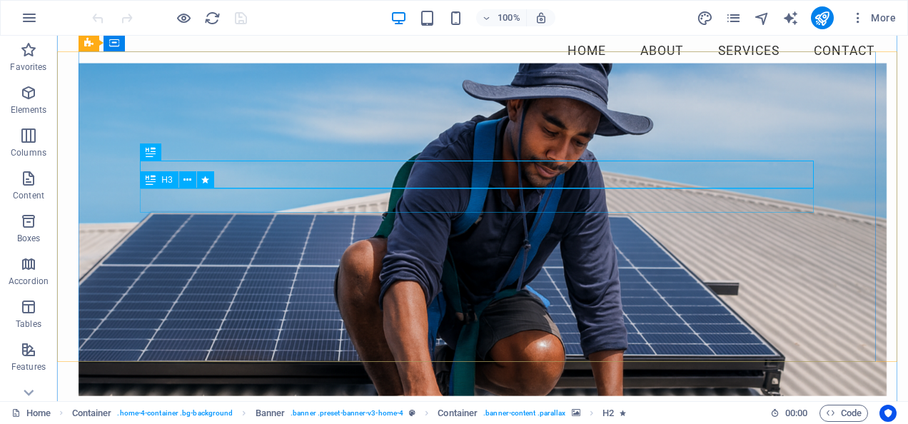
scroll to position [71, 0]
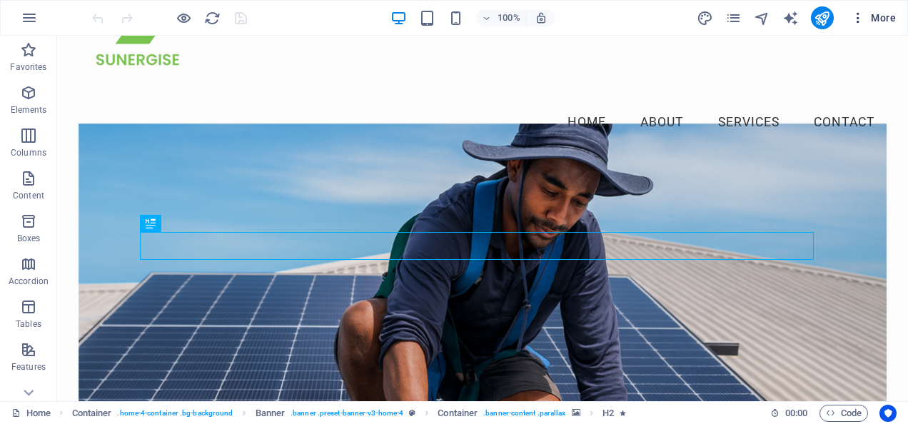
click at [0, 0] on span "More" at bounding box center [0, 0] width 0 height 0
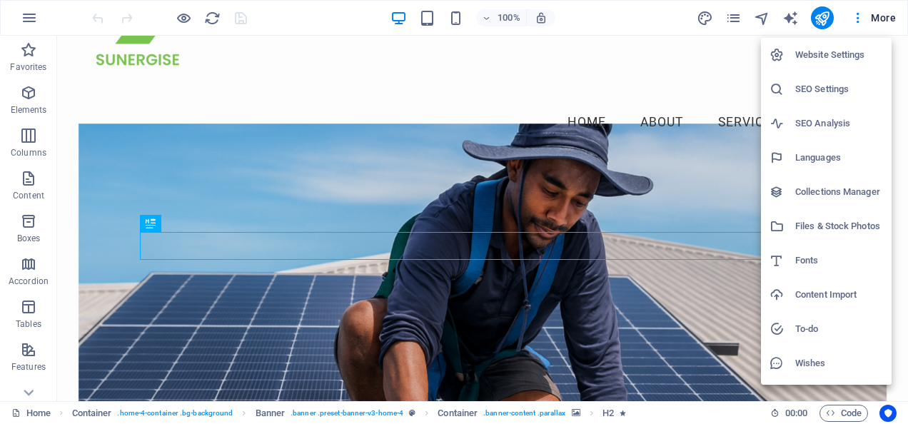
click at [837, 83] on h6 "SEO Settings" at bounding box center [839, 89] width 88 height 17
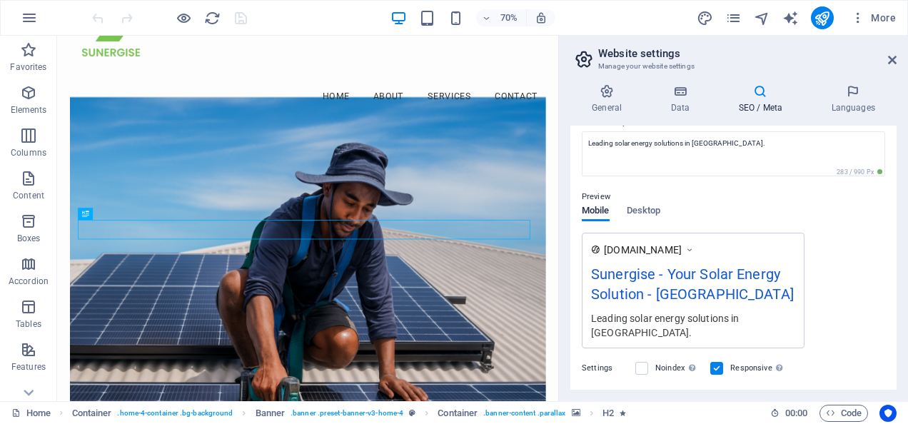
scroll to position [0, 0]
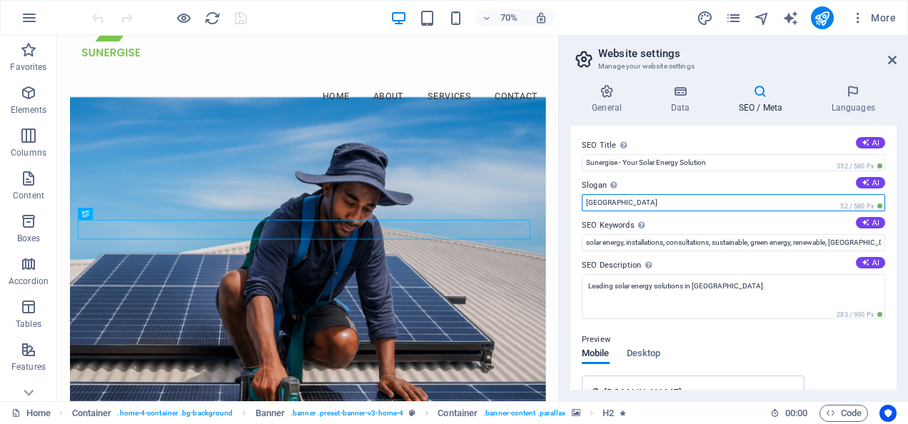
drag, startPoint x: 612, startPoint y: 206, endPoint x: 562, endPoint y: 209, distance: 50.0
click at [562, 209] on div "General Data SEO / Meta Languages Website name [DOMAIN_NAME] Logo Drag files he…" at bounding box center [733, 237] width 349 height 328
type input "Harare"
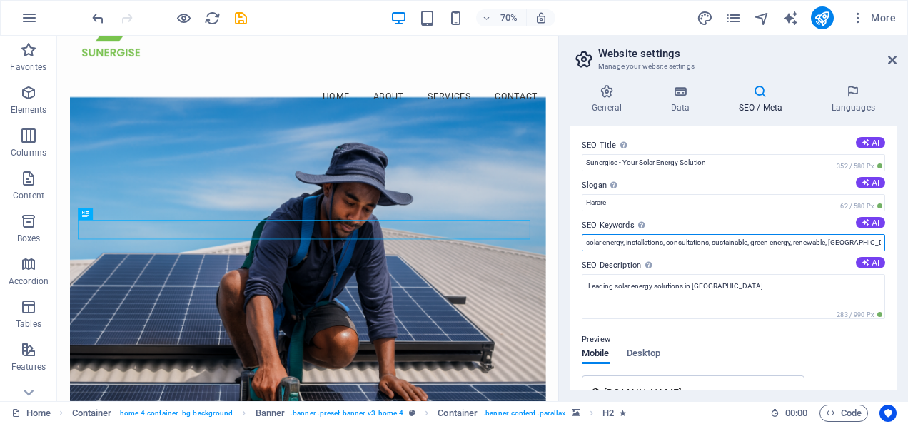
click at [817, 240] on input "solar energy, installations, consultations, sustainable, green energy, renewabl…" at bounding box center [732, 242] width 303 height 17
click at [849, 243] on input "solar energy, installations, consultations, sustainable, green energy, renewabl…" at bounding box center [732, 242] width 303 height 17
type input "best solar energy, installations, consultations, sustainable, green energy, ren…"
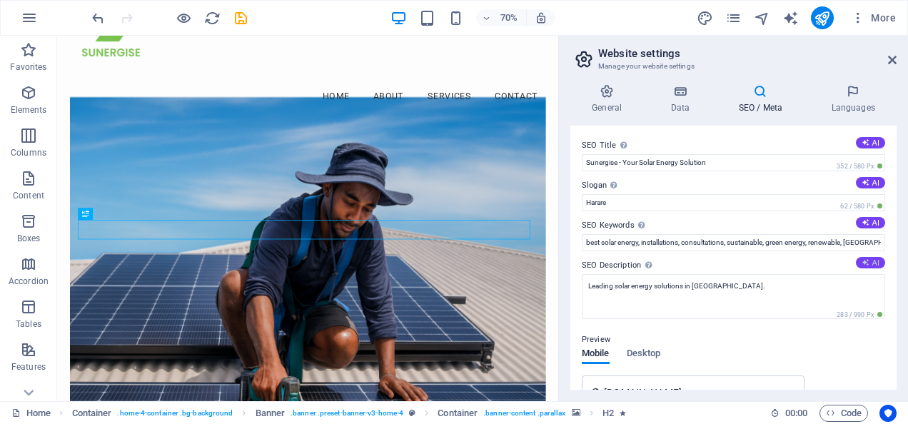
click at [863, 264] on icon at bounding box center [865, 262] width 8 height 8
type textarea "Discover tailored solar solutions for homes & businesses in [GEOGRAPHIC_DATA]. …"
click at [862, 220] on icon at bounding box center [865, 222] width 8 height 8
type input "solar energy solutions, solar panel installations, sustainable energy, energy s…"
click at [861, 181] on icon at bounding box center [865, 182] width 8 height 8
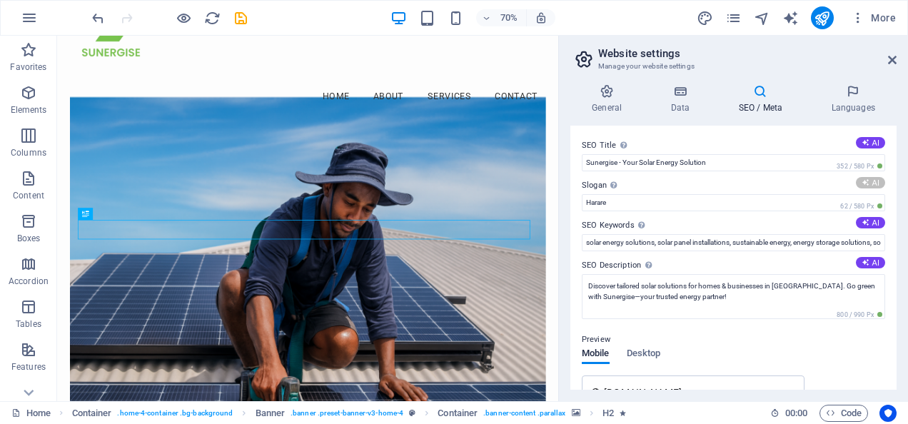
scroll to position [143, 0]
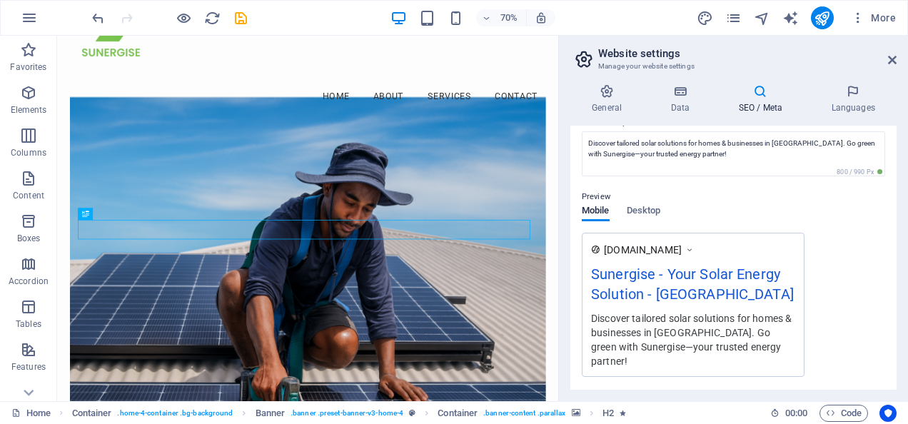
type input "Empower Your Future with Sustainable Solar Solutions"
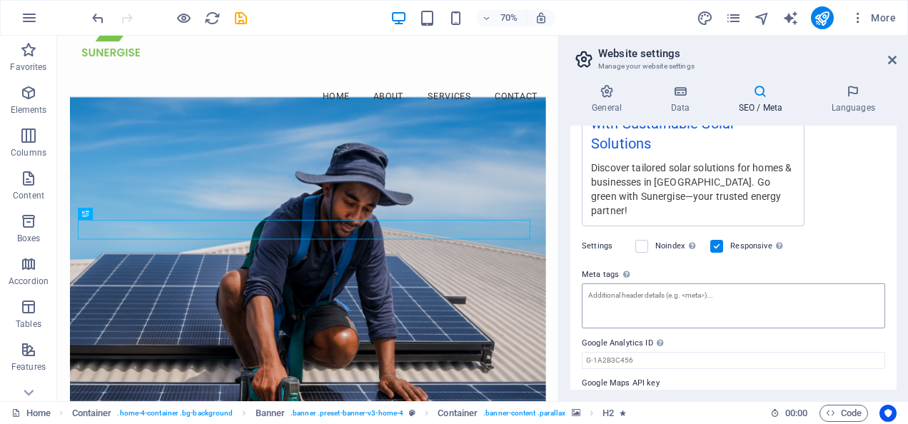
scroll to position [347, 0]
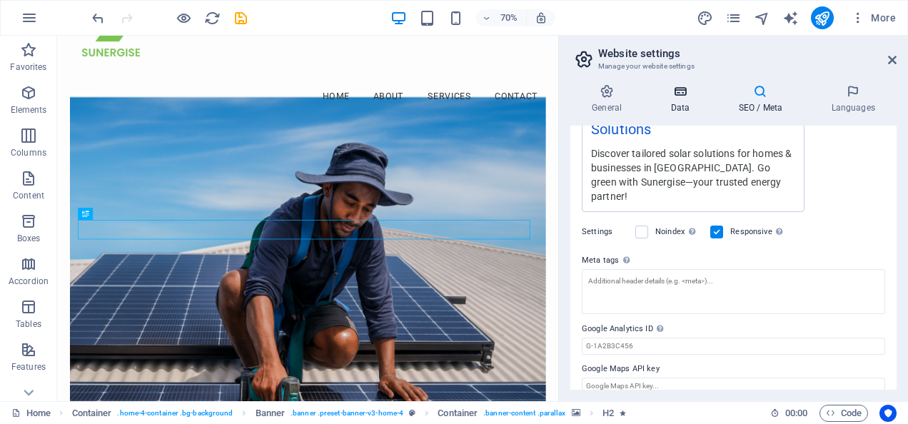
click at [684, 101] on h4 "Data" at bounding box center [683, 99] width 68 height 30
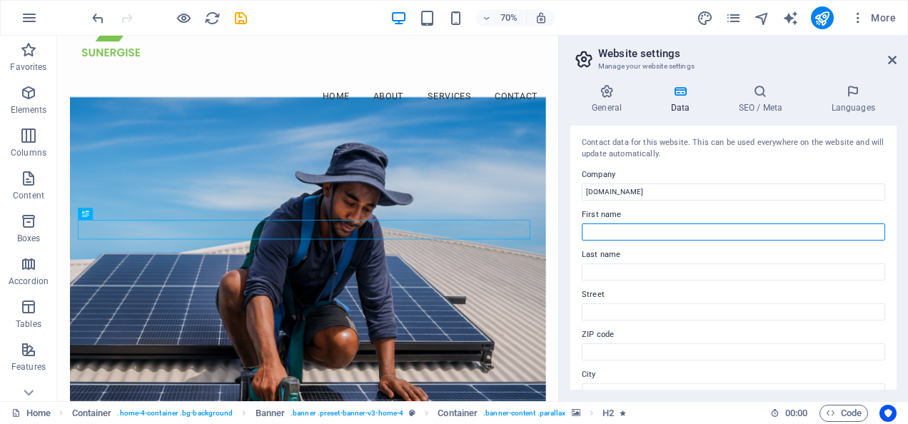
click at [623, 223] on input "First name" at bounding box center [732, 231] width 303 height 17
type input "Fortune"
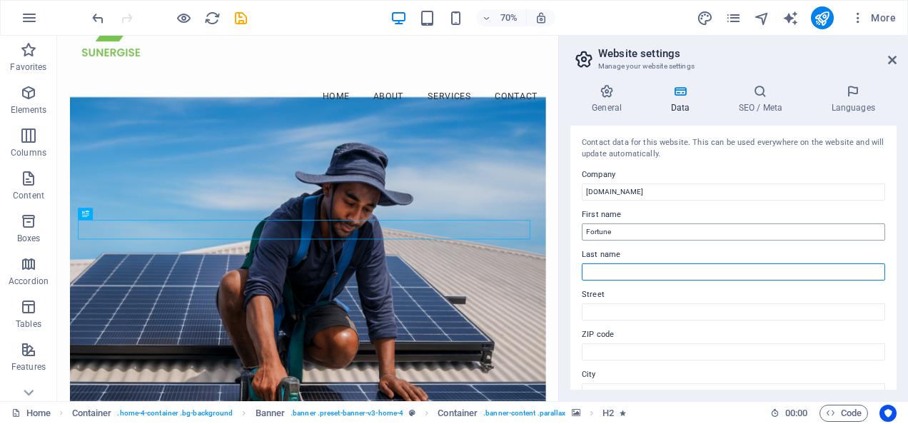
type input "Chiriseri"
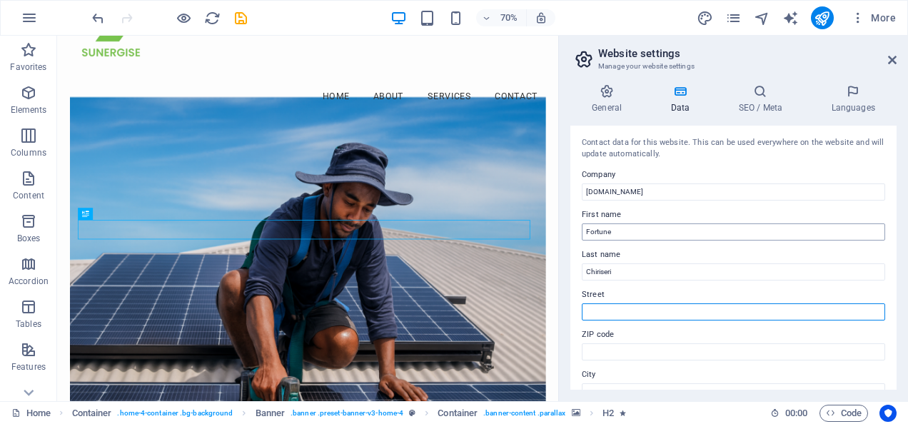
type input "[STREET_ADDRESS][PERSON_NAME]"
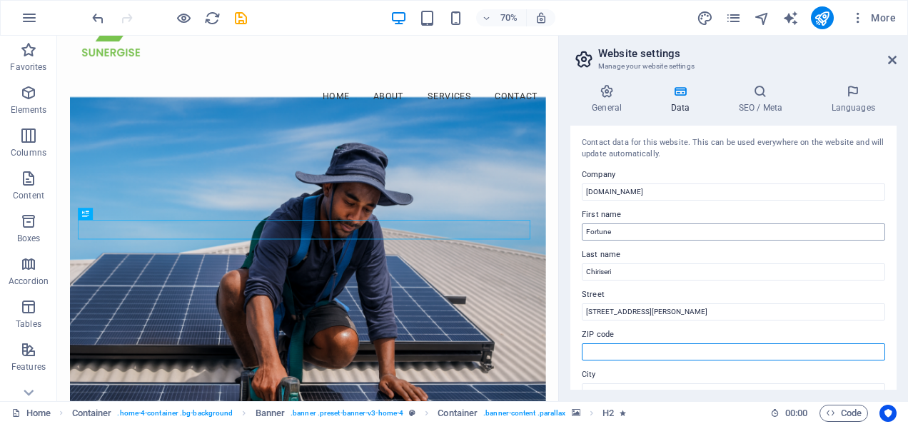
type input "4814"
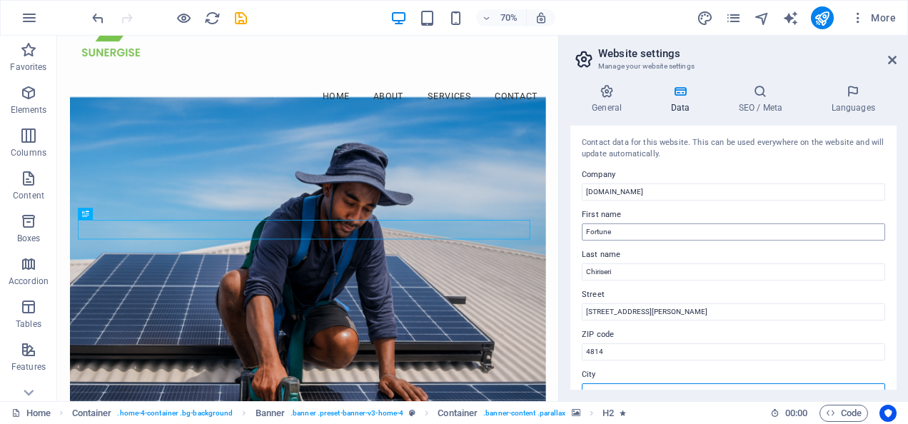
type input "MOUNT LOUISA"
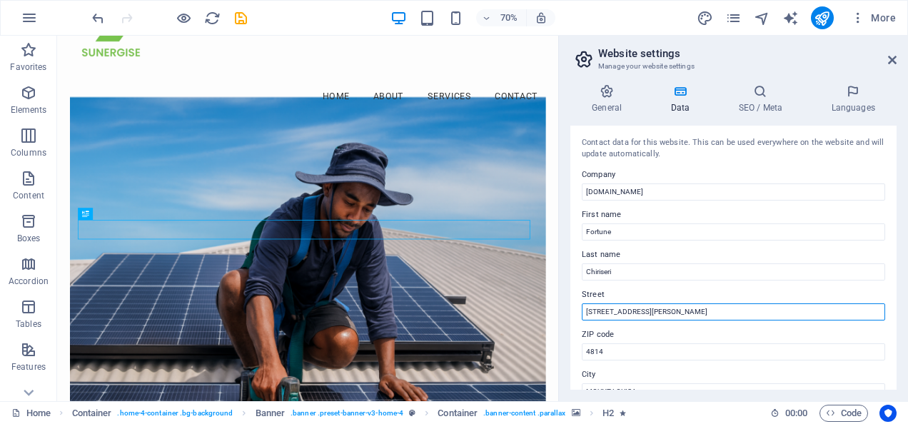
drag, startPoint x: 652, startPoint y: 309, endPoint x: 565, endPoint y: 308, distance: 87.0
click at [565, 308] on div "General Data SEO / Meta Languages Website name [DOMAIN_NAME] Logo Drag files he…" at bounding box center [733, 237] width 349 height 328
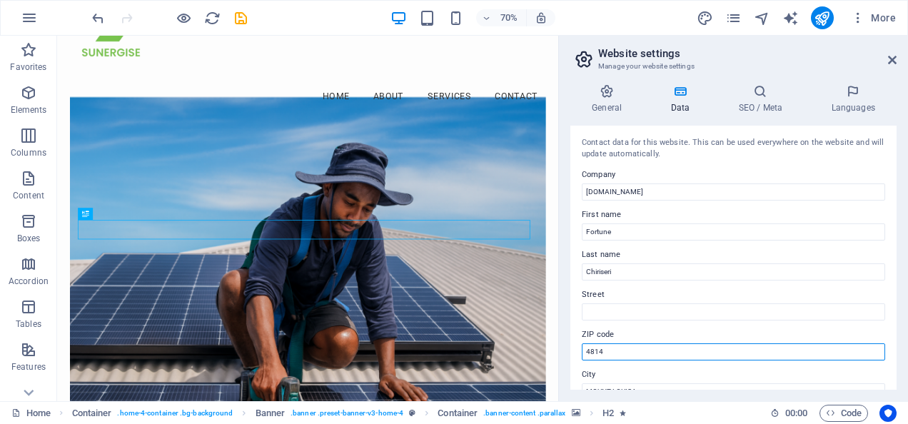
drag, startPoint x: 606, startPoint y: 348, endPoint x: 576, endPoint y: 354, distance: 29.8
click at [576, 354] on div "Contact data for this website. This can be used everywhere on the website and w…" at bounding box center [733, 258] width 326 height 264
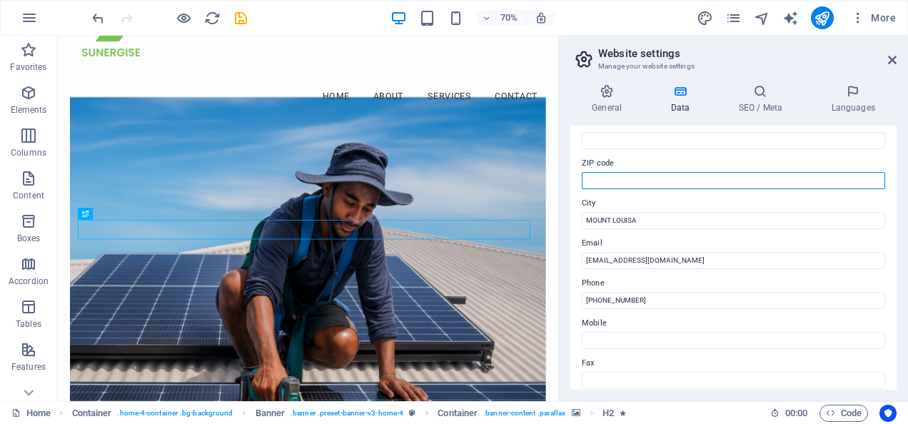
scroll to position [214, 0]
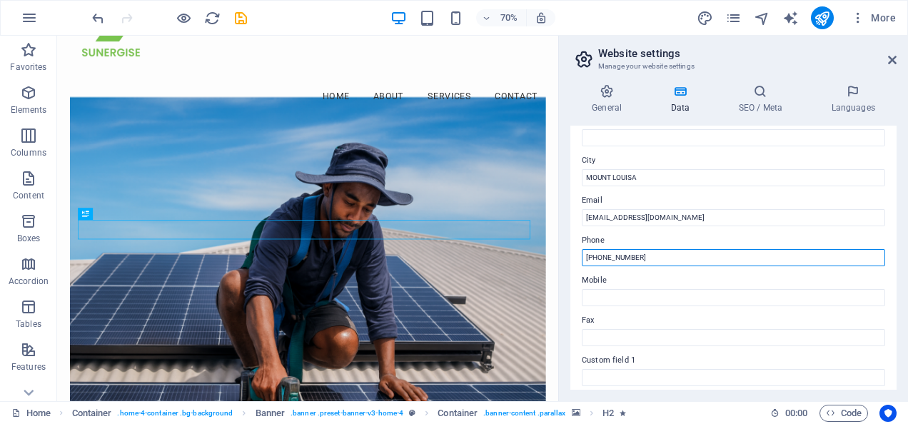
drag, startPoint x: 632, startPoint y: 290, endPoint x: 753, endPoint y: 349, distance: 134.3
drag, startPoint x: 641, startPoint y: 256, endPoint x: 584, endPoint y: 253, distance: 57.1
click at [584, 253] on input "[PHONE_NUMBER]" at bounding box center [732, 257] width 303 height 17
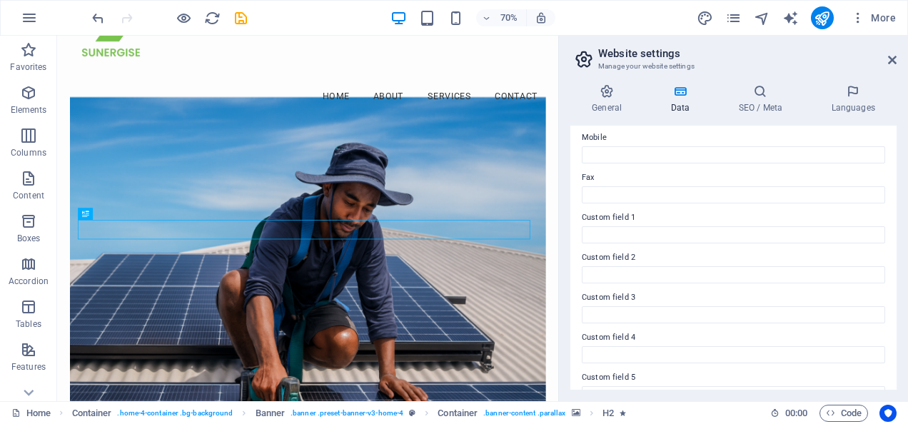
scroll to position [421, 0]
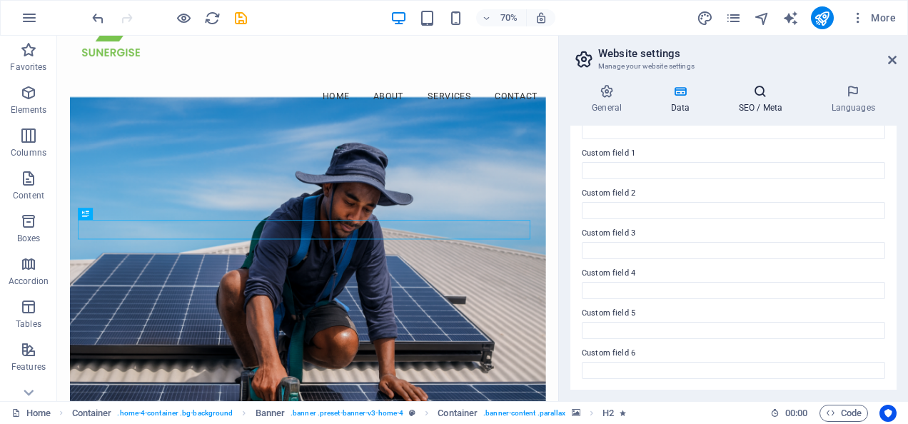
click at [763, 106] on h4 "SEO / Meta" at bounding box center [762, 99] width 93 height 30
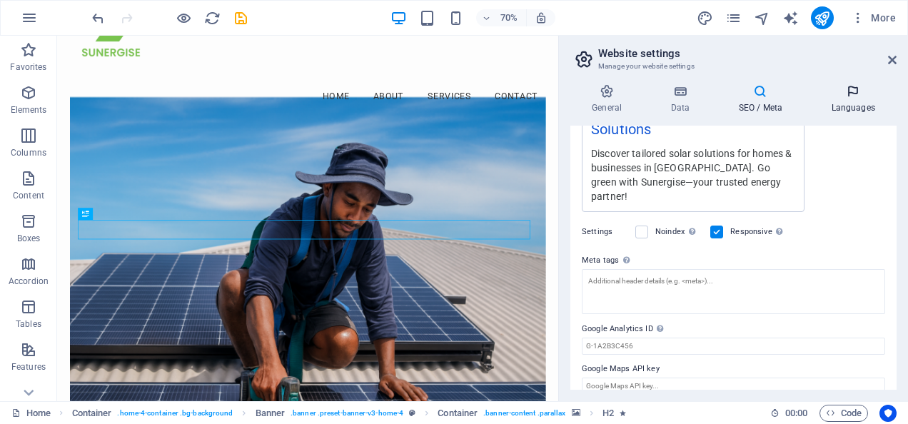
click at [845, 108] on h4 "Languages" at bounding box center [852, 99] width 87 height 30
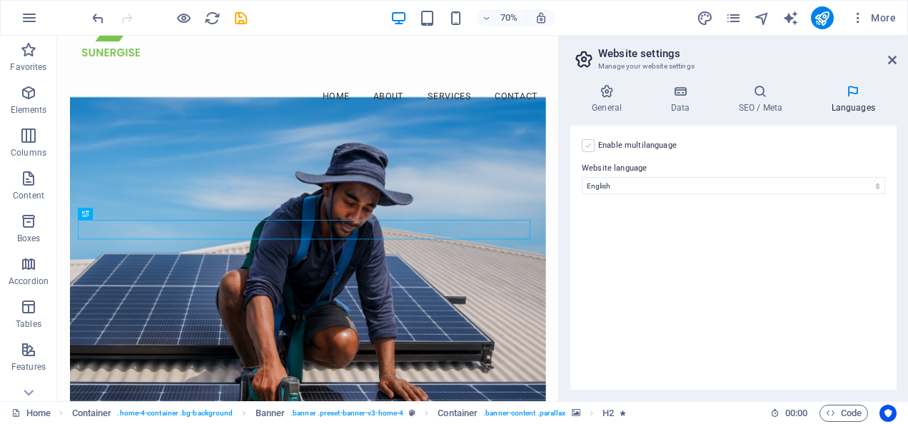
click at [590, 146] on label at bounding box center [587, 145] width 13 height 13
click at [0, 0] on input "Enable multilanguage To disable multilanguage delete all languages until only o…" at bounding box center [0, 0] width 0 height 0
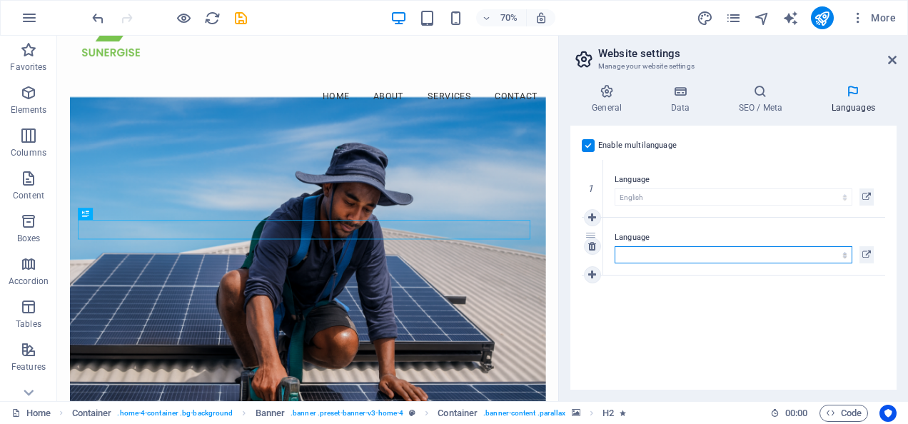
click at [675, 250] on select "Abkhazian Afar Afrikaans Akan Albanian Amharic Arabic Aragonese Armenian Assame…" at bounding box center [733, 254] width 238 height 17
select select "140"
click at [614, 246] on select "Abkhazian Afar Afrikaans Akan Albanian Amharic Arabic Aragonese Armenian Assame…" at bounding box center [733, 254] width 238 height 17
